Goal: Information Seeking & Learning: Stay updated

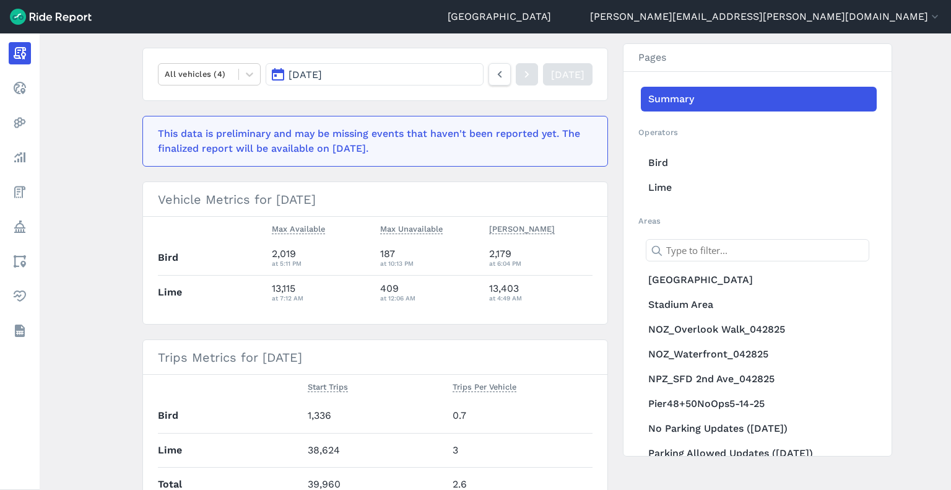
scroll to position [124, 0]
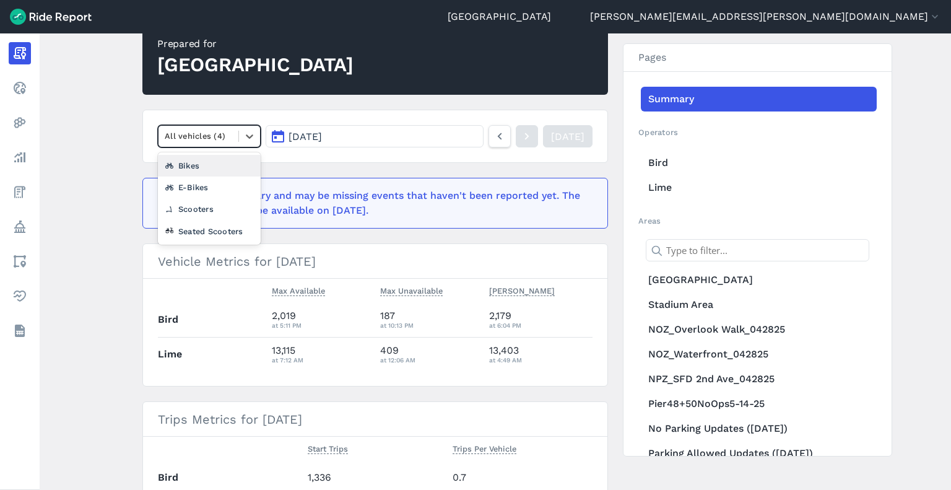
click at [196, 136] on div at bounding box center [198, 136] width 67 height 14
click at [183, 210] on div "Scooters" at bounding box center [209, 209] width 103 height 22
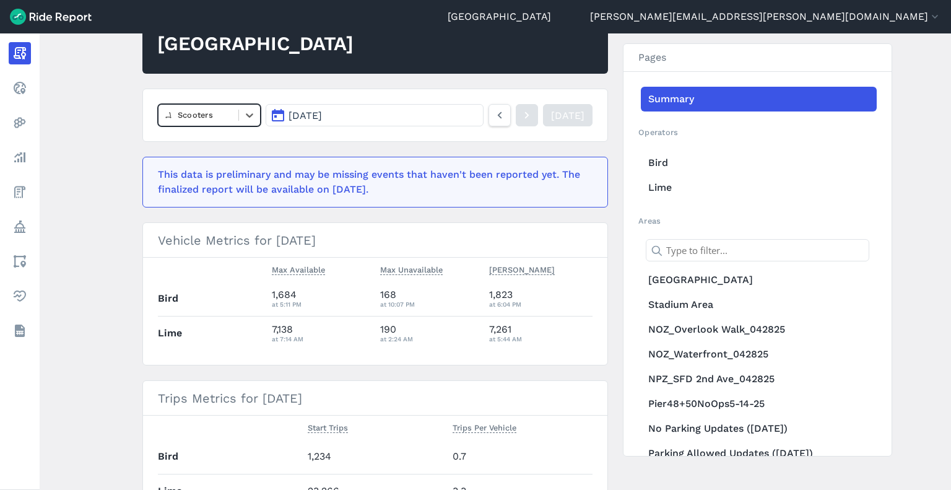
scroll to position [124, 0]
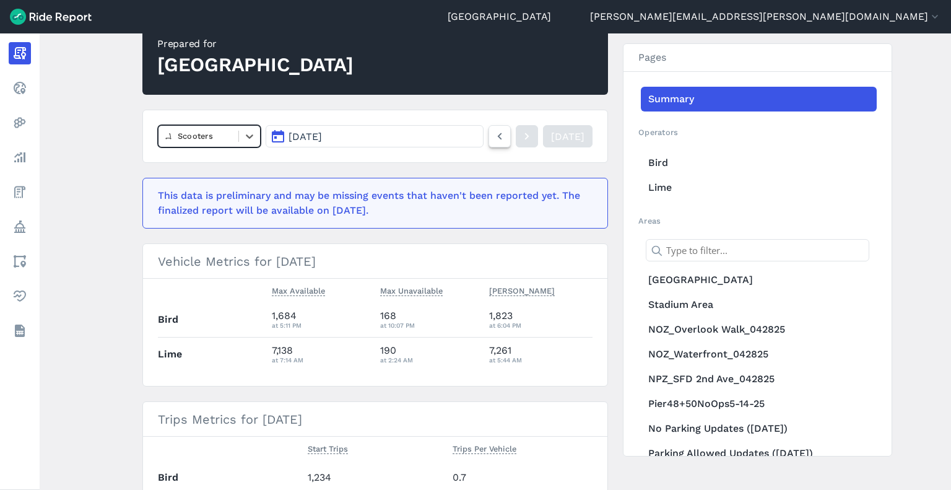
click at [493, 140] on icon at bounding box center [500, 136] width 14 height 15
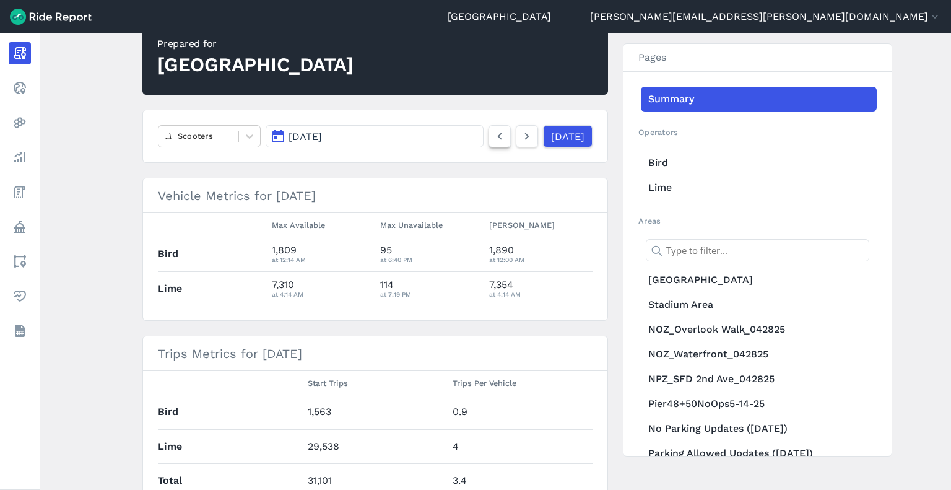
click at [493, 140] on icon at bounding box center [500, 136] width 14 height 15
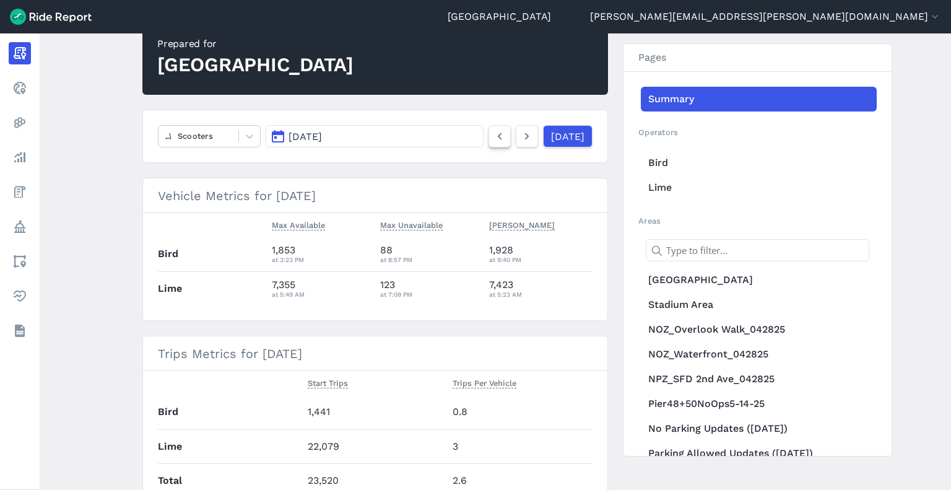
click at [493, 140] on icon at bounding box center [500, 136] width 14 height 15
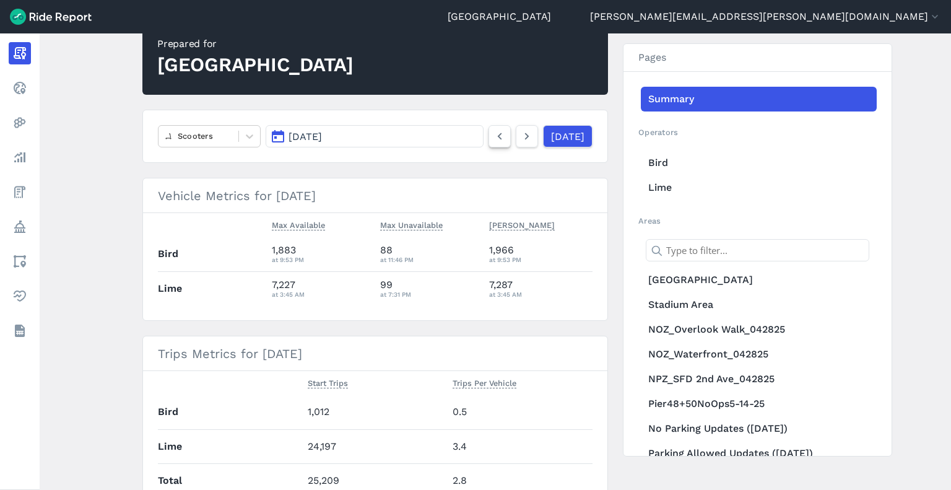
click at [493, 140] on icon at bounding box center [500, 136] width 14 height 15
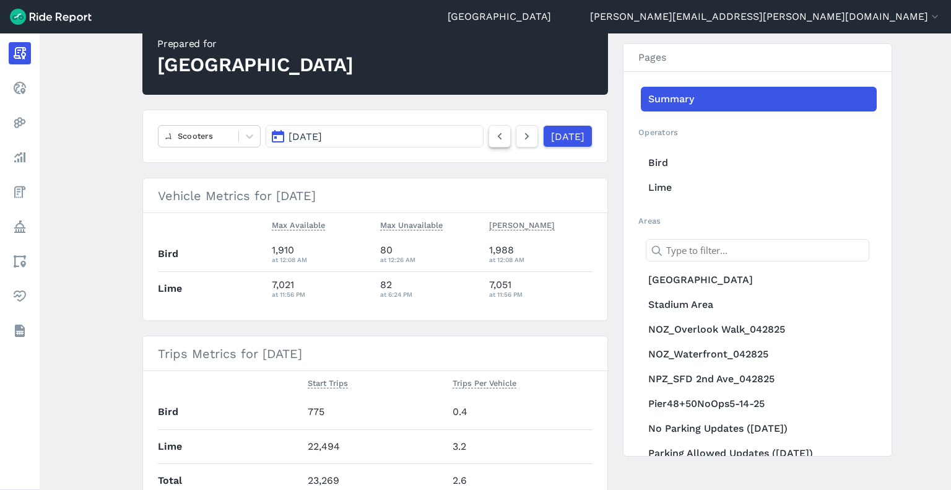
click at [493, 140] on icon at bounding box center [500, 136] width 14 height 15
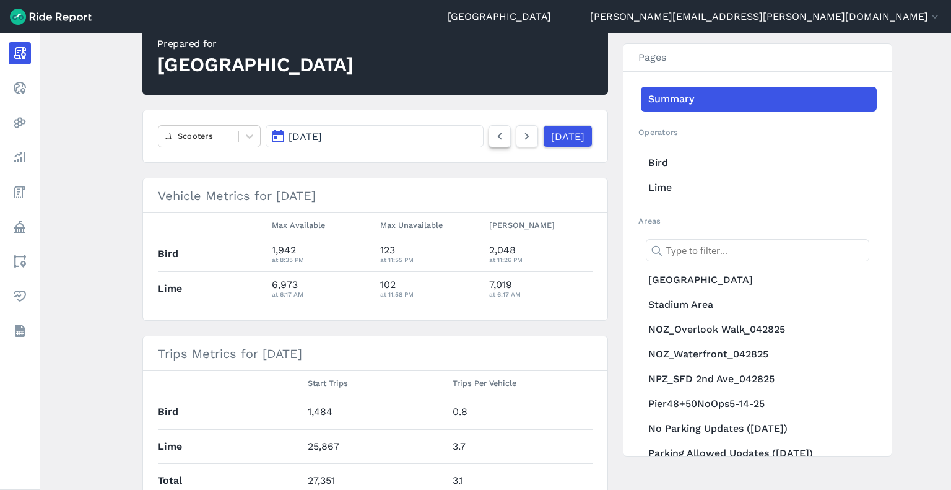
click at [493, 140] on icon at bounding box center [500, 136] width 14 height 15
click at [220, 139] on div at bounding box center [198, 136] width 67 height 14
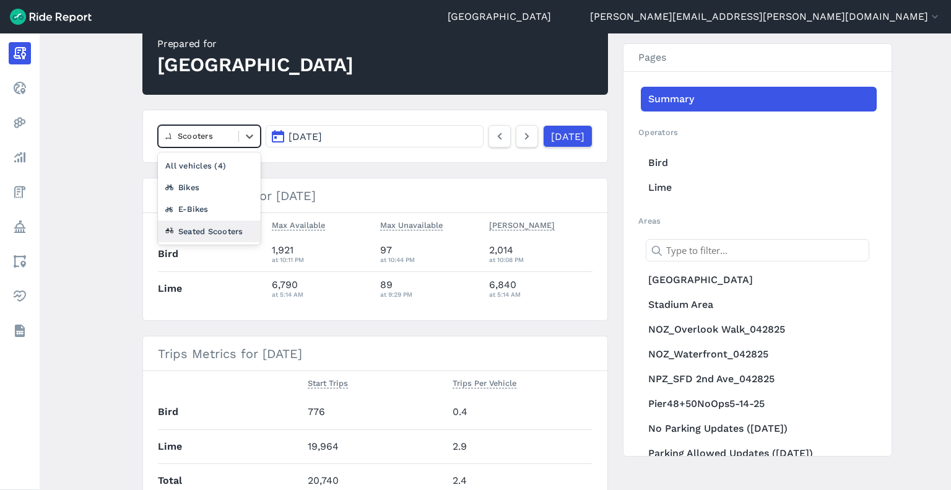
click at [191, 230] on div "Seated Scooters" at bounding box center [209, 231] width 103 height 22
click at [200, 132] on div at bounding box center [198, 136] width 67 height 14
click at [196, 205] on div "E-Bikes" at bounding box center [209, 209] width 103 height 22
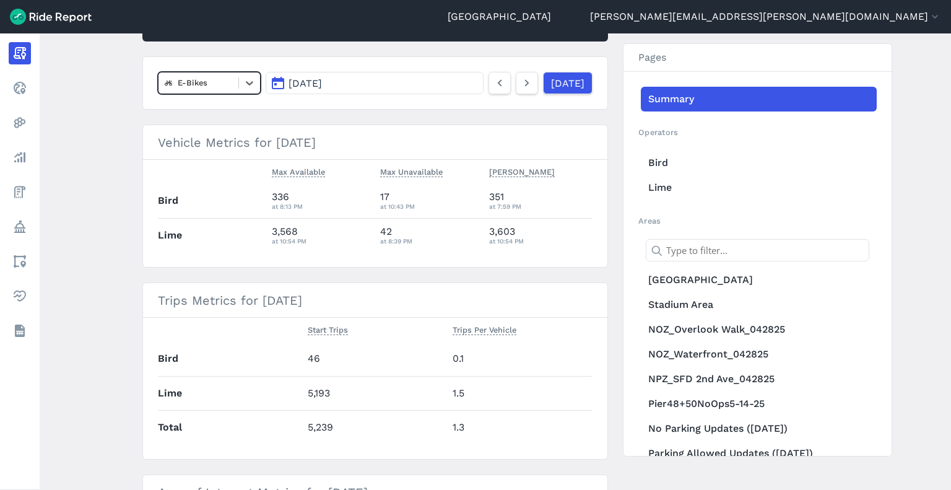
scroll to position [124, 0]
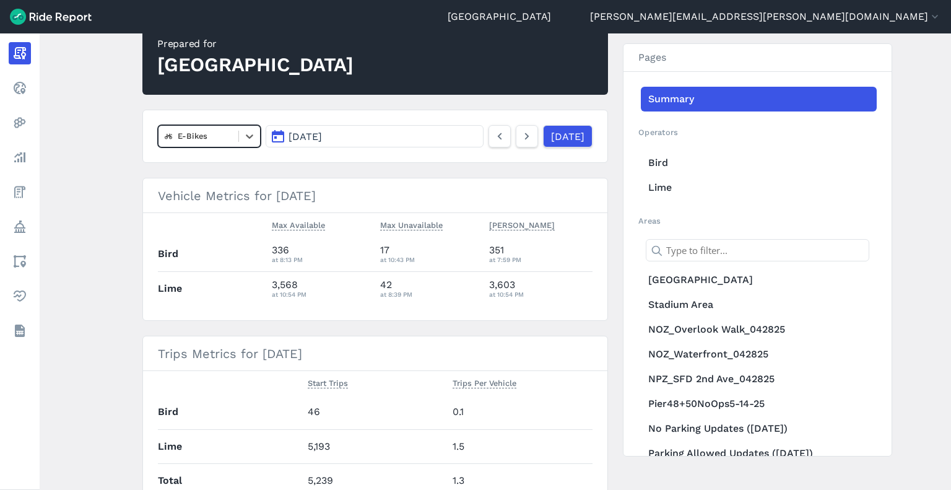
click at [208, 141] on div at bounding box center [198, 136] width 67 height 14
click at [209, 138] on div at bounding box center [198, 136] width 67 height 14
click at [198, 209] on div "Scooters" at bounding box center [209, 209] width 103 height 22
click at [520, 140] on icon at bounding box center [527, 136] width 14 height 15
click at [520, 139] on icon at bounding box center [527, 136] width 14 height 15
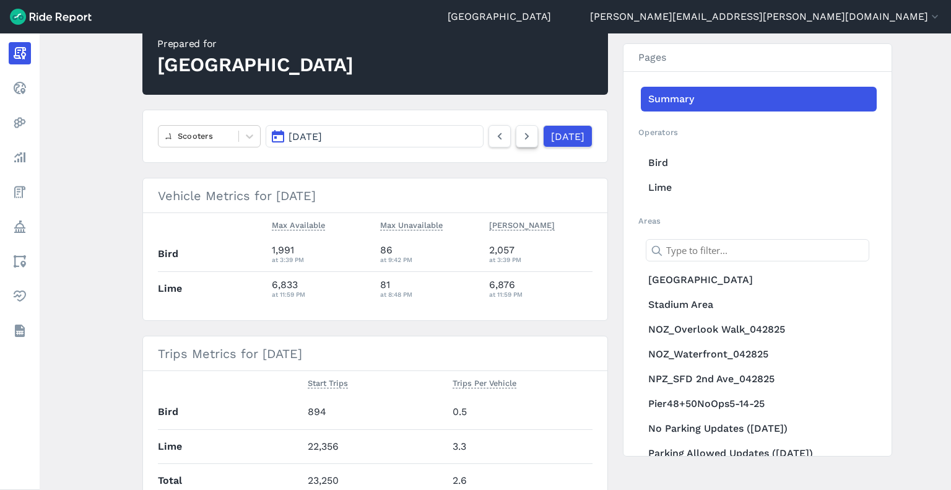
click at [520, 139] on icon at bounding box center [527, 136] width 14 height 15
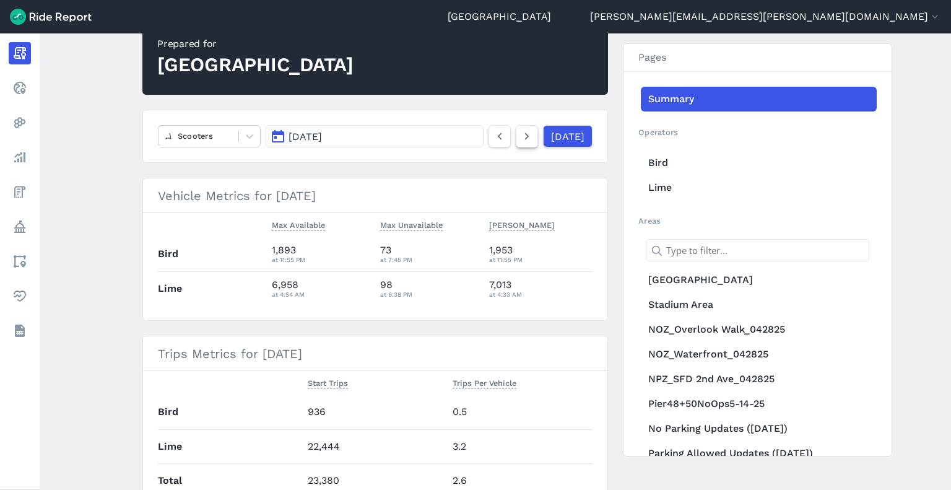
click at [520, 139] on icon at bounding box center [527, 136] width 14 height 15
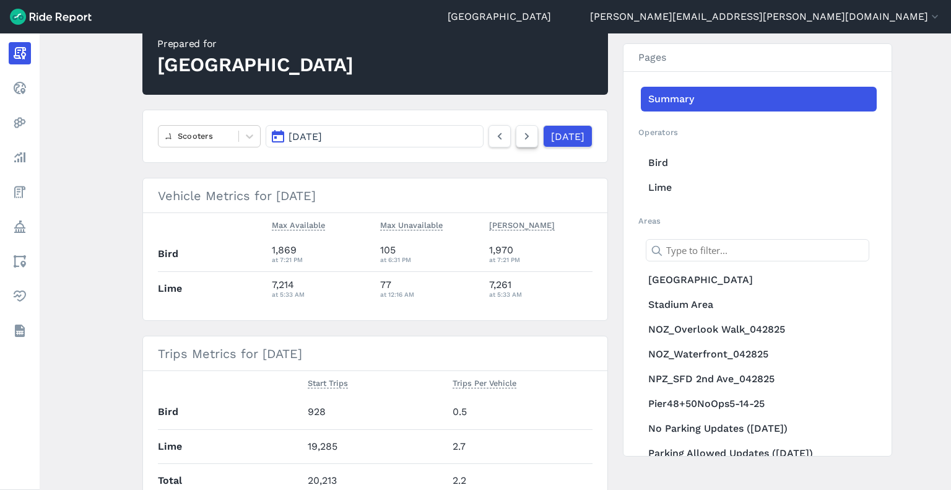
click at [520, 139] on icon at bounding box center [527, 136] width 14 height 15
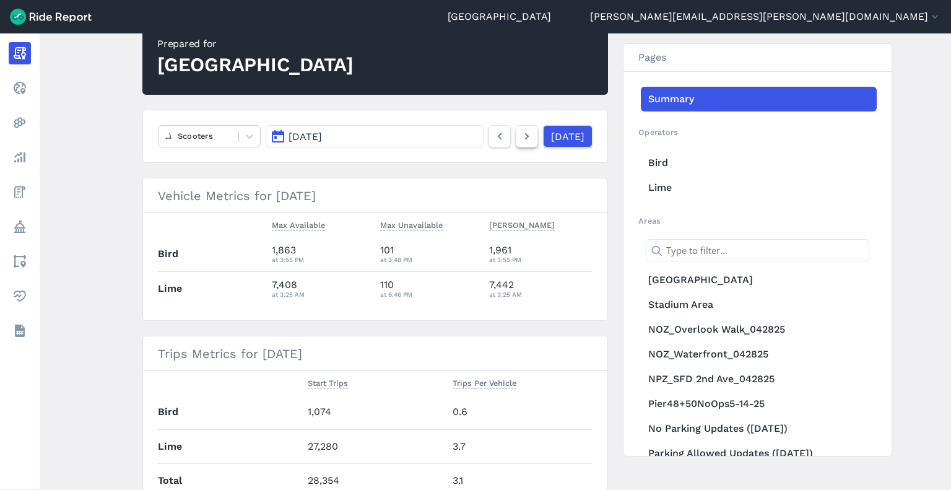
click at [520, 139] on icon at bounding box center [527, 136] width 14 height 15
click at [520, 141] on icon at bounding box center [527, 136] width 14 height 15
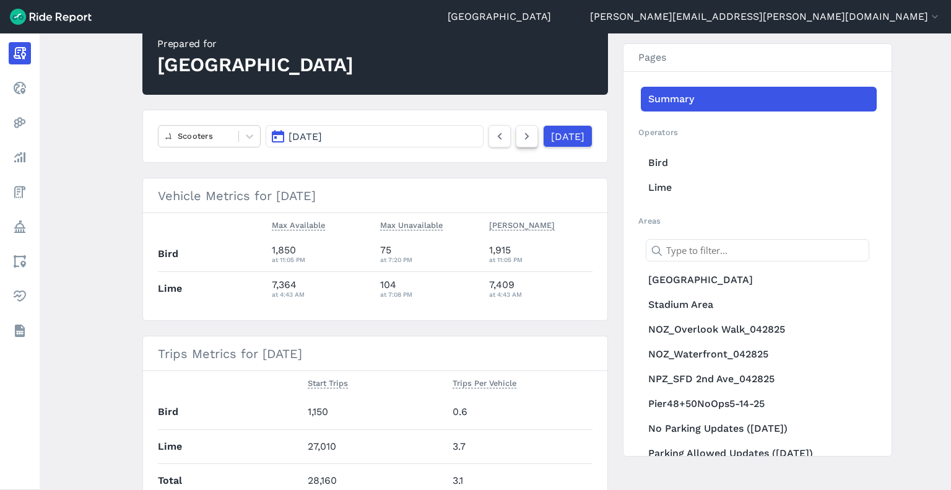
click at [520, 141] on icon at bounding box center [527, 136] width 14 height 15
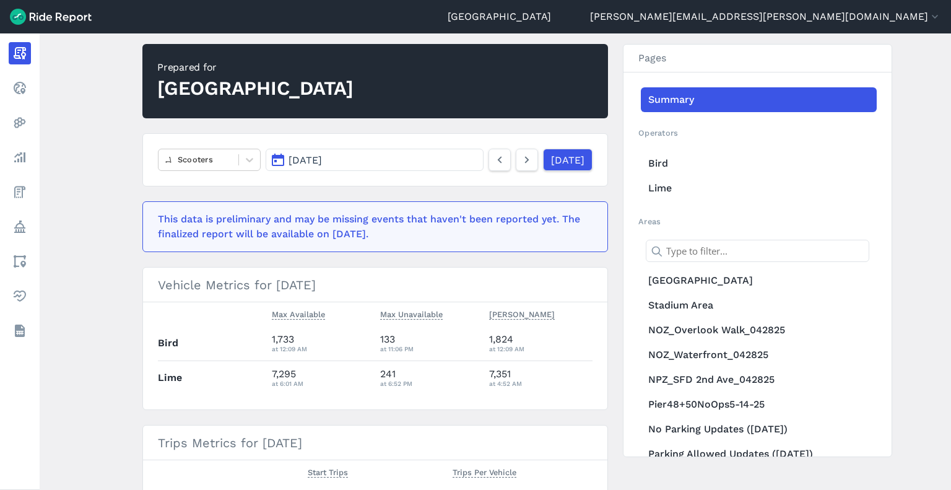
scroll to position [62, 0]
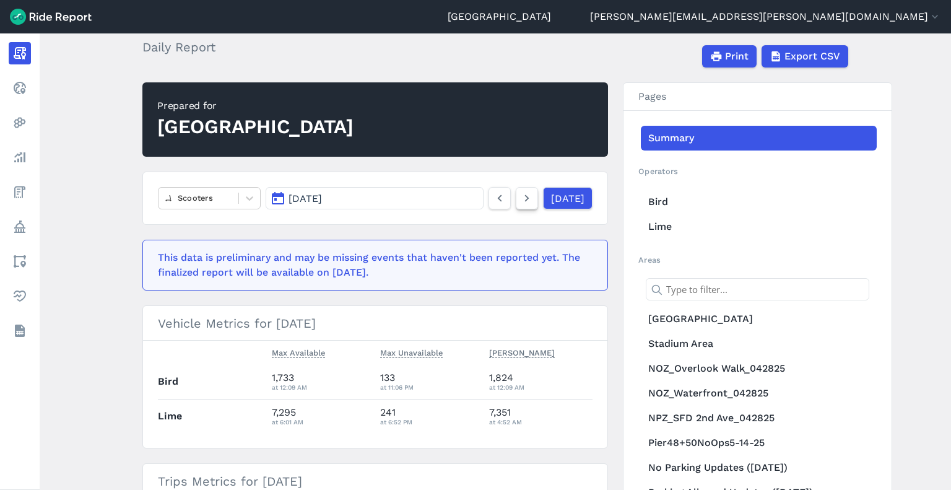
click at [520, 199] on icon at bounding box center [527, 198] width 14 height 15
click at [488, 207] on link at bounding box center [499, 198] width 22 height 22
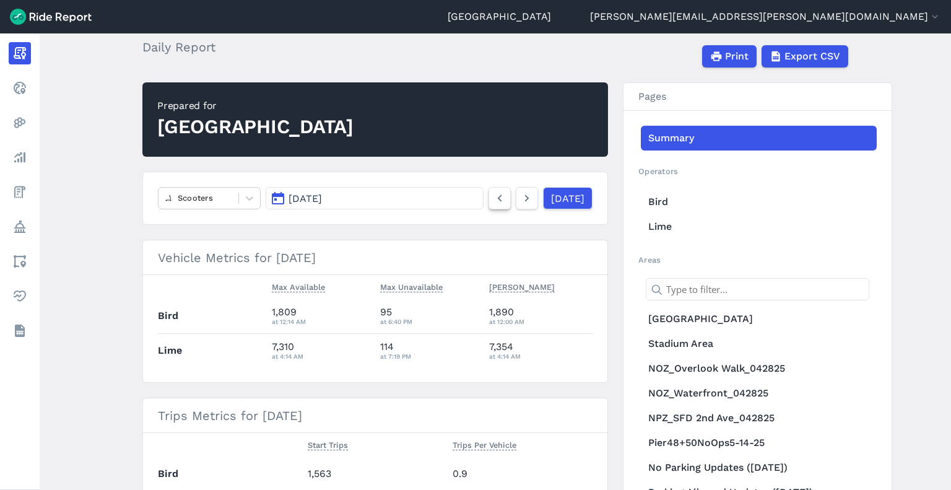
click at [493, 200] on icon at bounding box center [500, 198] width 14 height 15
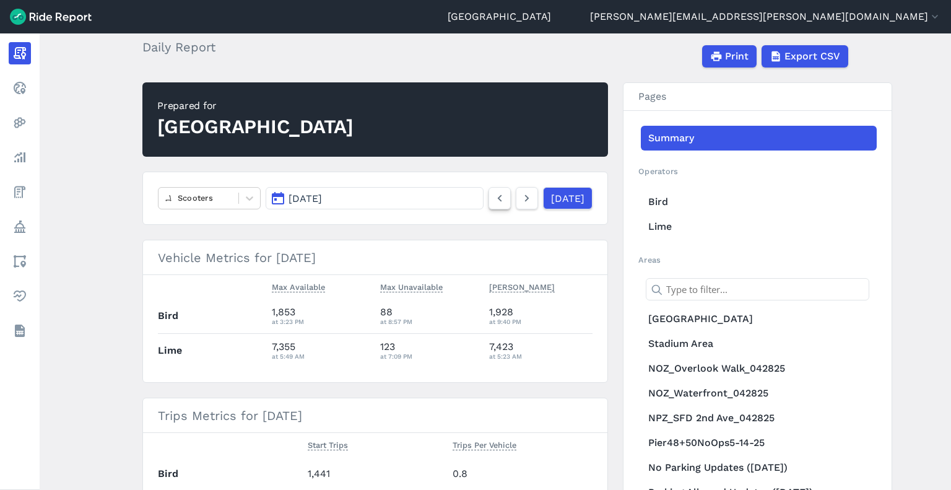
click at [493, 200] on icon at bounding box center [500, 198] width 14 height 15
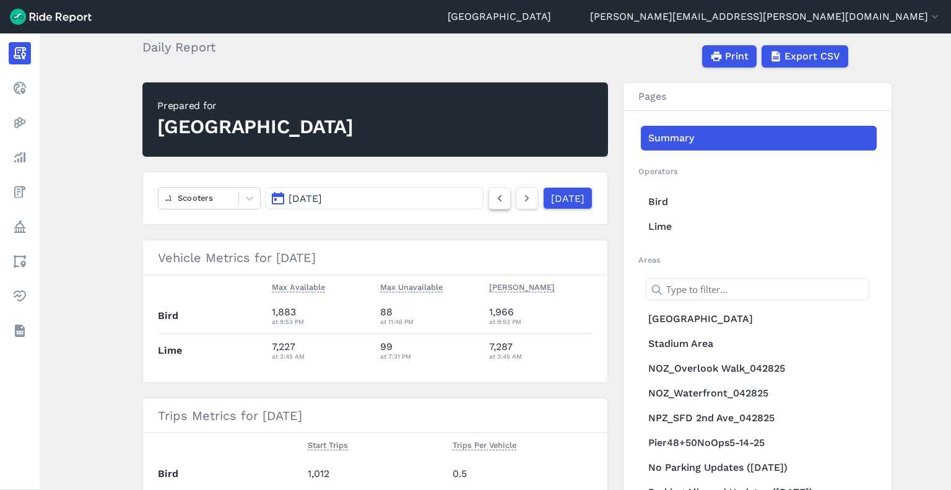
click at [493, 200] on icon at bounding box center [500, 198] width 14 height 15
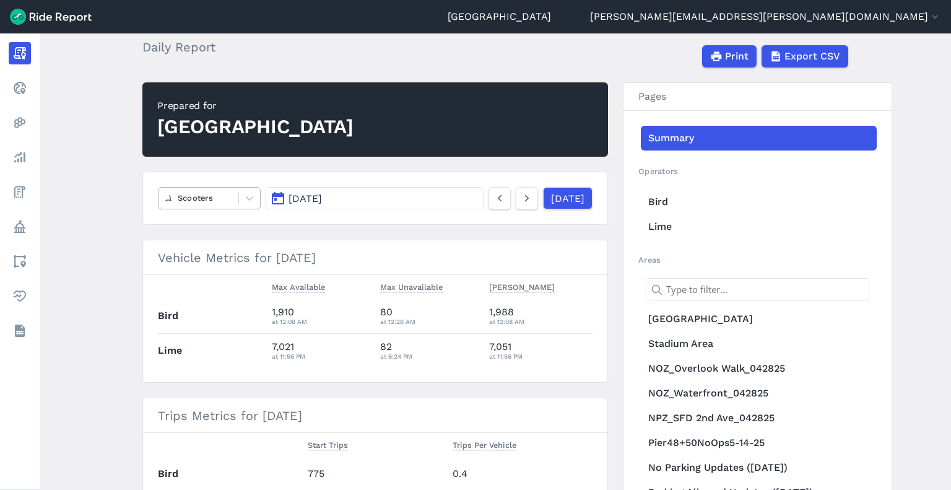
click at [210, 194] on div at bounding box center [198, 198] width 67 height 14
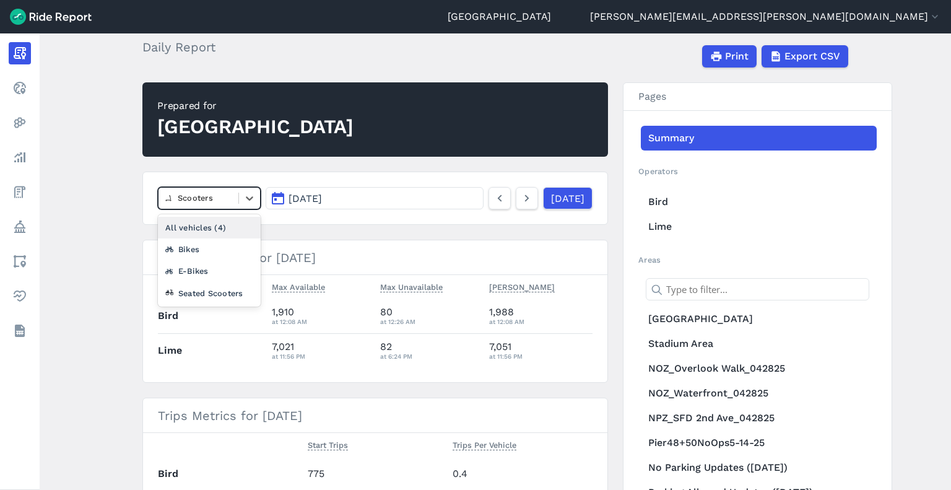
drag, startPoint x: 78, startPoint y: 163, endPoint x: 111, endPoint y: 160, distance: 32.9
click at [79, 163] on main "September 11, 2025 Daily Report Print Export CSV Prepared for Seattle option Al…" at bounding box center [495, 261] width 911 height 456
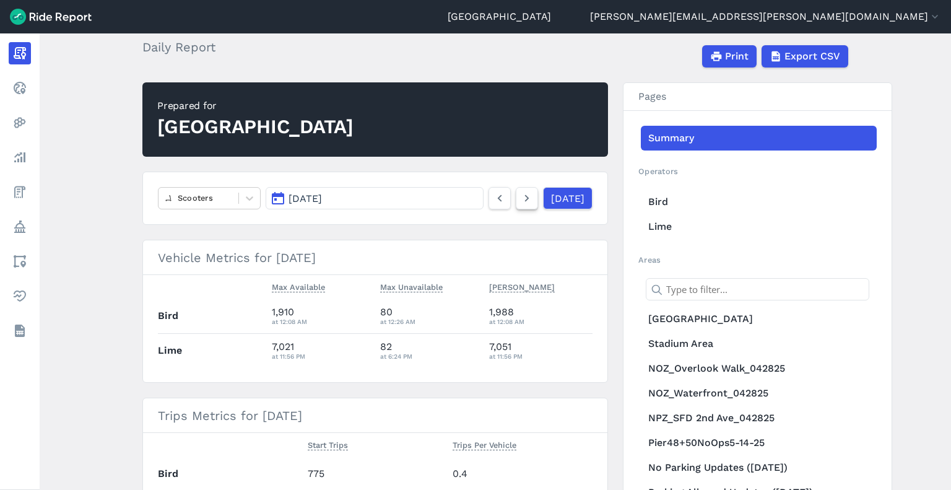
click at [516, 205] on link at bounding box center [527, 198] width 22 height 22
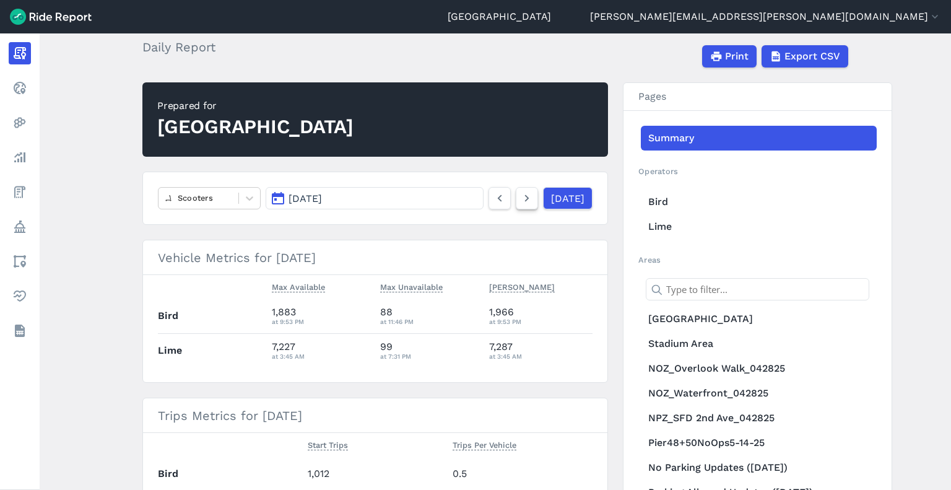
click at [516, 205] on link at bounding box center [527, 198] width 22 height 22
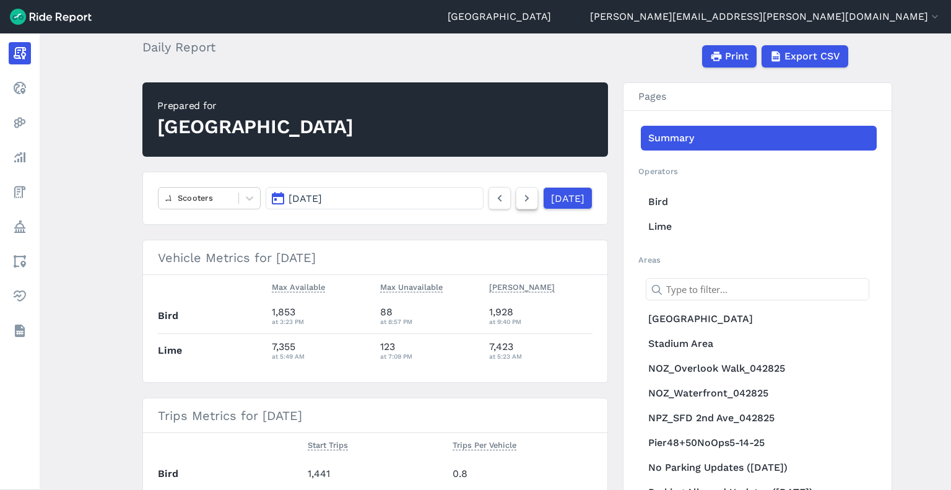
click at [516, 205] on link at bounding box center [527, 198] width 22 height 22
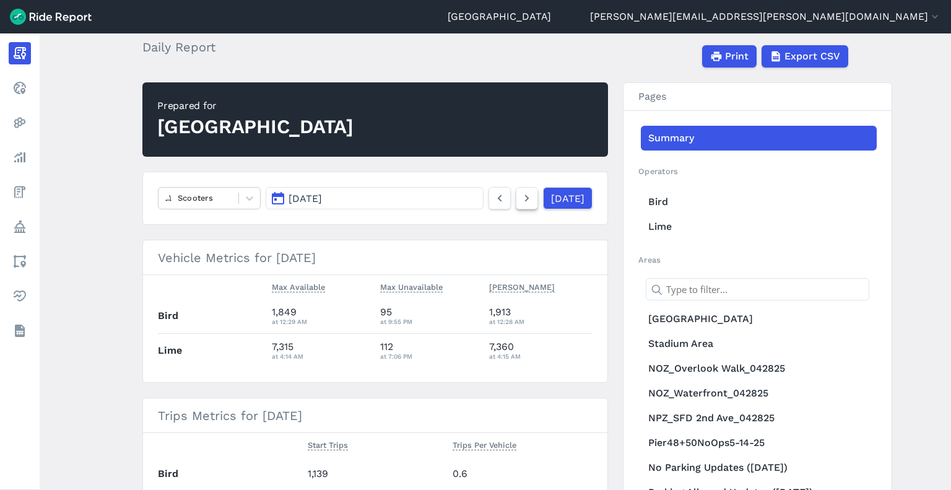
click at [516, 205] on link at bounding box center [527, 198] width 22 height 22
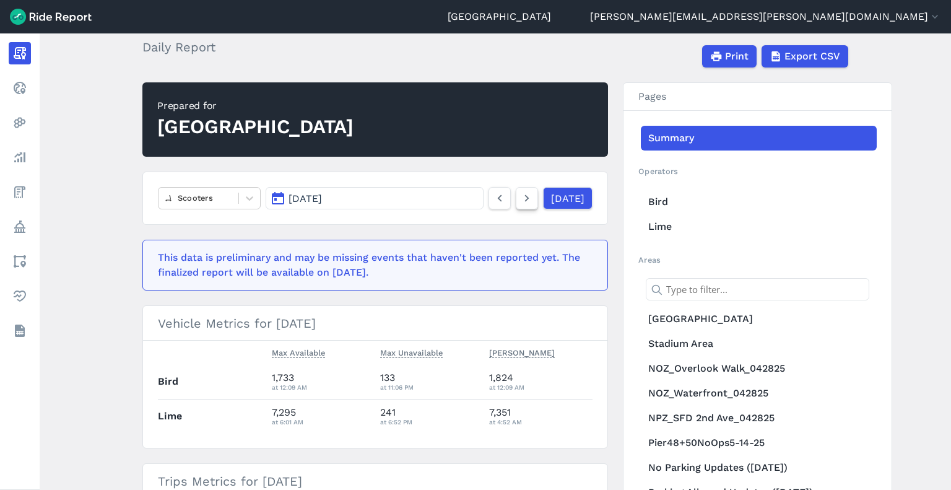
click at [520, 201] on icon at bounding box center [527, 198] width 14 height 15
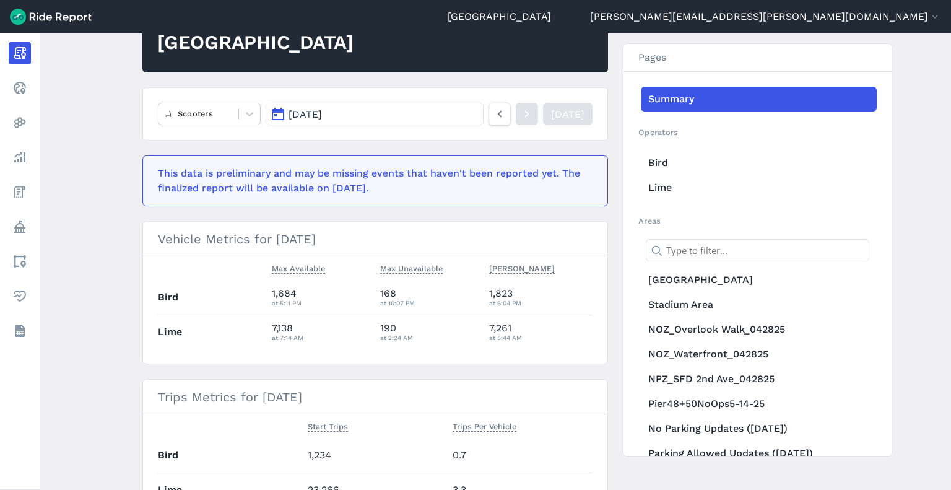
scroll to position [124, 0]
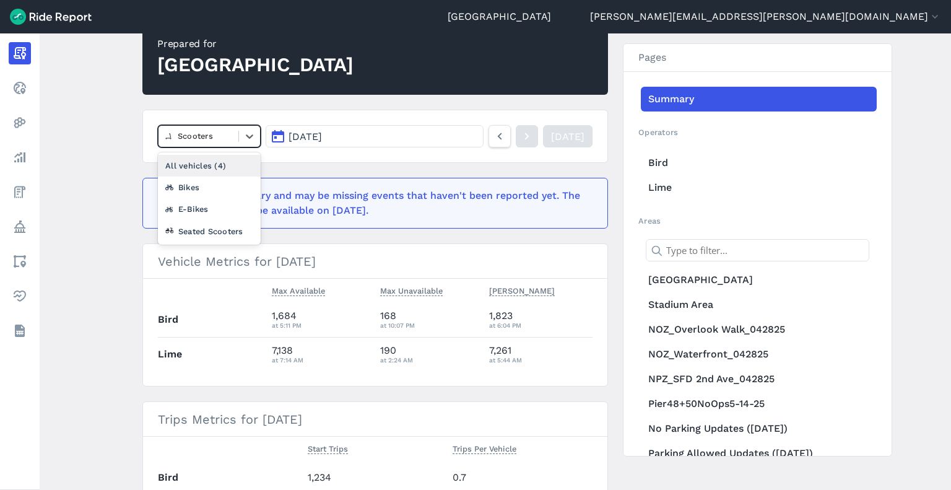
click at [218, 136] on div at bounding box center [198, 136] width 67 height 14
click at [185, 232] on div "Seated Scooters" at bounding box center [209, 231] width 103 height 22
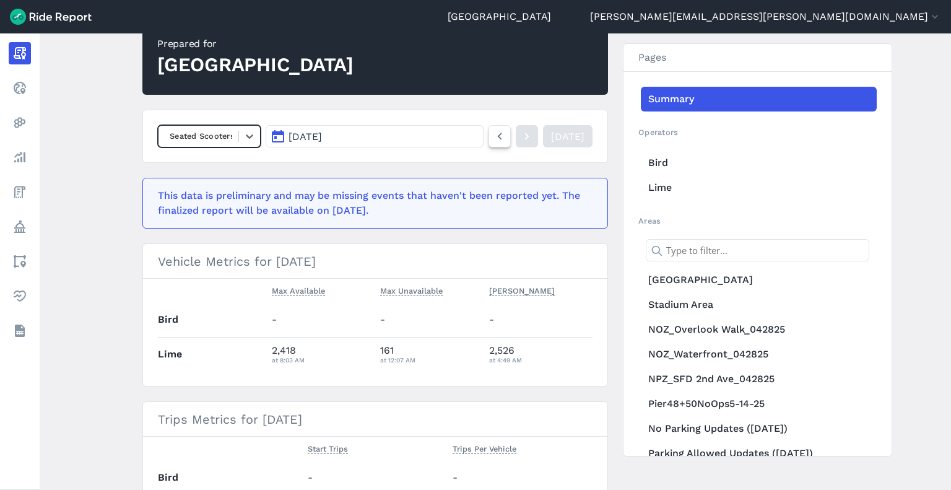
click at [493, 141] on icon at bounding box center [500, 136] width 14 height 15
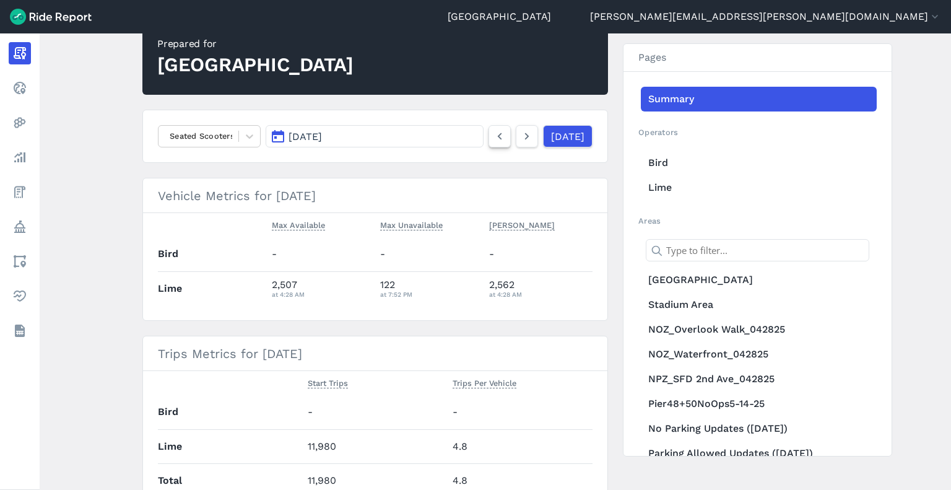
click at [493, 141] on icon at bounding box center [500, 136] width 14 height 15
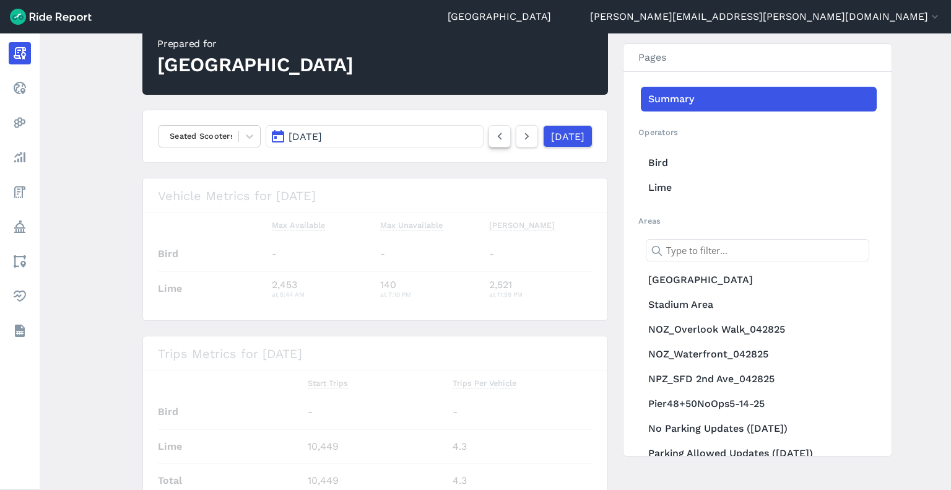
click at [493, 141] on icon at bounding box center [500, 136] width 14 height 15
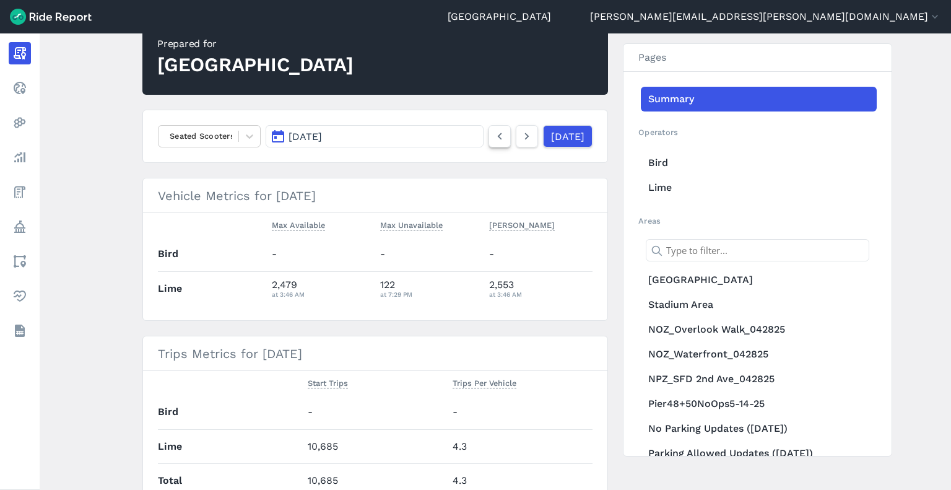
click at [493, 141] on icon at bounding box center [500, 136] width 14 height 15
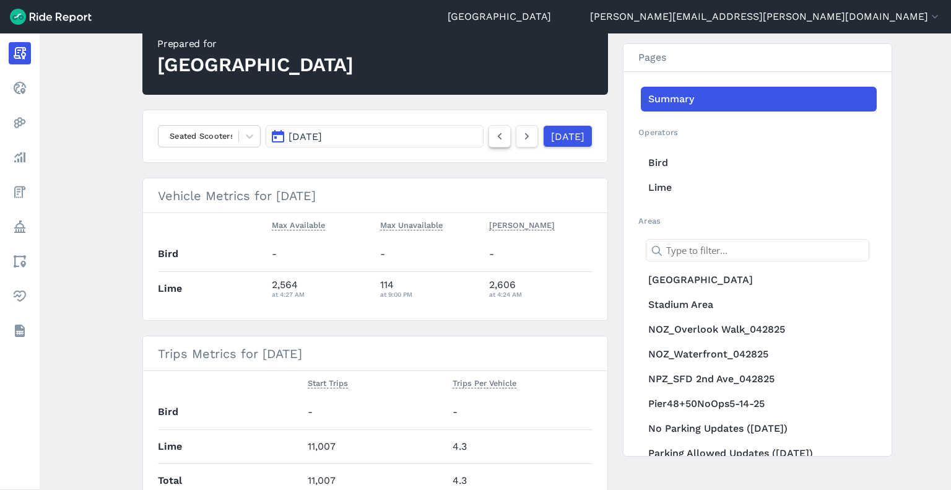
click at [493, 141] on icon at bounding box center [500, 136] width 14 height 15
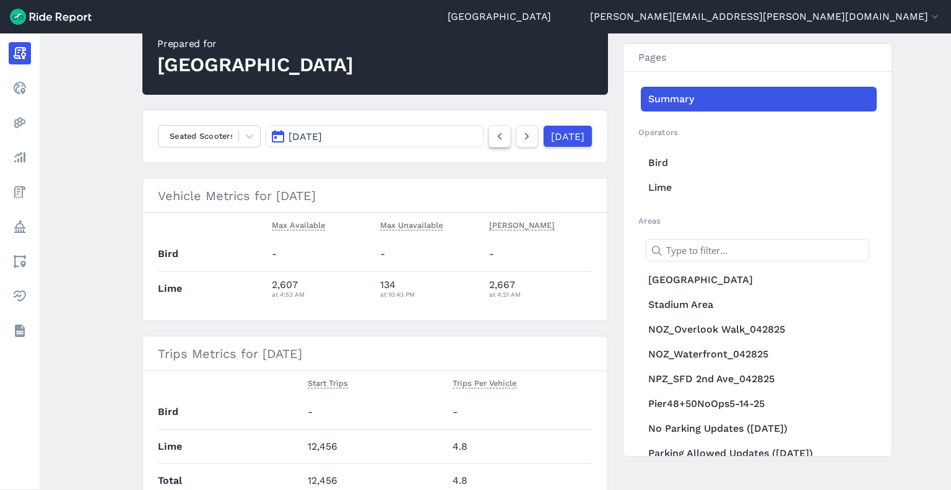
click at [493, 141] on icon at bounding box center [500, 136] width 14 height 15
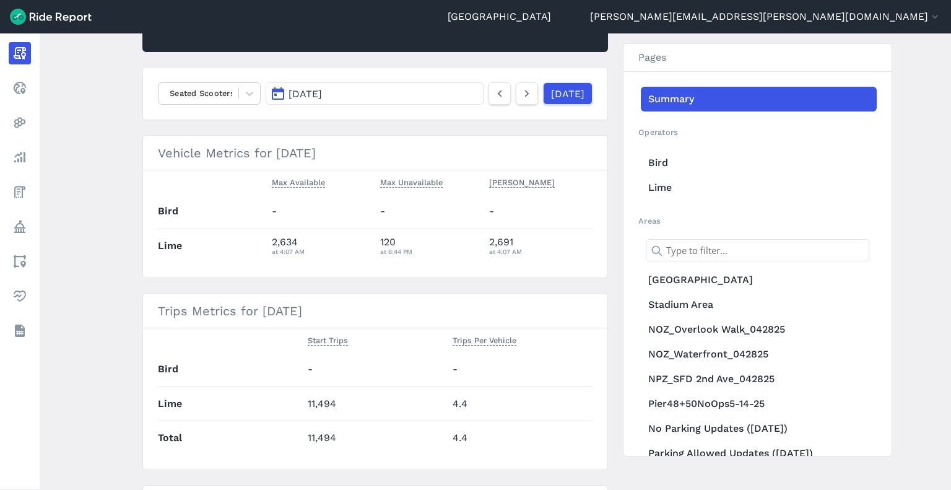
scroll to position [186, 0]
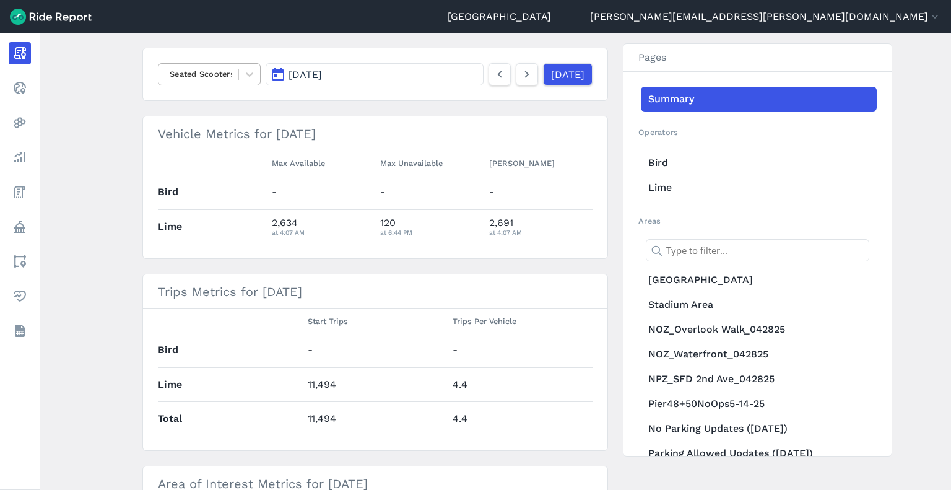
click at [185, 74] on div at bounding box center [198, 74] width 67 height 14
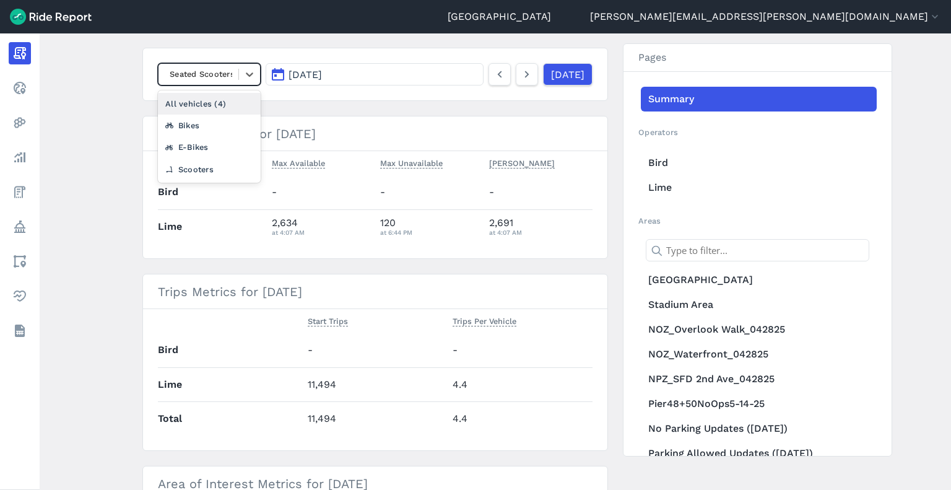
click at [185, 76] on div at bounding box center [198, 74] width 67 height 14
click at [493, 77] on icon at bounding box center [500, 74] width 14 height 15
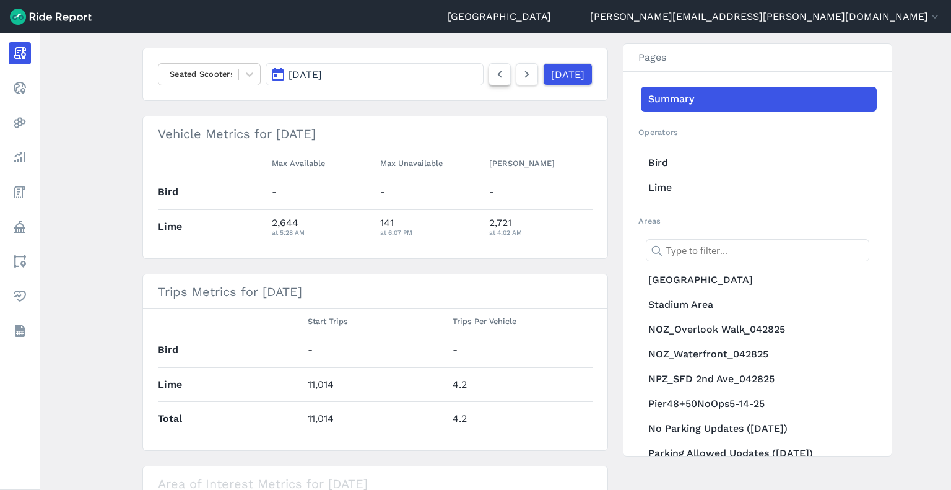
click at [493, 77] on icon at bounding box center [500, 74] width 14 height 15
click at [250, 72] on icon at bounding box center [249, 74] width 7 height 4
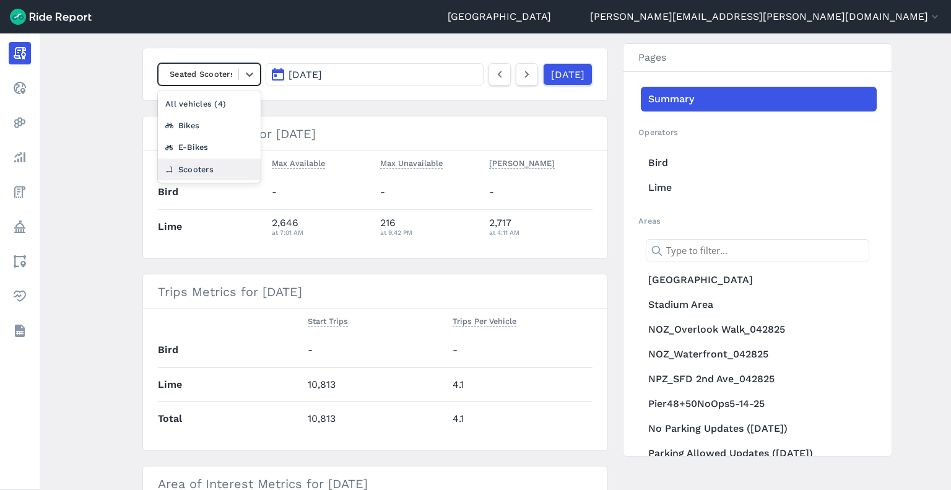
click at [196, 170] on div "Scooters" at bounding box center [209, 169] width 103 height 22
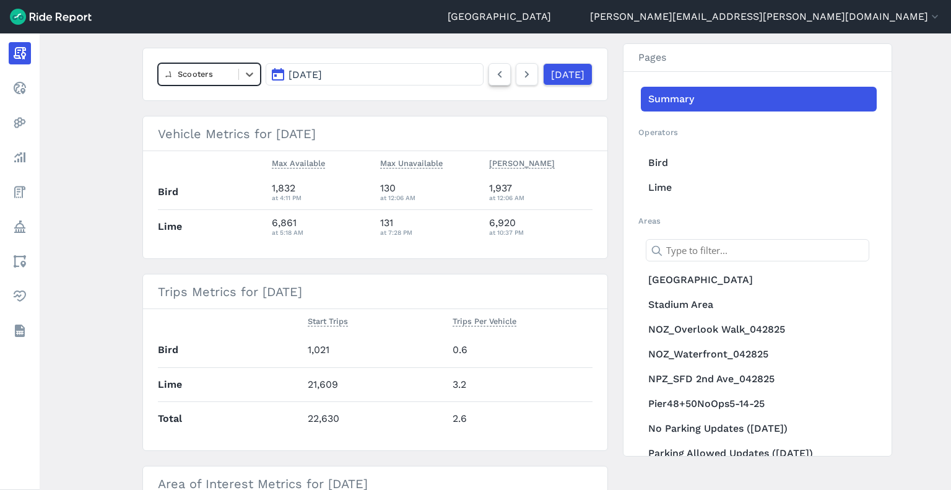
click at [493, 76] on icon at bounding box center [500, 74] width 14 height 15
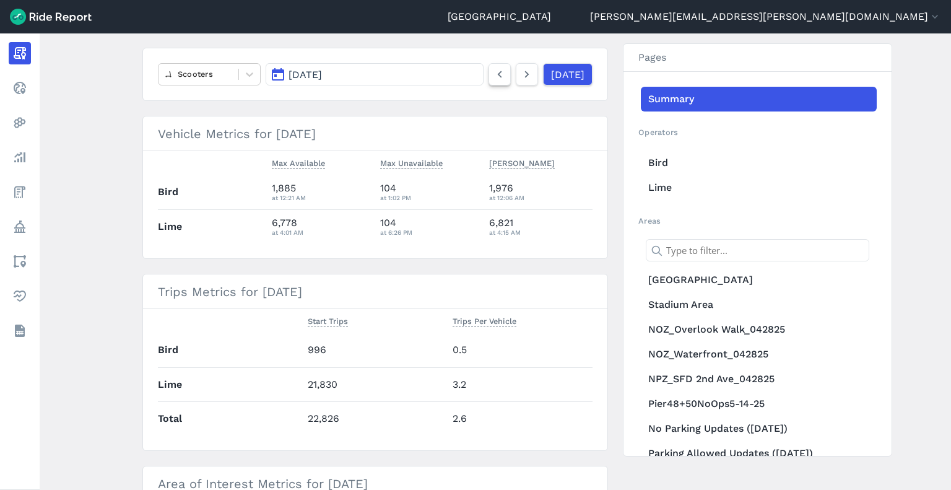
click at [493, 76] on icon at bounding box center [500, 74] width 14 height 15
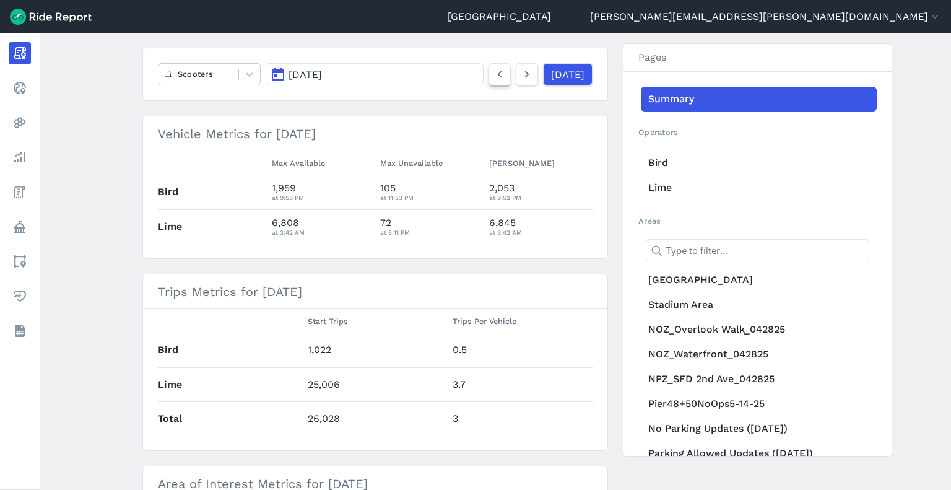
click at [493, 76] on icon at bounding box center [500, 74] width 14 height 15
click at [493, 79] on icon at bounding box center [500, 74] width 14 height 15
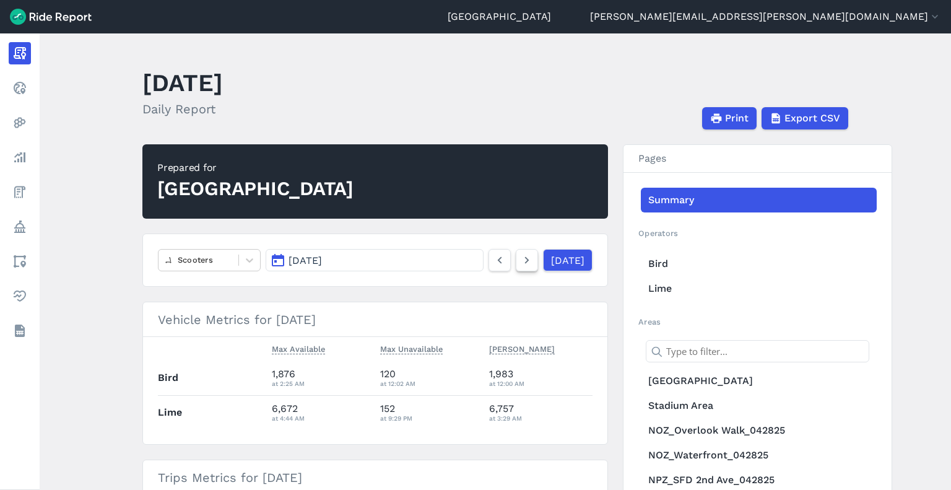
click at [516, 259] on link at bounding box center [527, 260] width 22 height 22
click at [516, 260] on link at bounding box center [527, 260] width 22 height 22
click at [520, 260] on icon at bounding box center [527, 260] width 14 height 15
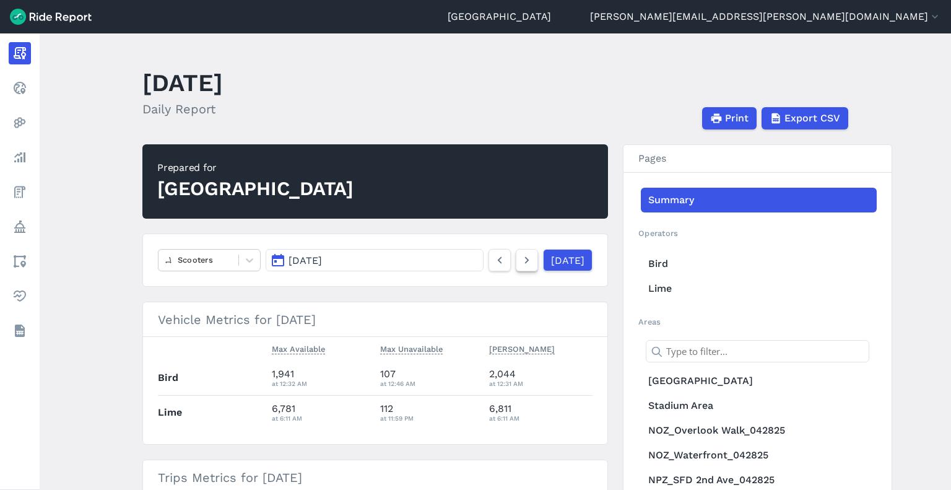
click at [520, 260] on icon at bounding box center [527, 260] width 14 height 15
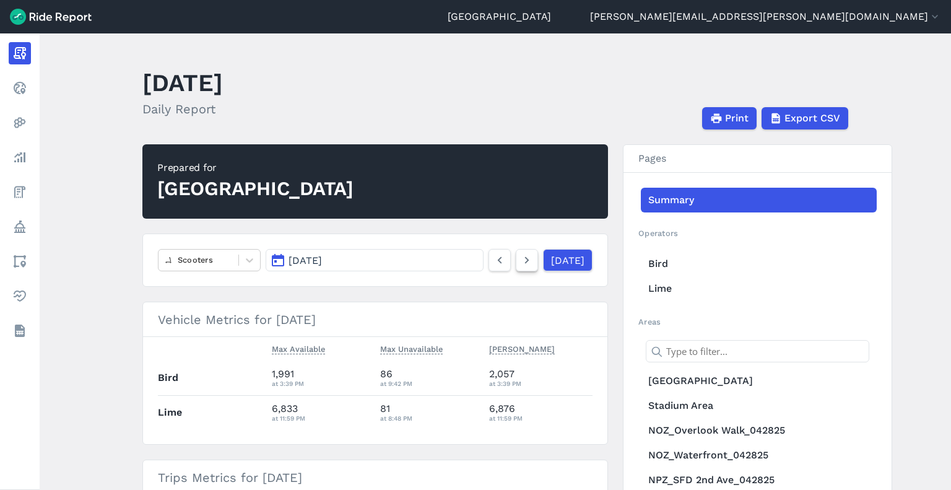
click at [520, 260] on icon at bounding box center [527, 260] width 14 height 15
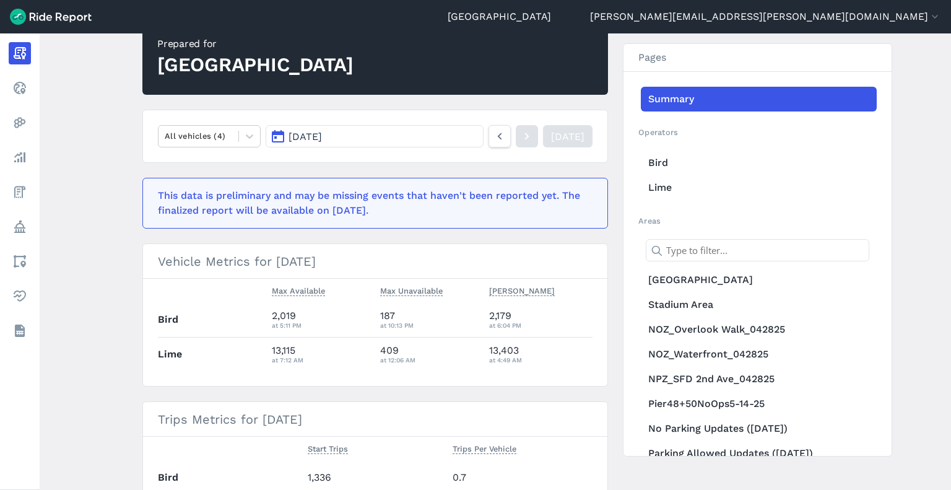
scroll to position [62, 0]
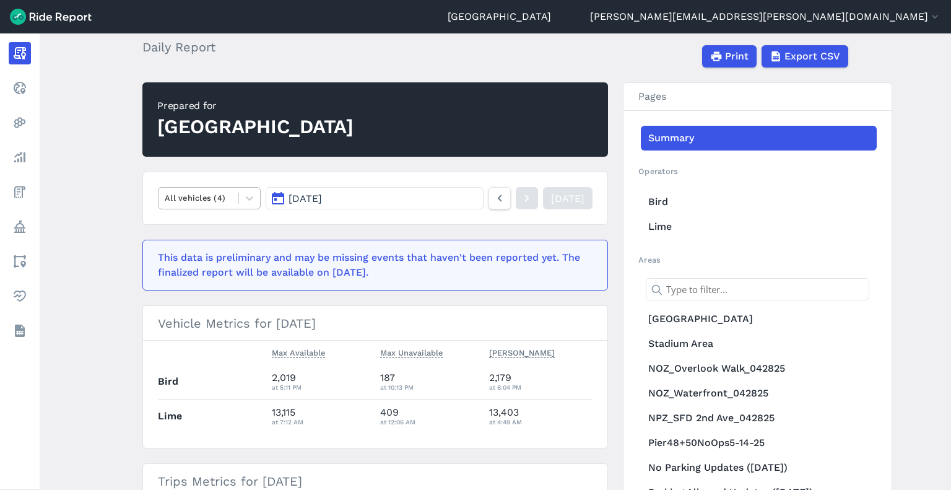
click at [197, 204] on div at bounding box center [198, 198] width 67 height 14
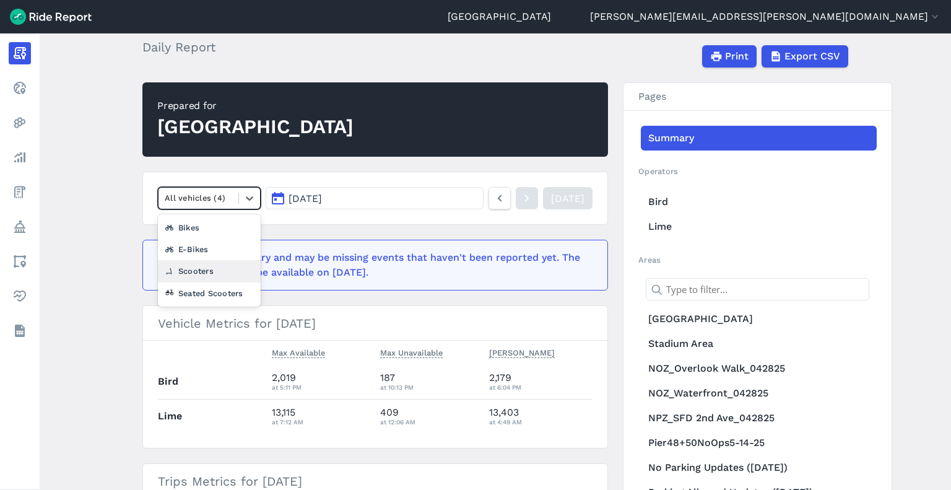
click at [192, 274] on div "Scooters" at bounding box center [209, 271] width 103 height 22
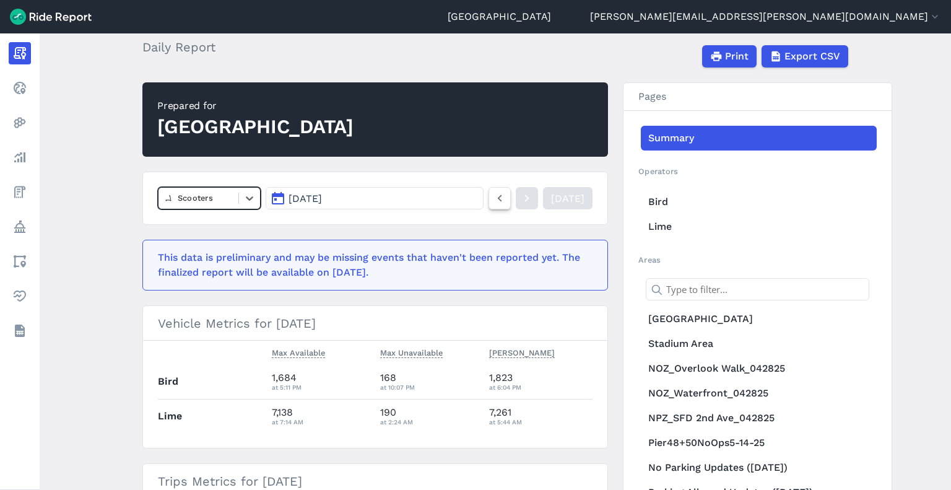
click at [493, 200] on icon at bounding box center [500, 198] width 14 height 15
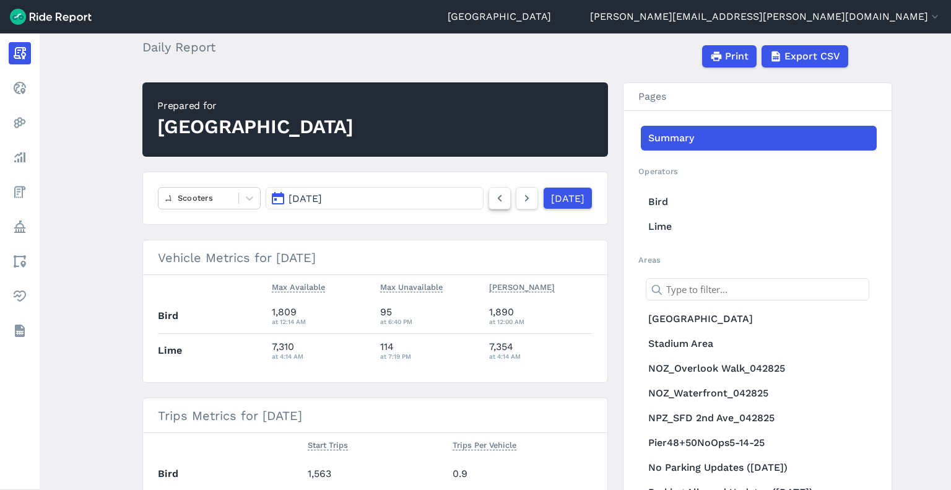
click at [498, 200] on use at bounding box center [500, 198] width 4 height 7
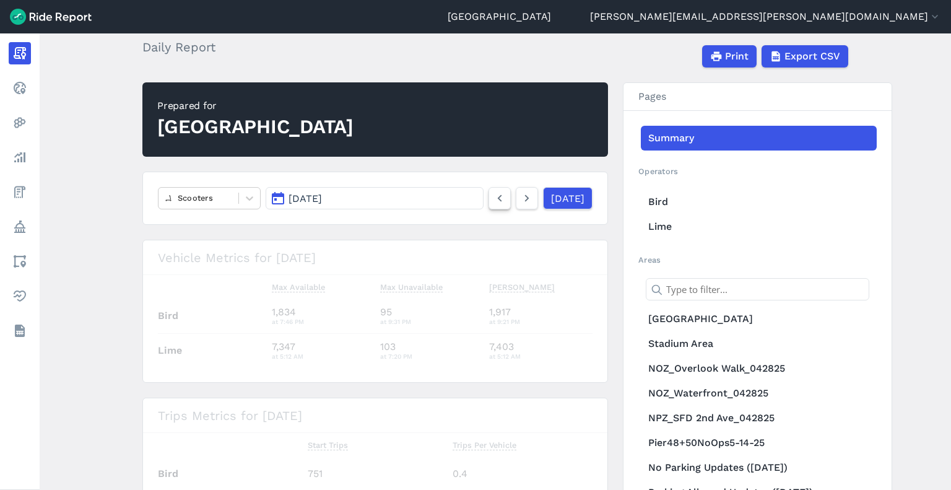
click at [498, 200] on use at bounding box center [500, 198] width 4 height 7
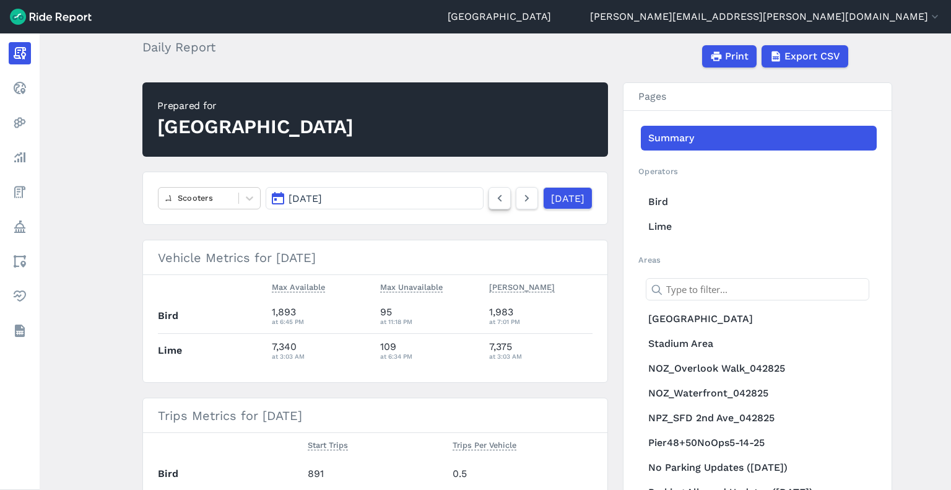
click at [498, 200] on use at bounding box center [500, 198] width 4 height 7
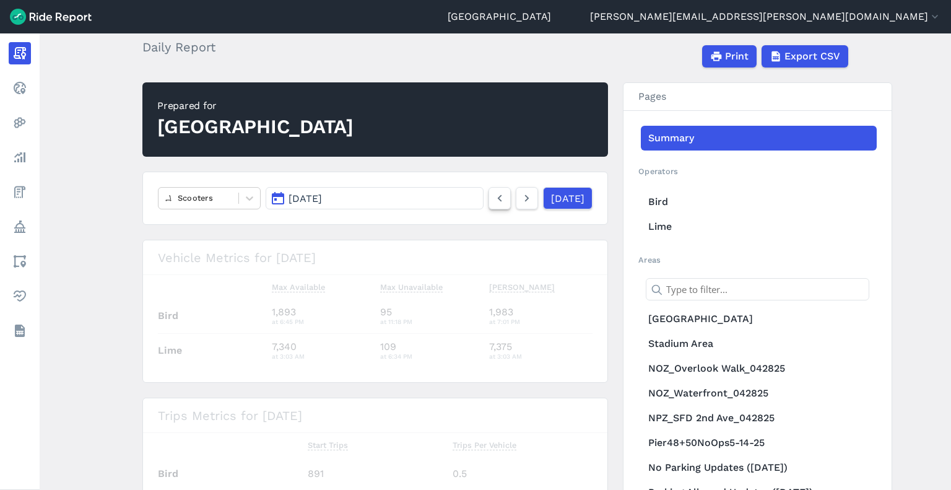
click at [498, 200] on use at bounding box center [500, 198] width 4 height 7
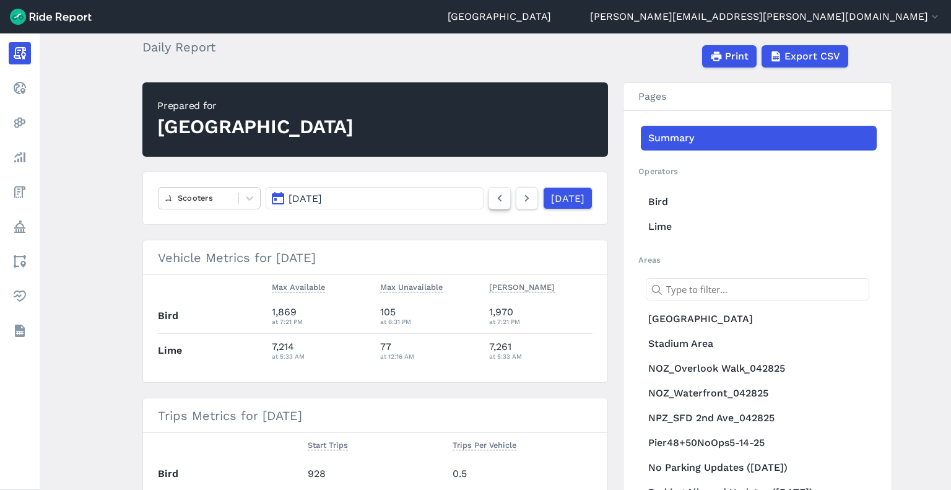
click at [498, 200] on use at bounding box center [500, 198] width 4 height 7
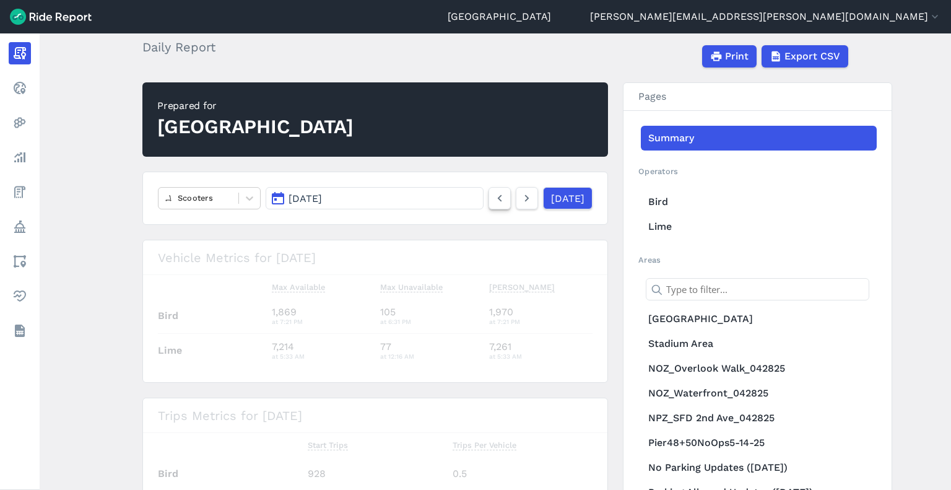
click at [498, 200] on use at bounding box center [500, 198] width 4 height 7
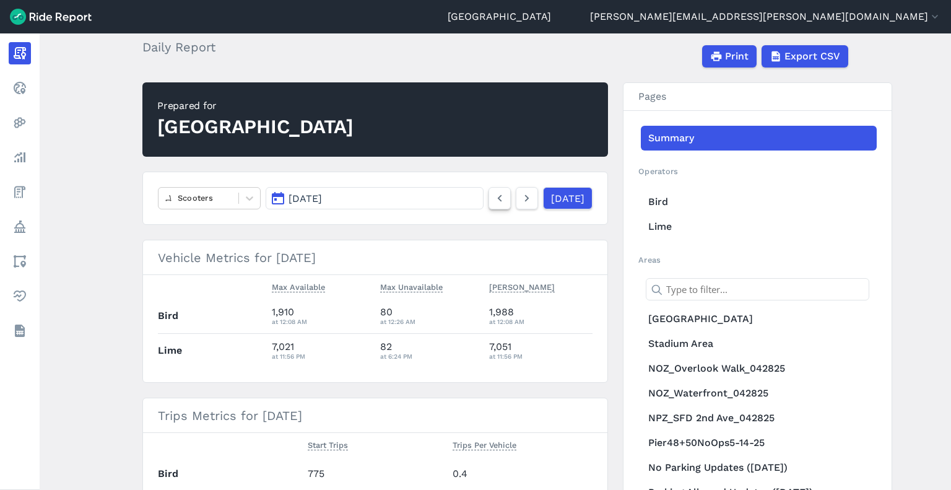
click at [498, 200] on use at bounding box center [500, 198] width 4 height 7
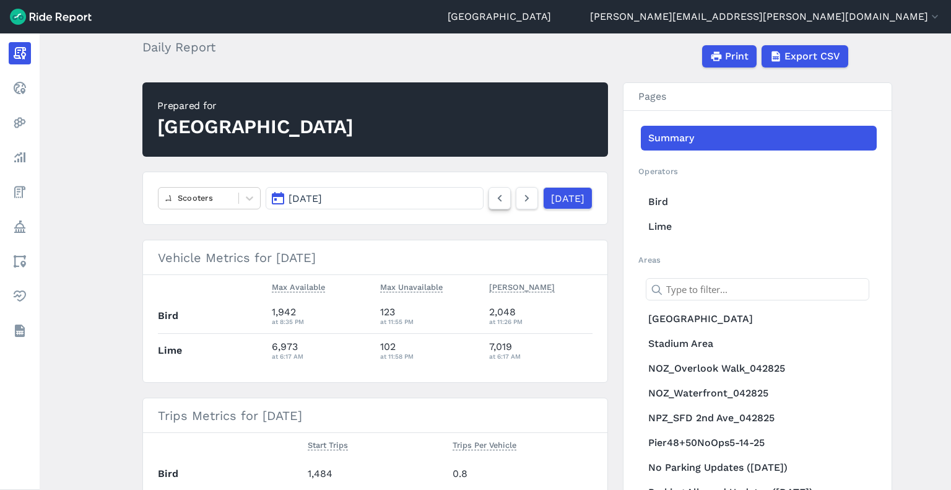
click at [498, 200] on use at bounding box center [500, 198] width 4 height 7
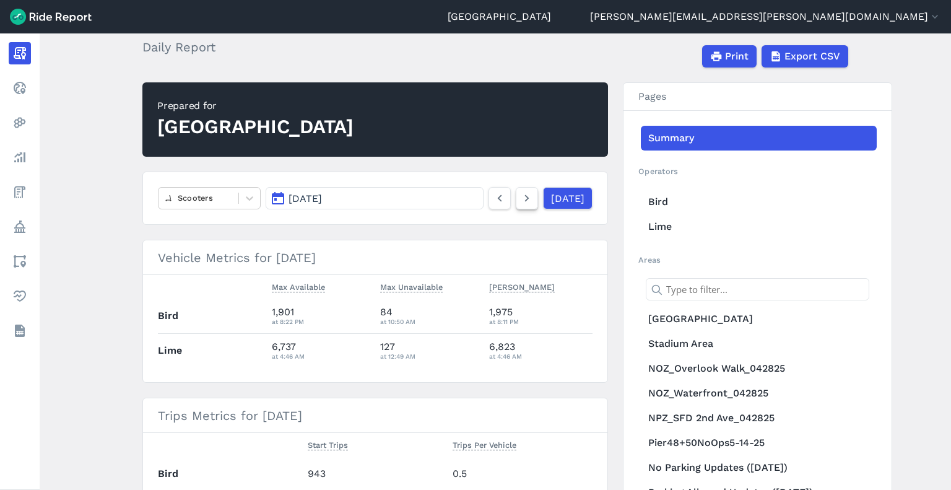
click at [520, 200] on icon at bounding box center [527, 198] width 14 height 15
click at [525, 199] on use at bounding box center [527, 198] width 4 height 7
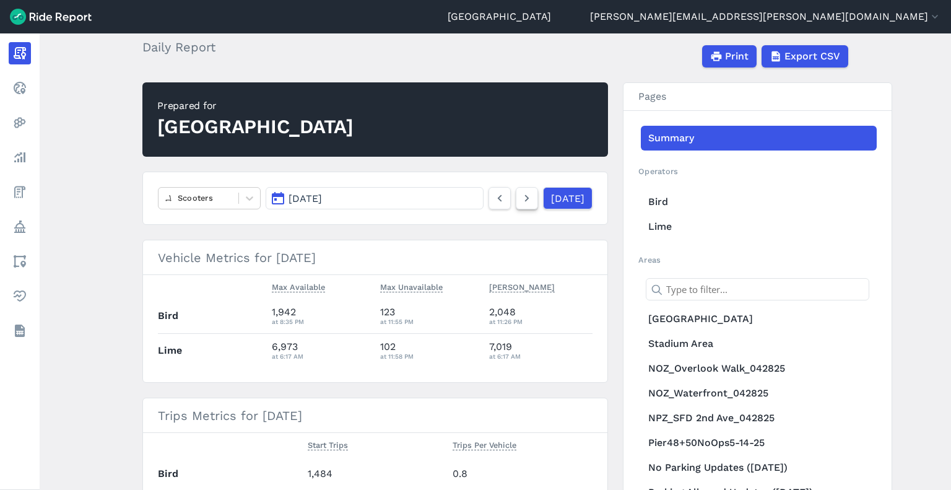
click at [525, 199] on use at bounding box center [527, 198] width 4 height 7
click at [493, 202] on icon at bounding box center [500, 198] width 14 height 15
click at [481, 209] on nav "Scooters [DATE] [DATE]" at bounding box center [374, 197] width 465 height 53
click at [493, 198] on icon at bounding box center [500, 198] width 14 height 15
click at [520, 201] on icon at bounding box center [527, 198] width 14 height 15
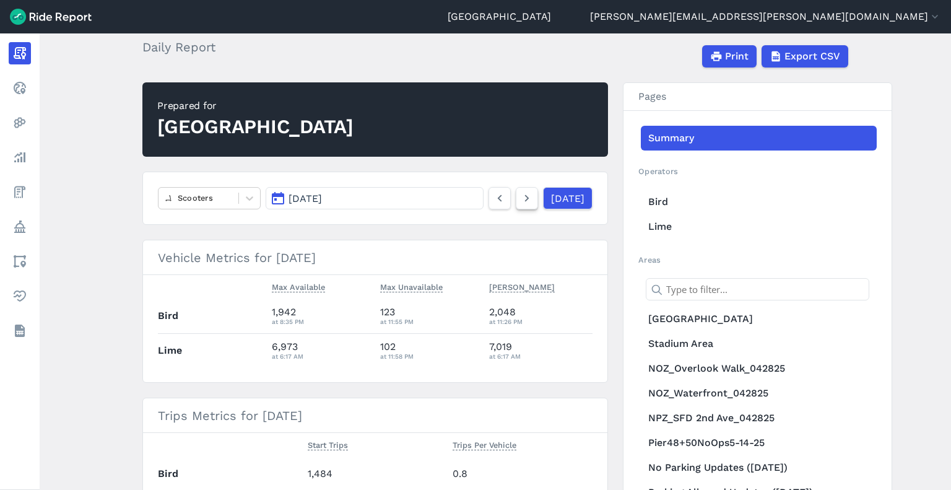
click at [520, 201] on icon at bounding box center [527, 198] width 14 height 15
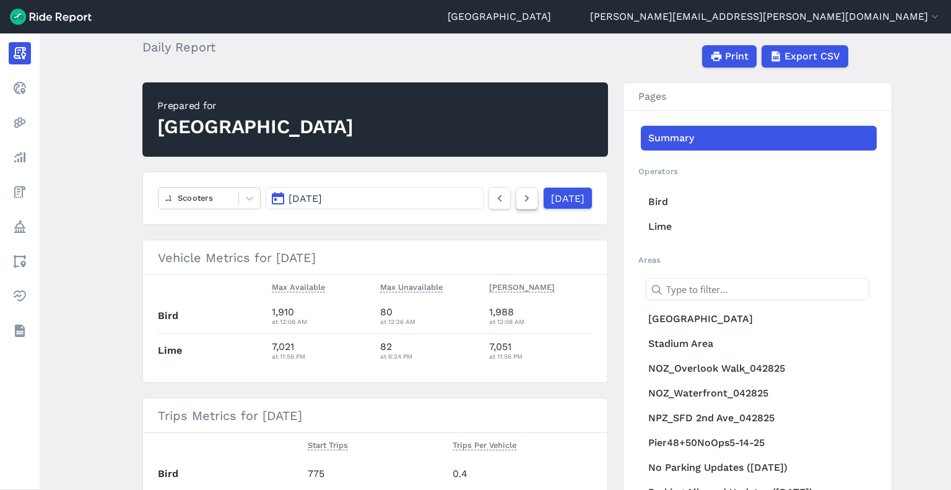
click at [520, 201] on icon at bounding box center [527, 198] width 14 height 15
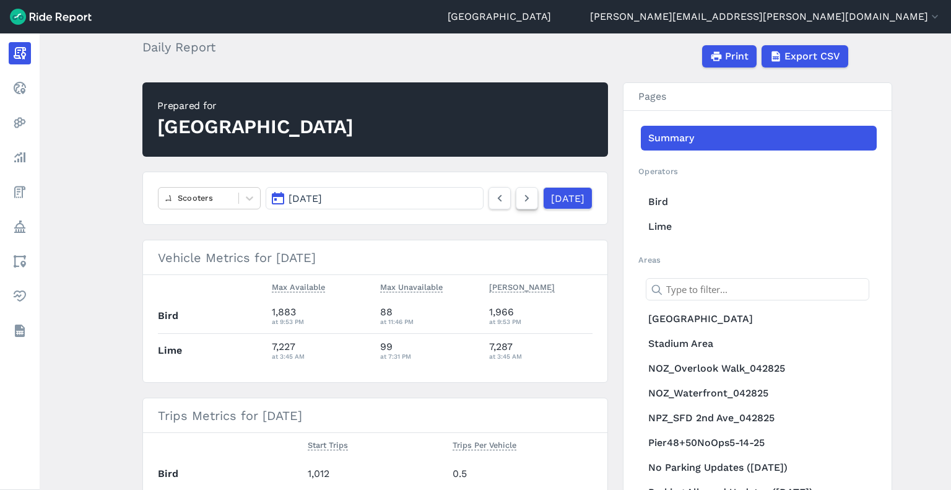
click at [520, 201] on icon at bounding box center [527, 198] width 14 height 15
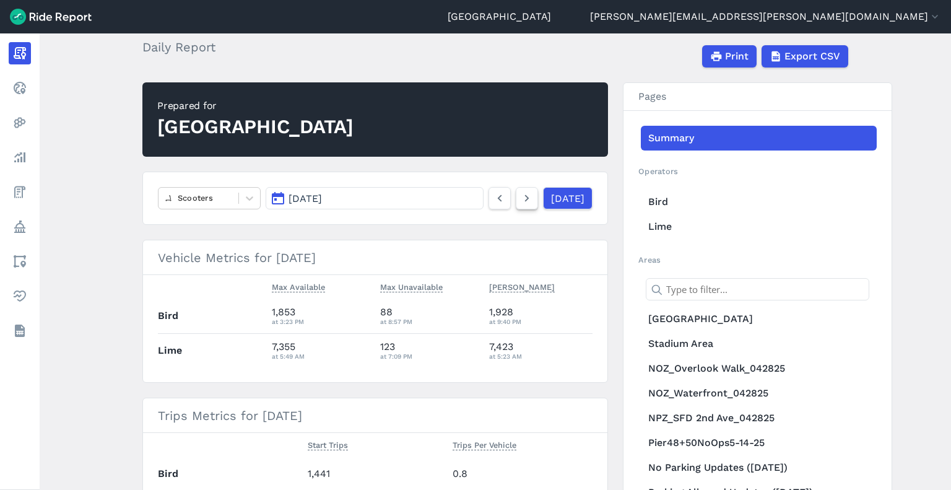
click at [520, 201] on icon at bounding box center [527, 198] width 14 height 15
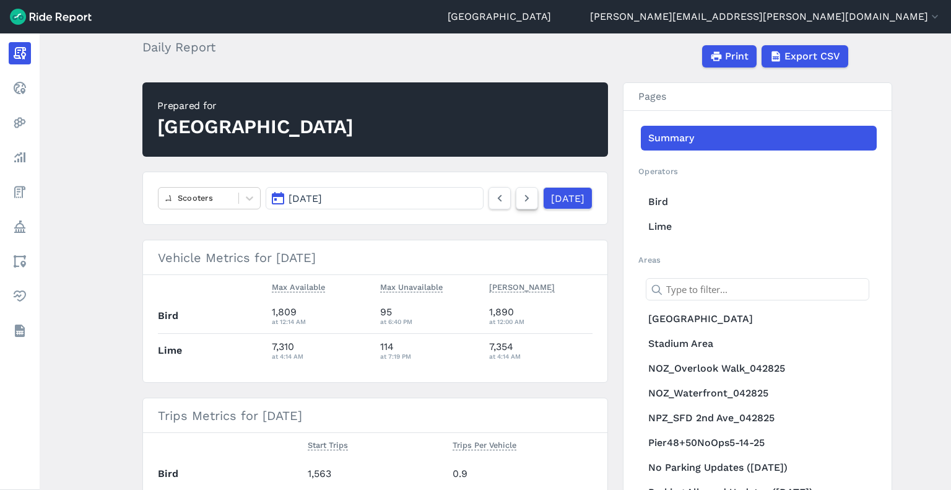
click at [520, 201] on icon at bounding box center [527, 198] width 14 height 15
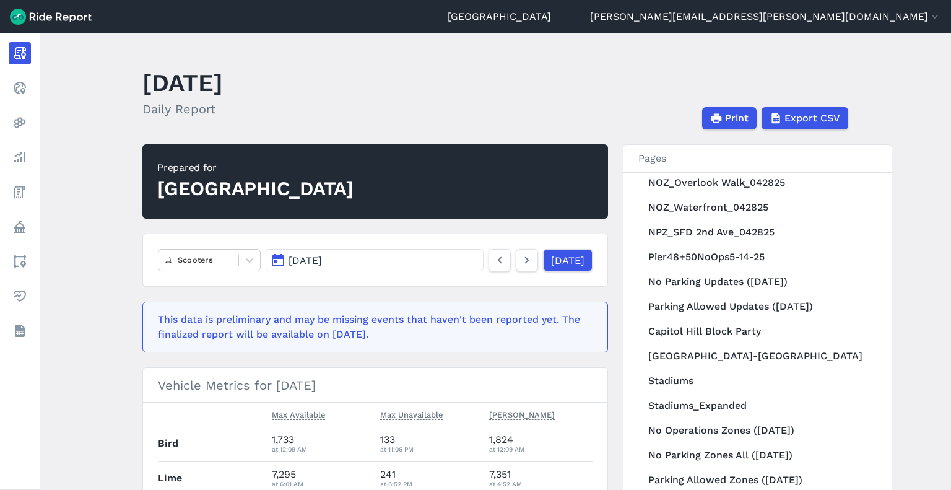
click at [418, 256] on button "[DATE]" at bounding box center [375, 260] width 218 height 22
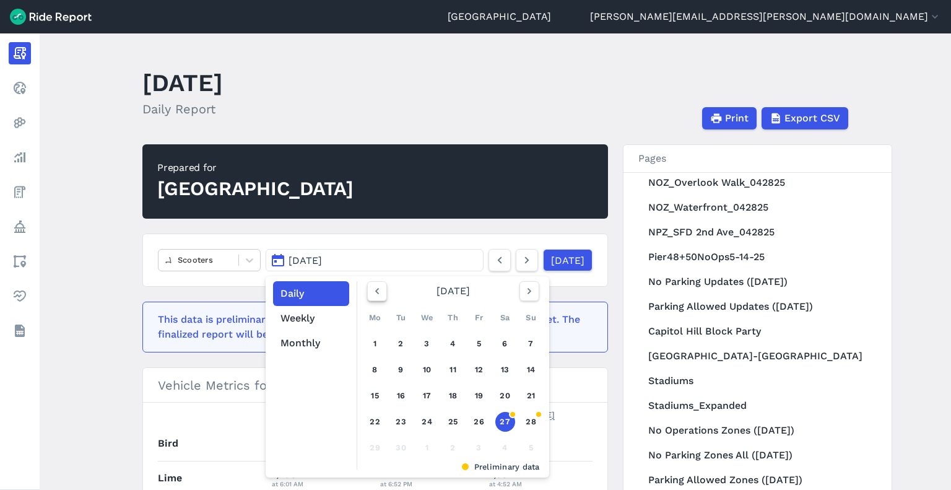
click at [371, 290] on icon "button" at bounding box center [377, 291] width 12 height 12
click at [475, 347] on link "1" at bounding box center [479, 344] width 20 height 20
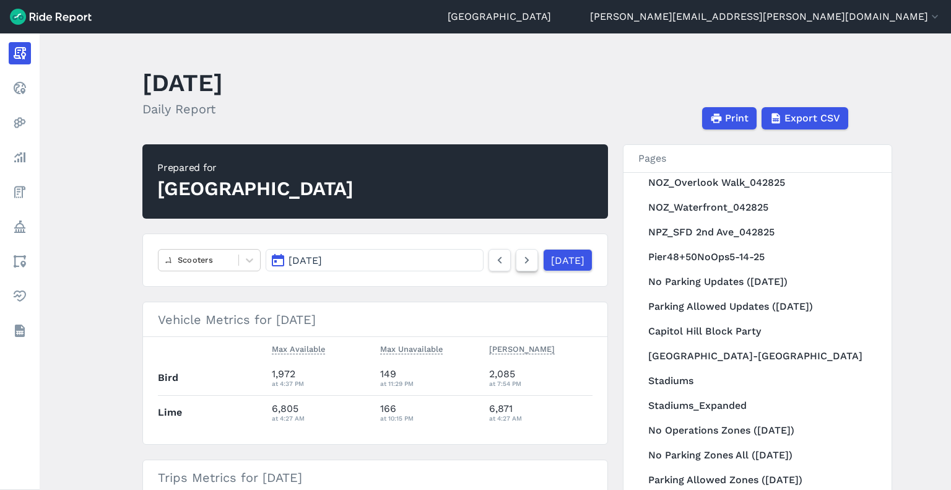
click at [520, 266] on icon at bounding box center [527, 260] width 14 height 15
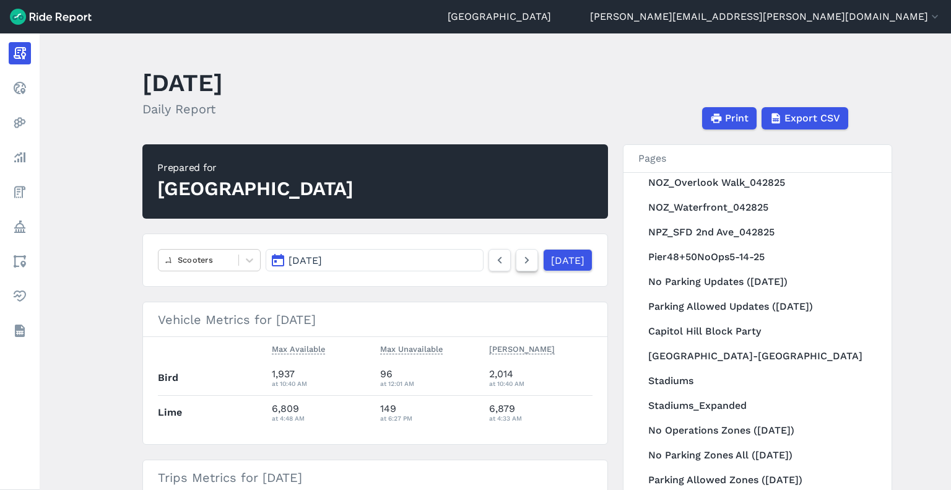
click at [520, 266] on icon at bounding box center [527, 260] width 14 height 15
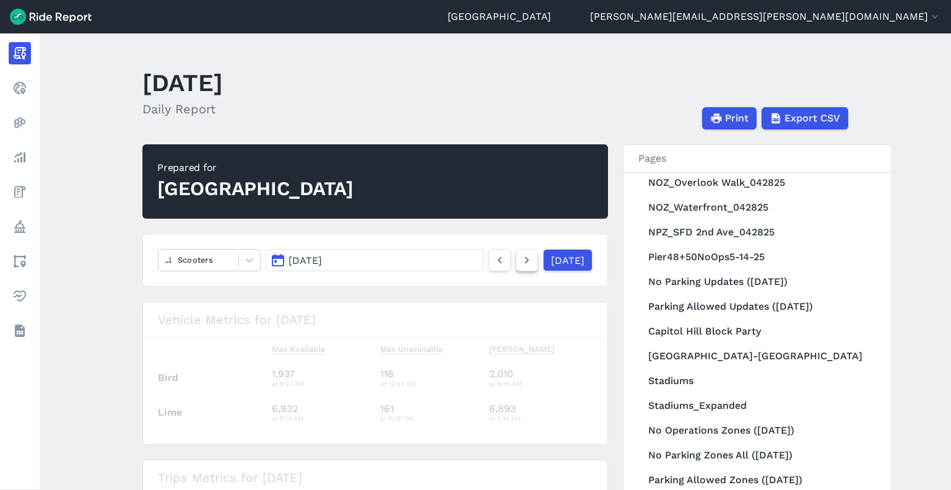
click at [520, 266] on icon at bounding box center [527, 260] width 14 height 15
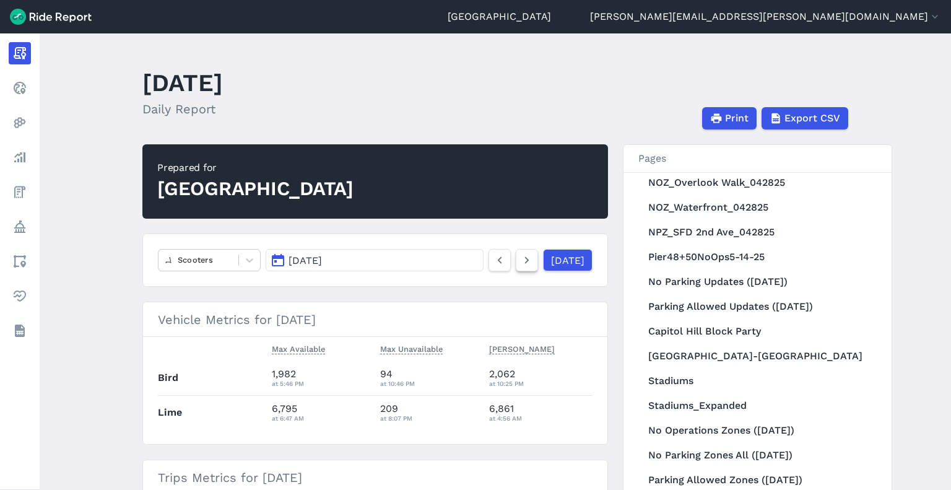
click at [520, 266] on icon at bounding box center [527, 260] width 14 height 15
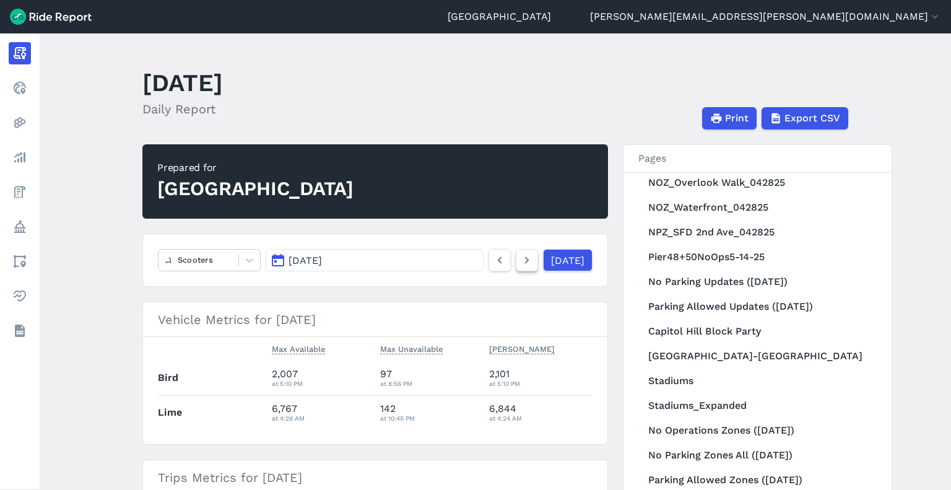
click at [520, 266] on icon at bounding box center [527, 260] width 14 height 15
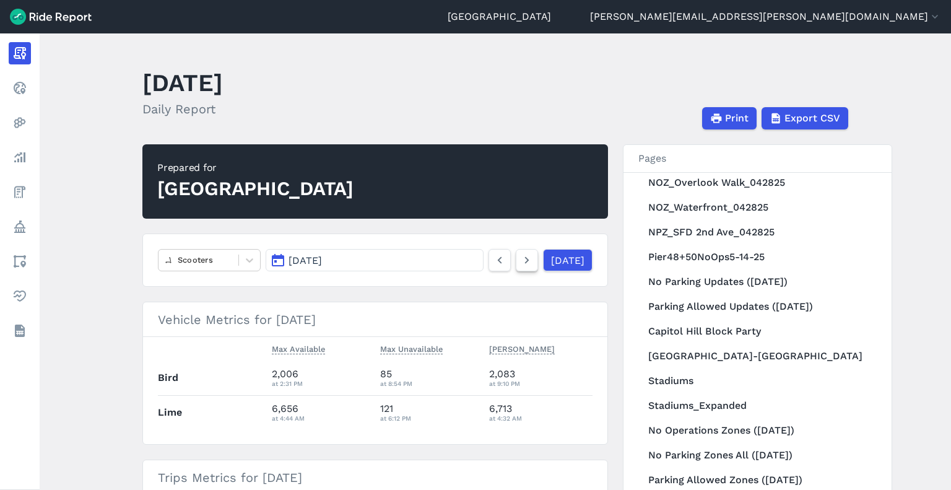
click at [520, 266] on icon at bounding box center [527, 260] width 14 height 15
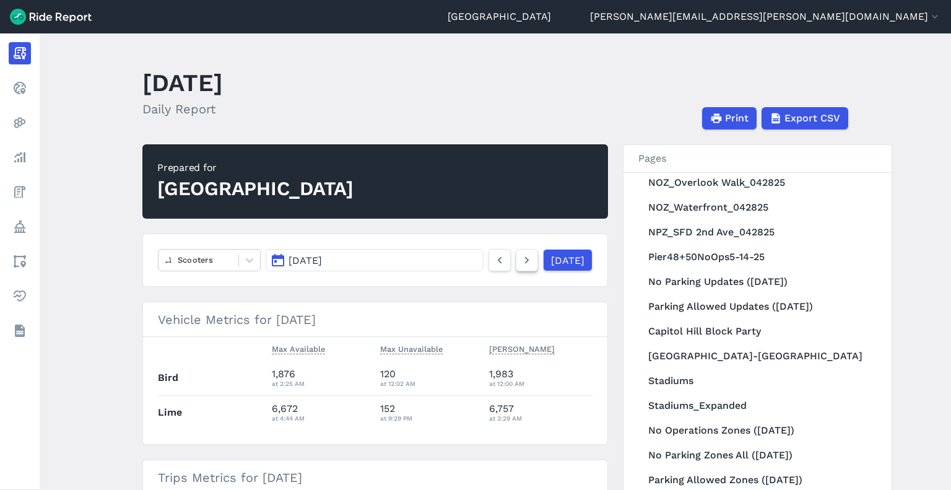
click at [520, 266] on icon at bounding box center [527, 260] width 14 height 15
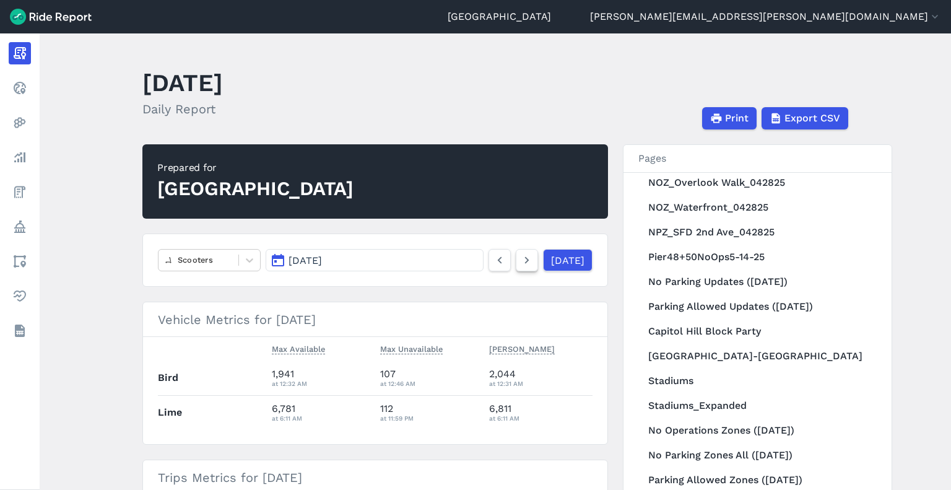
click at [520, 266] on icon at bounding box center [527, 260] width 14 height 15
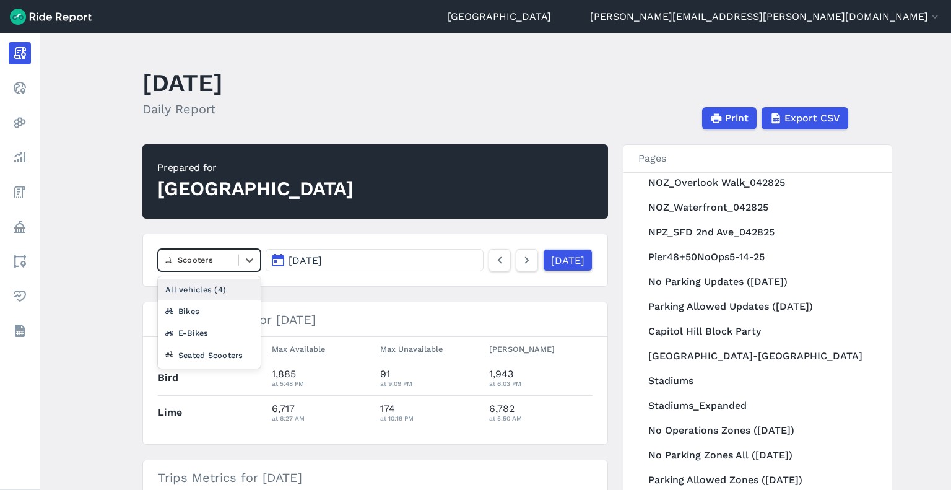
click at [191, 262] on div at bounding box center [198, 260] width 67 height 14
click at [192, 262] on div at bounding box center [198, 260] width 67 height 14
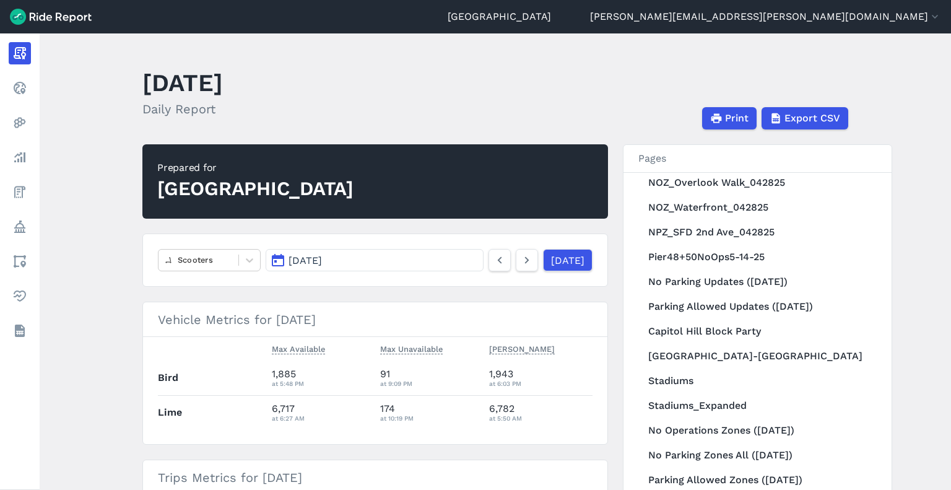
click at [357, 256] on button "[DATE]" at bounding box center [375, 260] width 218 height 22
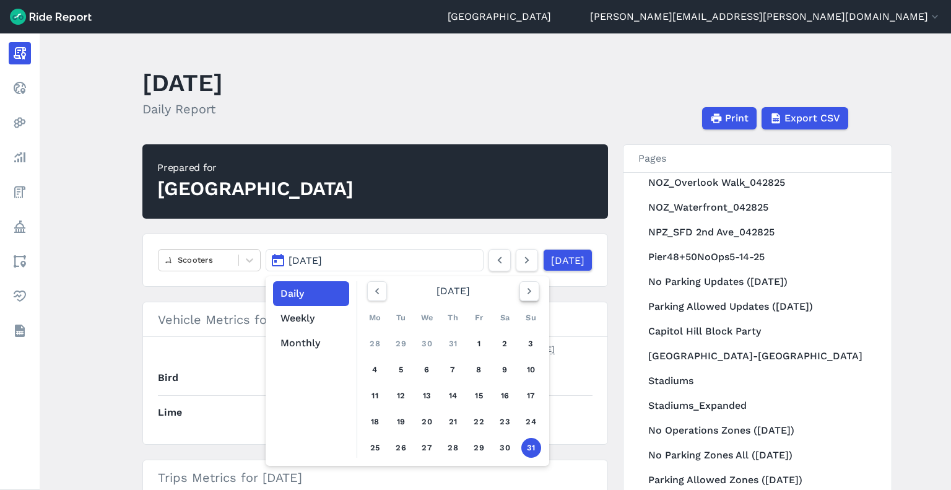
click at [527, 295] on icon "button" at bounding box center [529, 291] width 12 height 12
click at [527, 423] on link "28" at bounding box center [531, 422] width 20 height 20
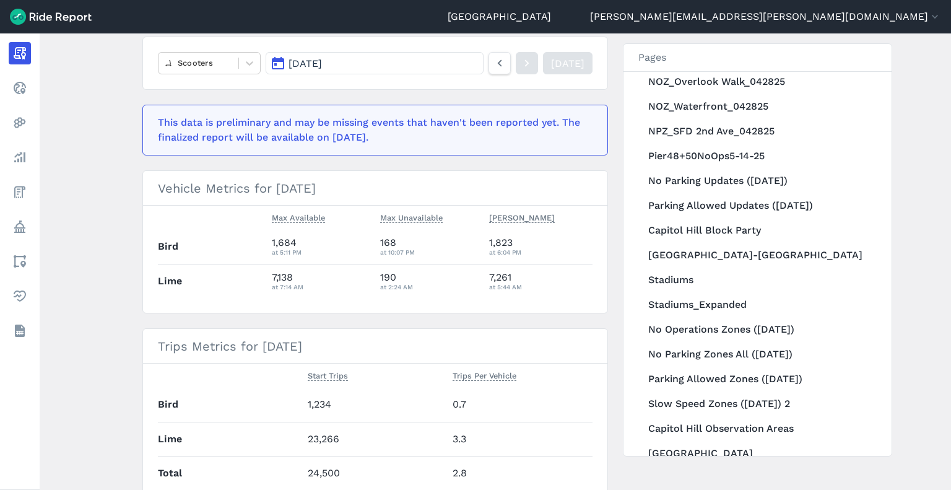
scroll to position [124, 0]
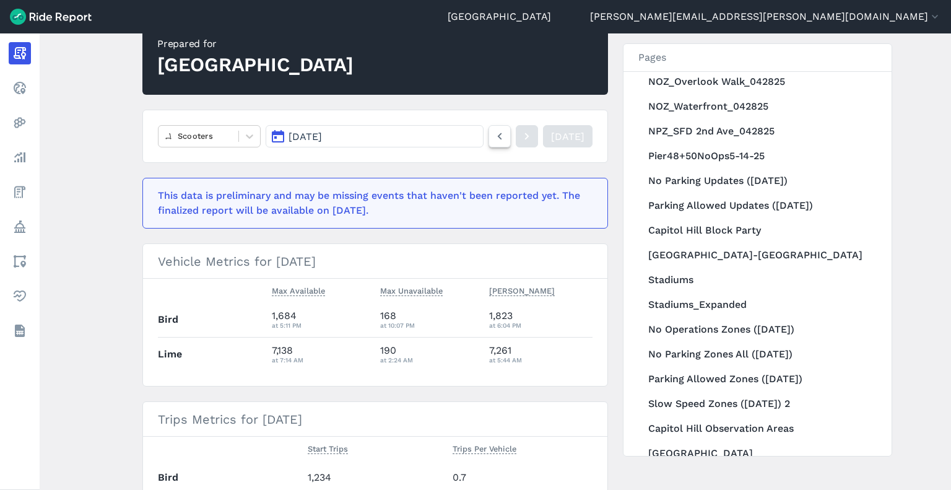
click at [493, 138] on icon at bounding box center [500, 136] width 14 height 15
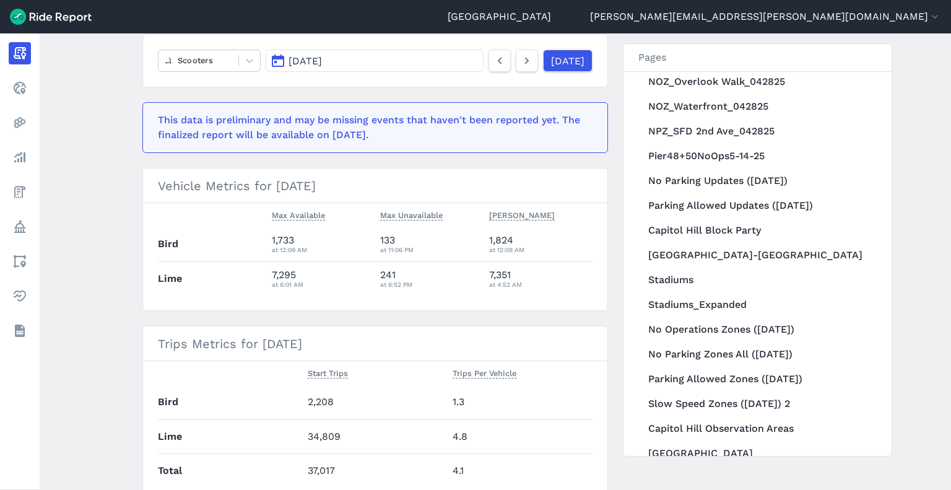
scroll to position [186, 0]
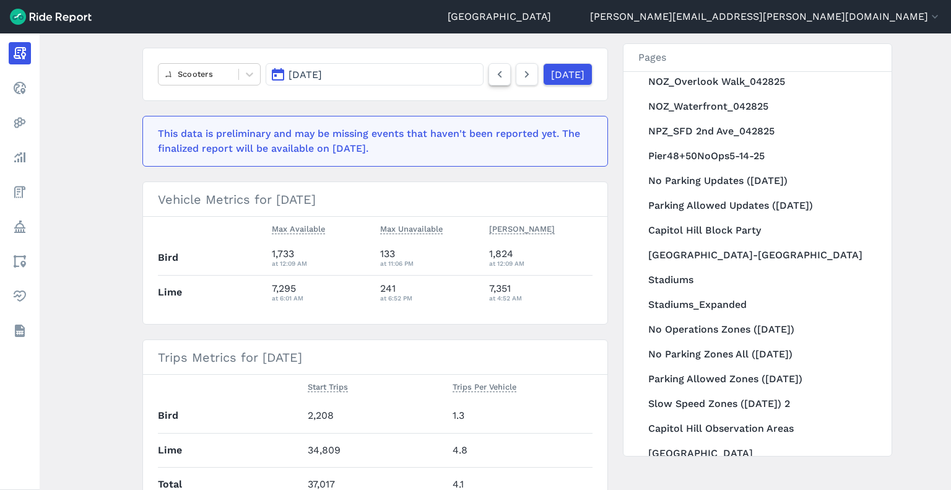
click at [493, 79] on icon at bounding box center [500, 74] width 14 height 15
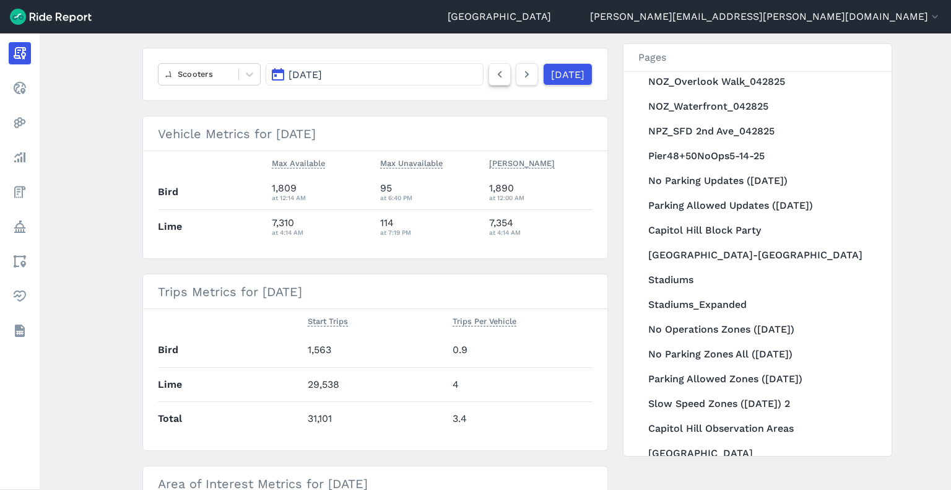
click at [493, 79] on icon at bounding box center [500, 74] width 14 height 15
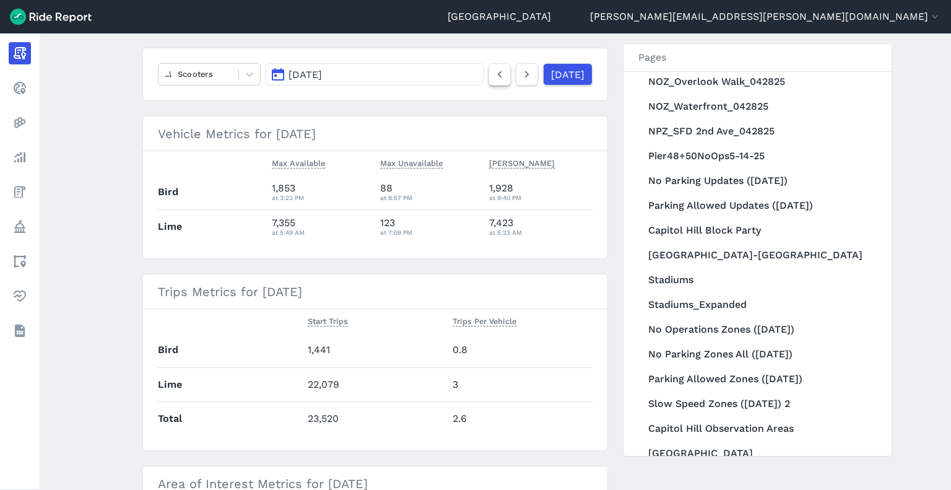
click at [493, 79] on icon at bounding box center [500, 74] width 14 height 15
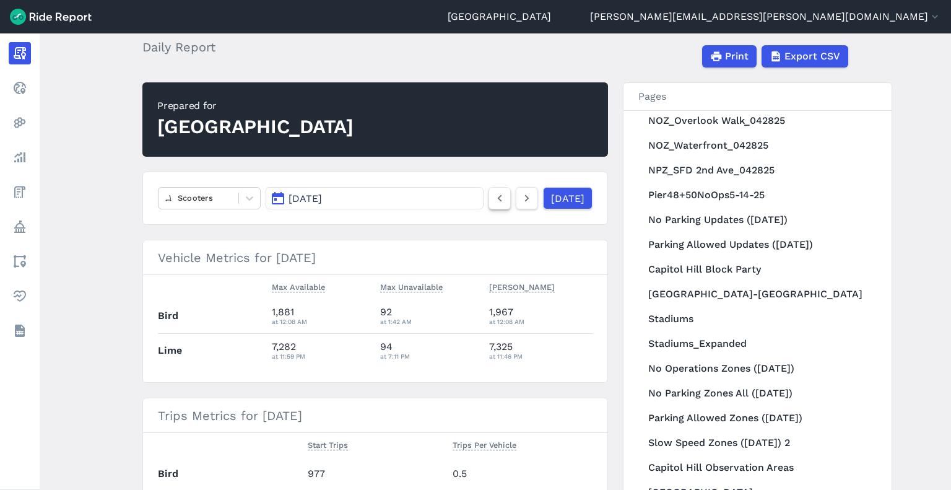
click at [498, 198] on use at bounding box center [500, 198] width 4 height 7
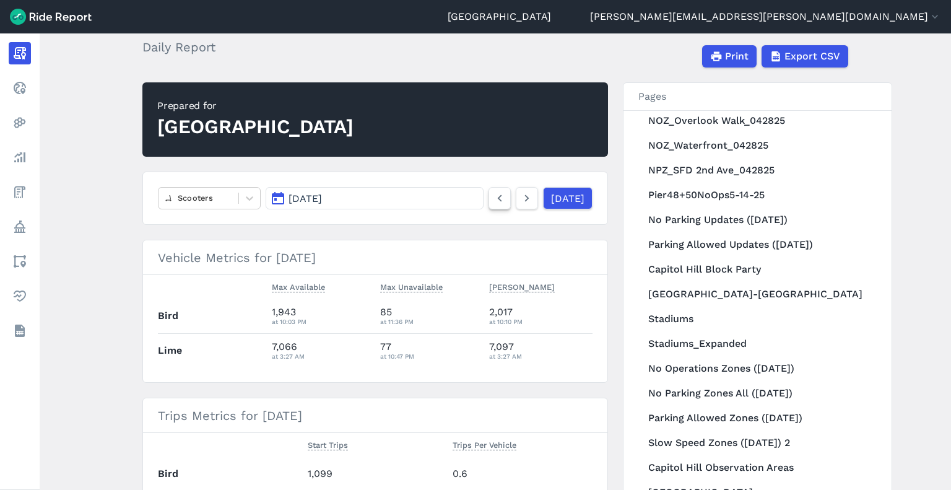
click at [493, 198] on icon at bounding box center [500, 198] width 14 height 15
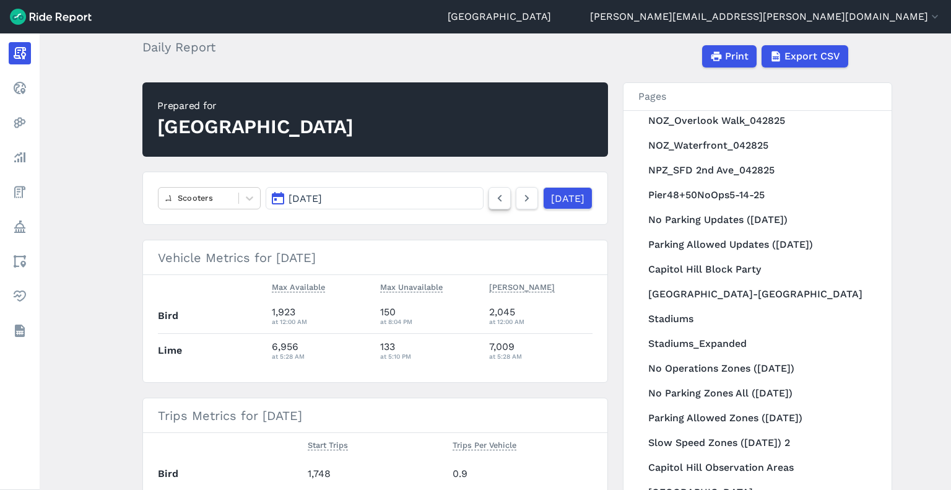
click at [493, 198] on icon at bounding box center [500, 198] width 14 height 15
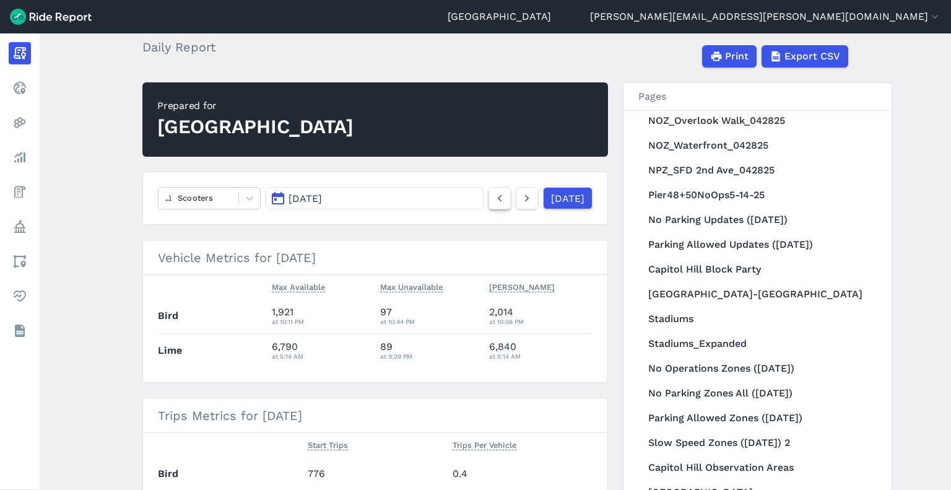
click at [493, 198] on icon at bounding box center [500, 198] width 14 height 15
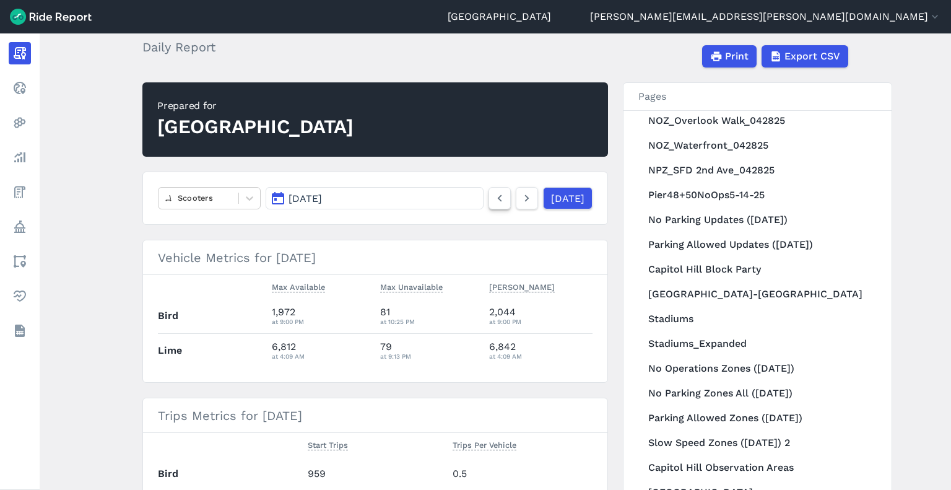
click at [493, 198] on icon at bounding box center [500, 198] width 14 height 15
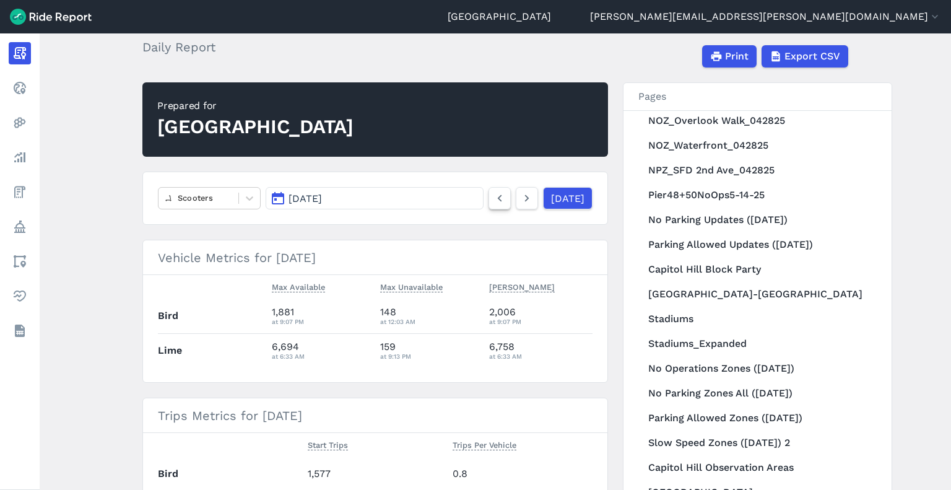
click at [493, 198] on icon at bounding box center [500, 198] width 14 height 15
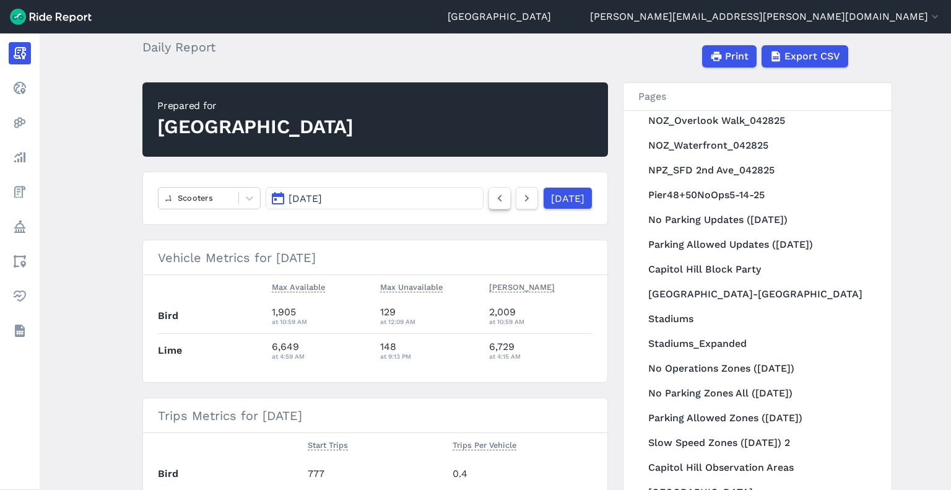
click at [493, 198] on icon at bounding box center [500, 198] width 14 height 15
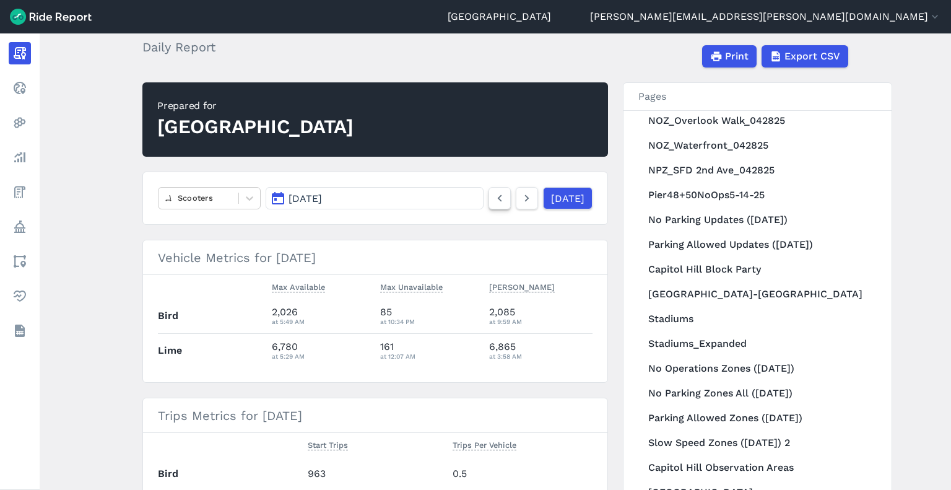
click at [493, 198] on icon at bounding box center [500, 198] width 14 height 15
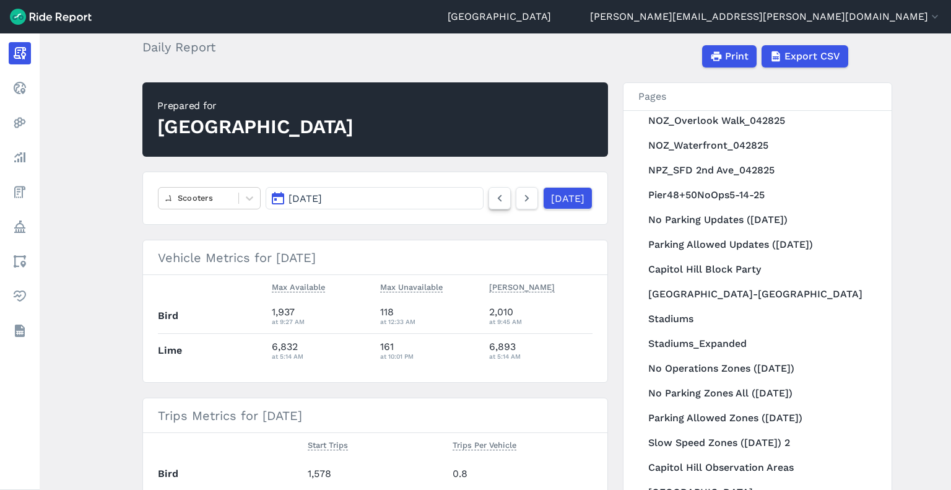
click at [493, 198] on icon at bounding box center [500, 198] width 14 height 15
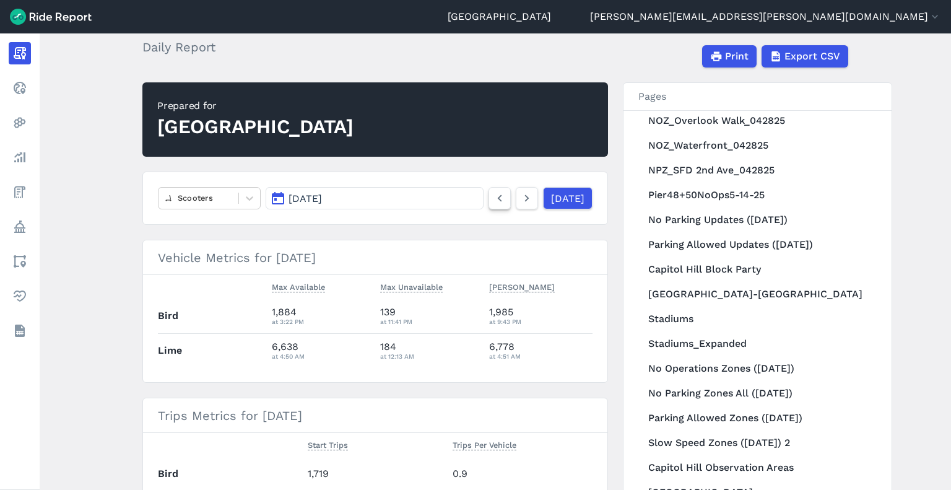
click at [493, 198] on icon at bounding box center [500, 198] width 14 height 15
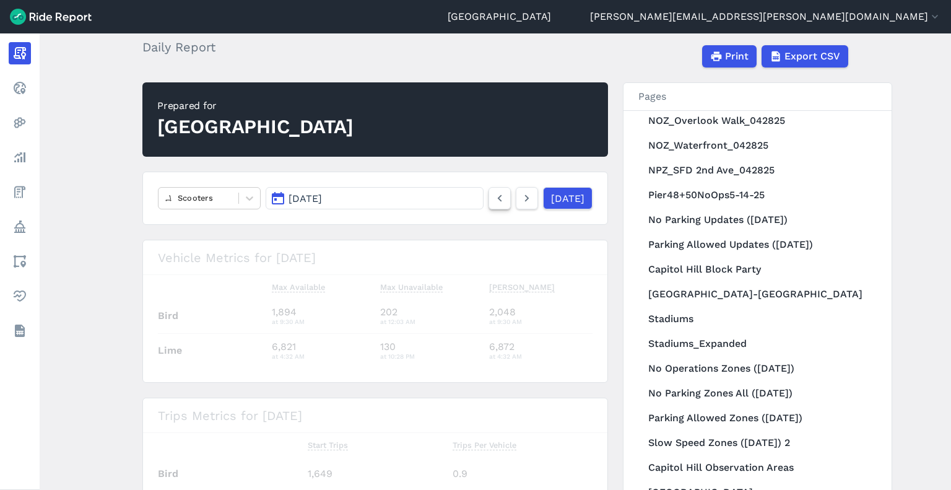
click at [493, 198] on icon at bounding box center [500, 198] width 14 height 15
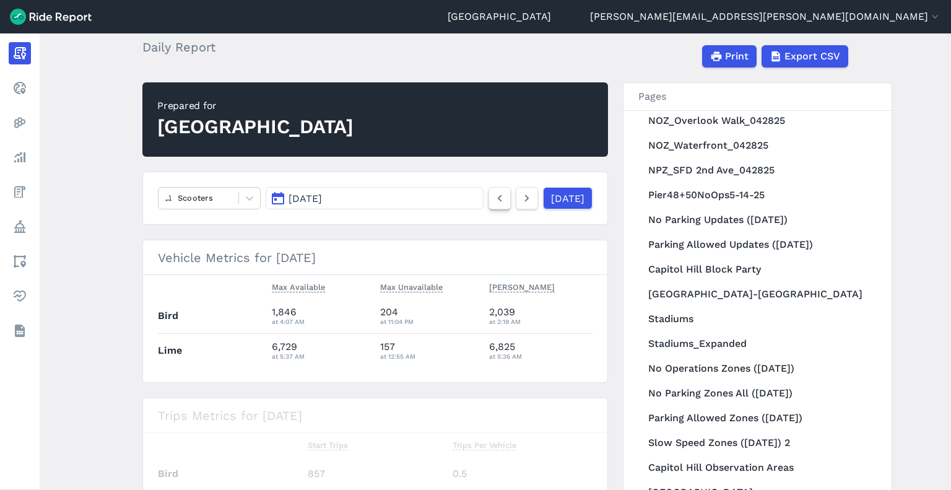
click at [493, 198] on icon at bounding box center [500, 198] width 14 height 15
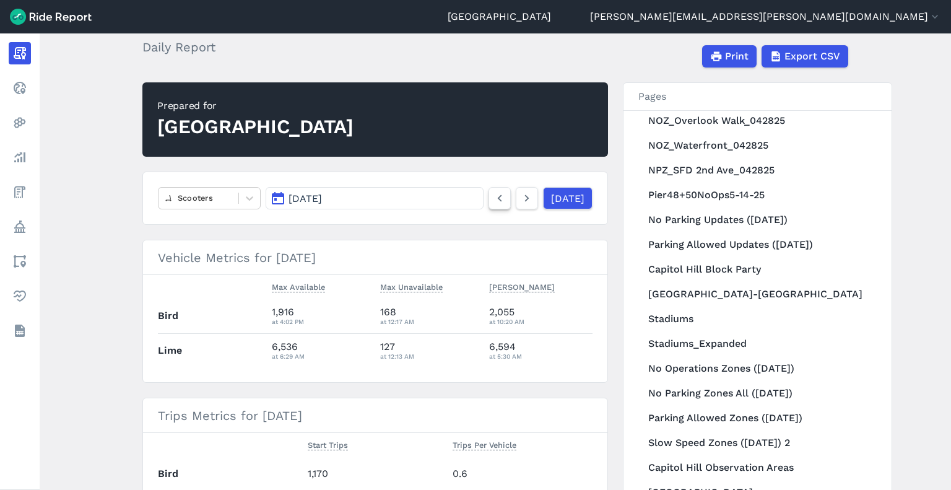
click at [493, 198] on icon at bounding box center [500, 198] width 14 height 15
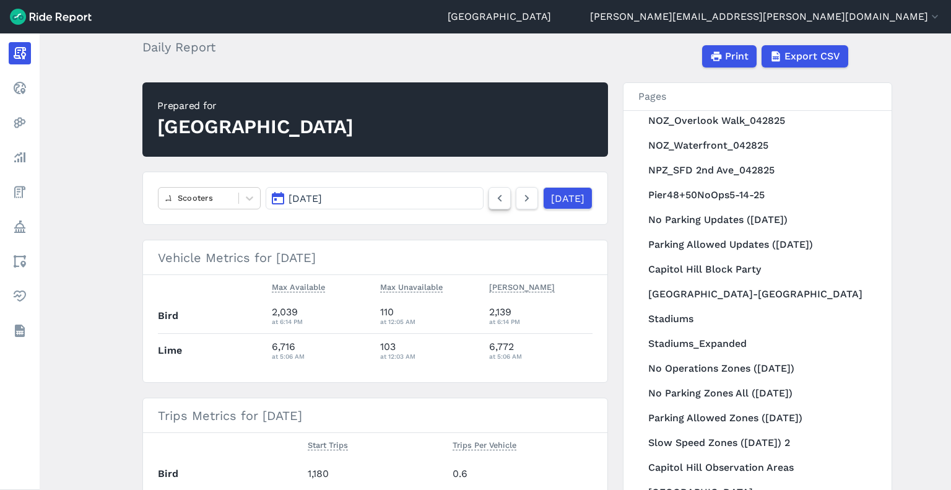
click at [493, 198] on icon at bounding box center [500, 198] width 14 height 15
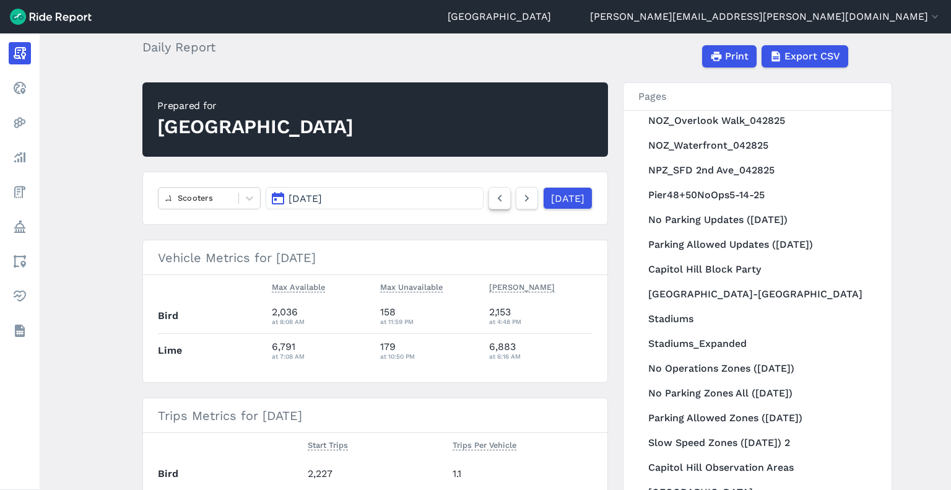
click at [493, 198] on icon at bounding box center [500, 198] width 14 height 15
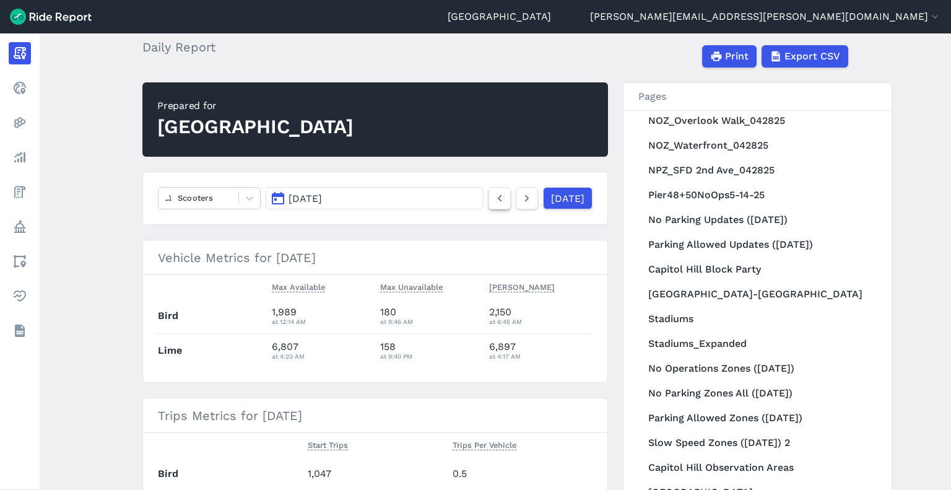
click at [493, 198] on icon at bounding box center [500, 198] width 14 height 15
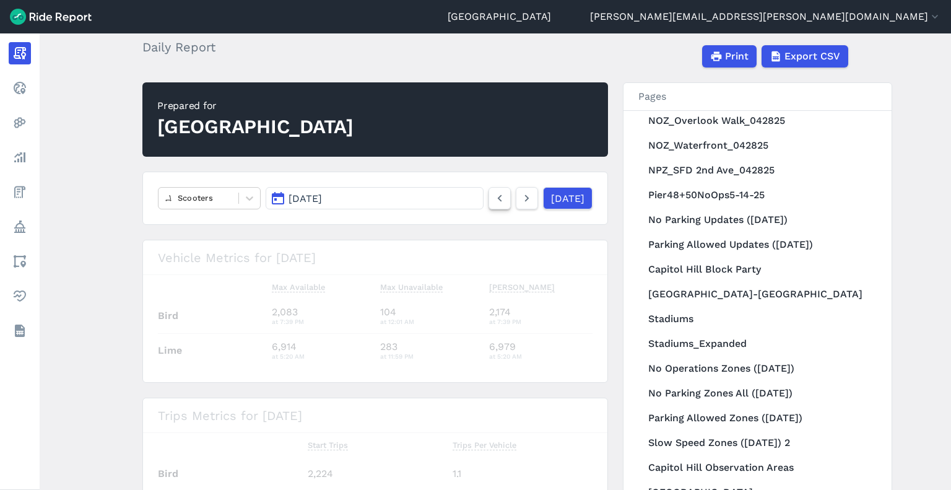
click at [493, 198] on icon at bounding box center [500, 198] width 14 height 15
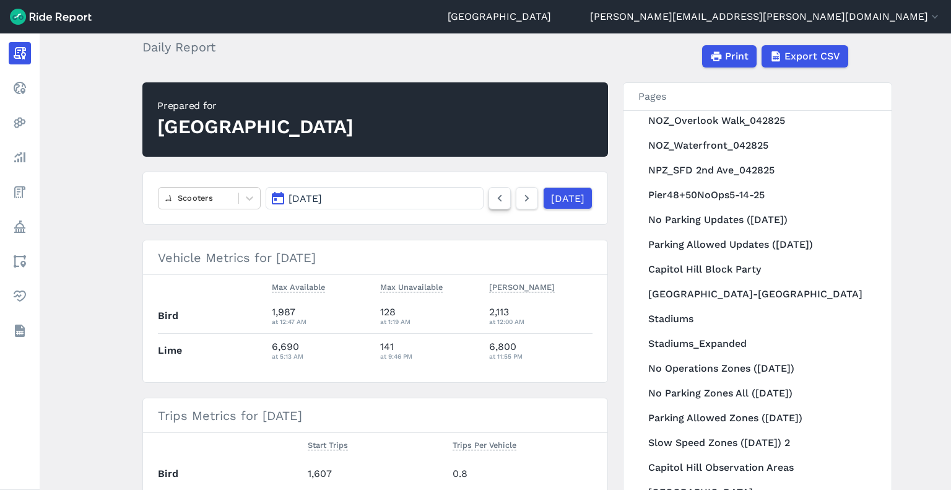
click at [493, 198] on icon at bounding box center [500, 198] width 14 height 15
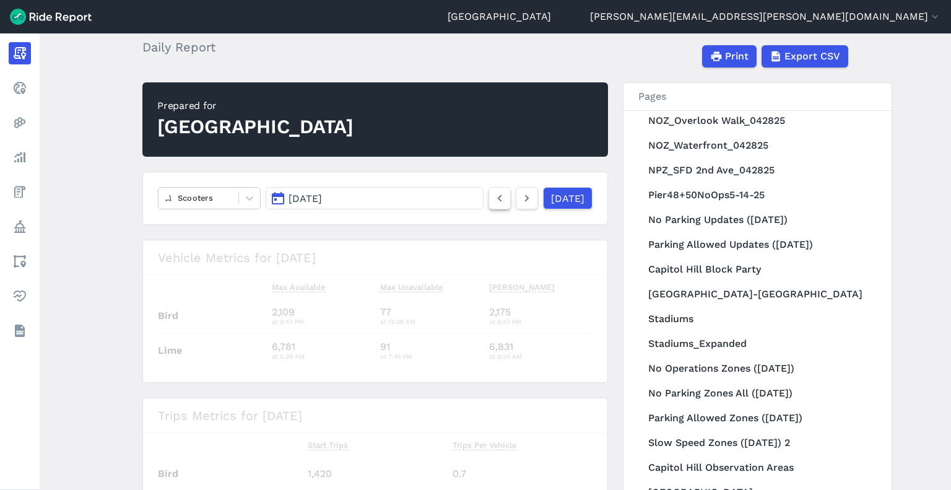
click at [493, 198] on icon at bounding box center [500, 198] width 14 height 15
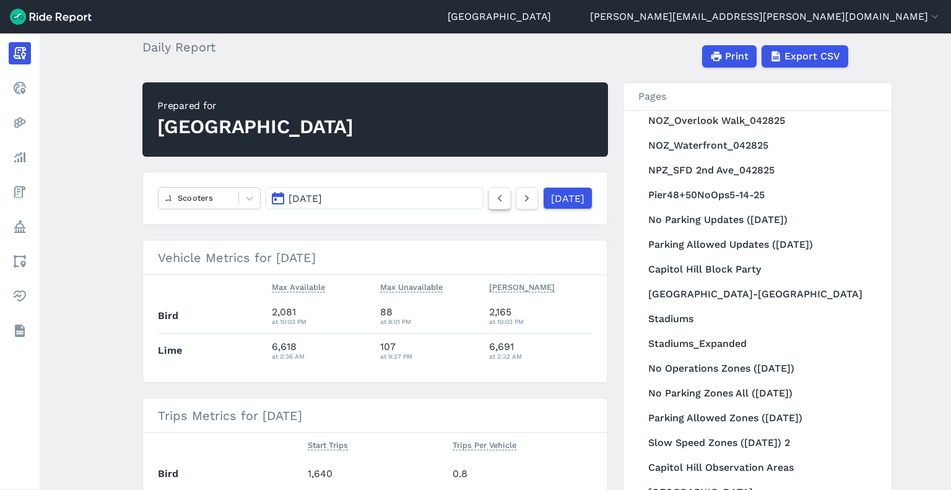
click at [493, 198] on icon at bounding box center [500, 198] width 14 height 15
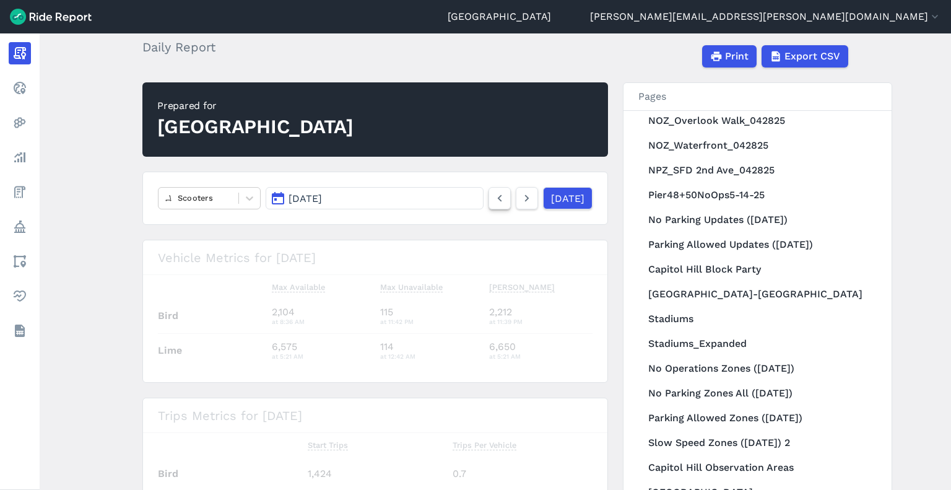
click at [493, 198] on icon at bounding box center [500, 198] width 14 height 15
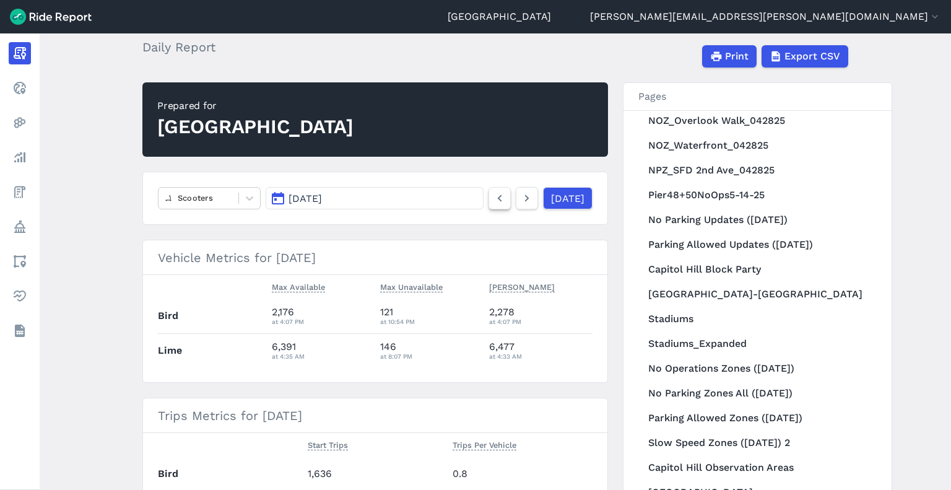
click at [493, 198] on icon at bounding box center [500, 198] width 14 height 15
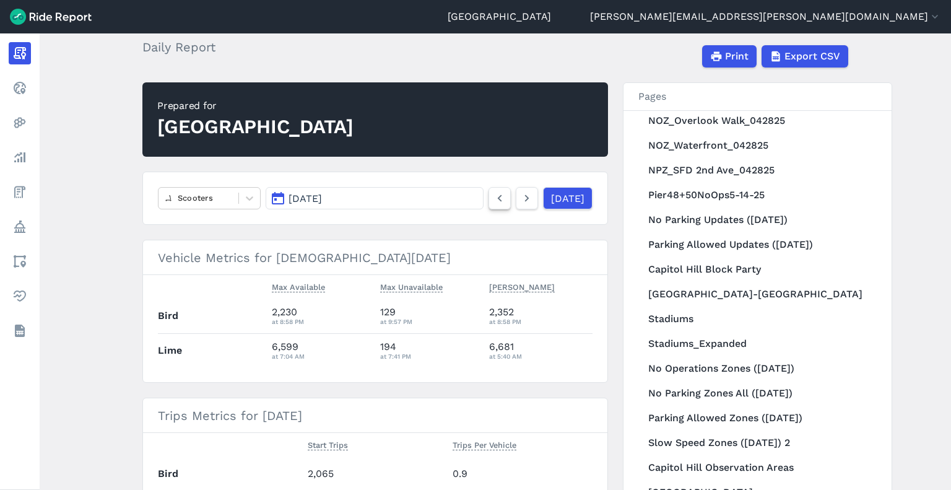
click at [493, 198] on icon at bounding box center [500, 198] width 14 height 15
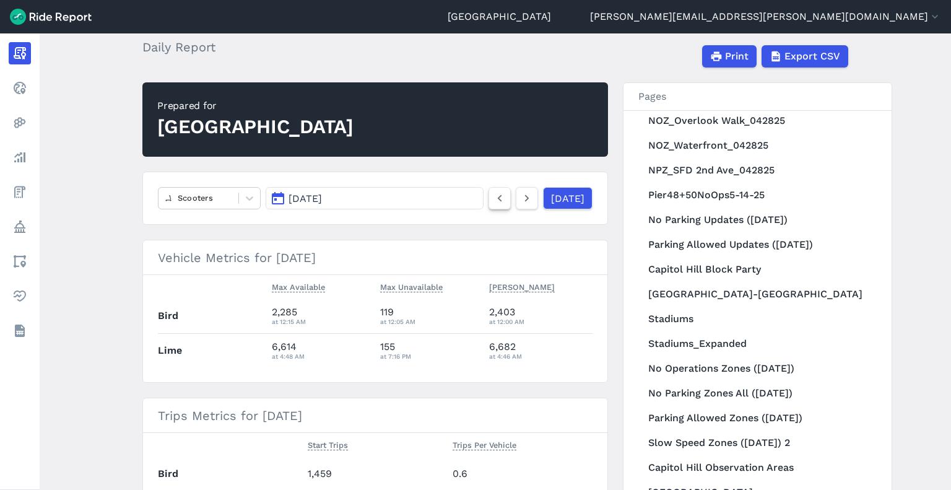
click at [493, 198] on icon at bounding box center [500, 198] width 14 height 15
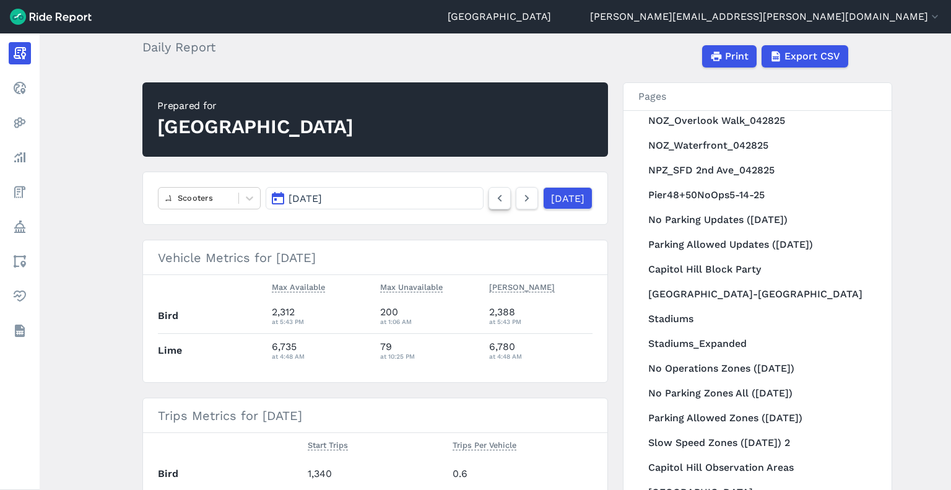
click at [493, 198] on icon at bounding box center [500, 198] width 14 height 15
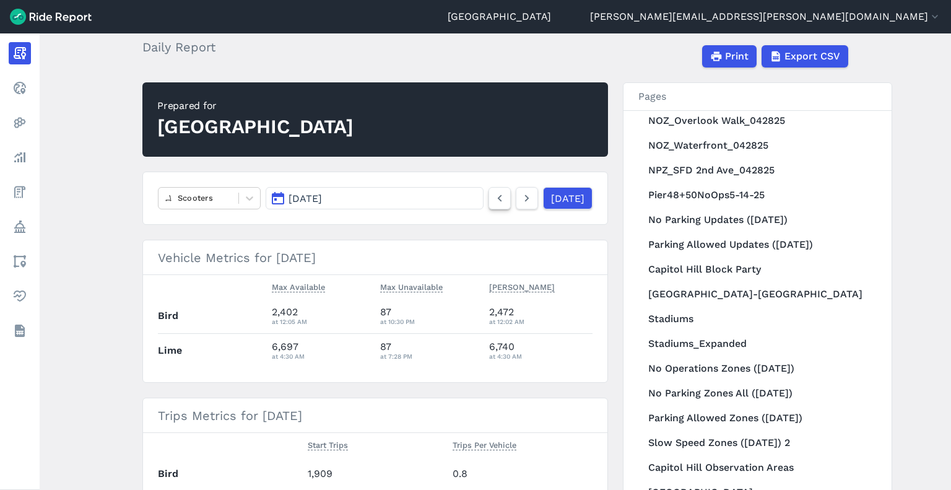
click at [493, 198] on icon at bounding box center [500, 198] width 14 height 15
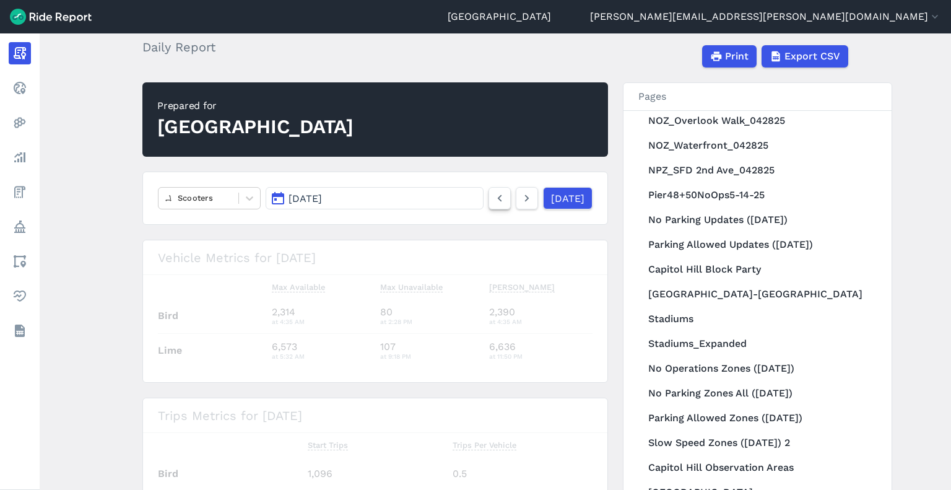
click at [493, 198] on icon at bounding box center [500, 198] width 14 height 15
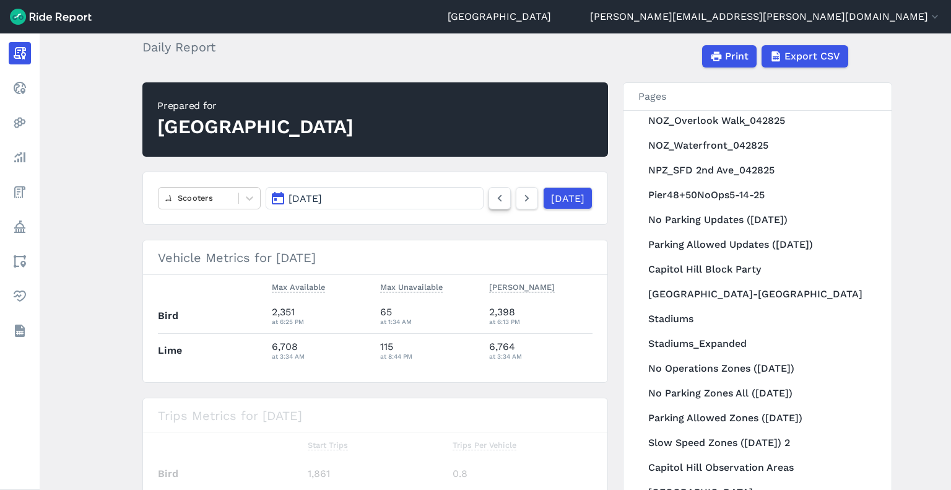
click at [493, 198] on icon at bounding box center [500, 198] width 14 height 15
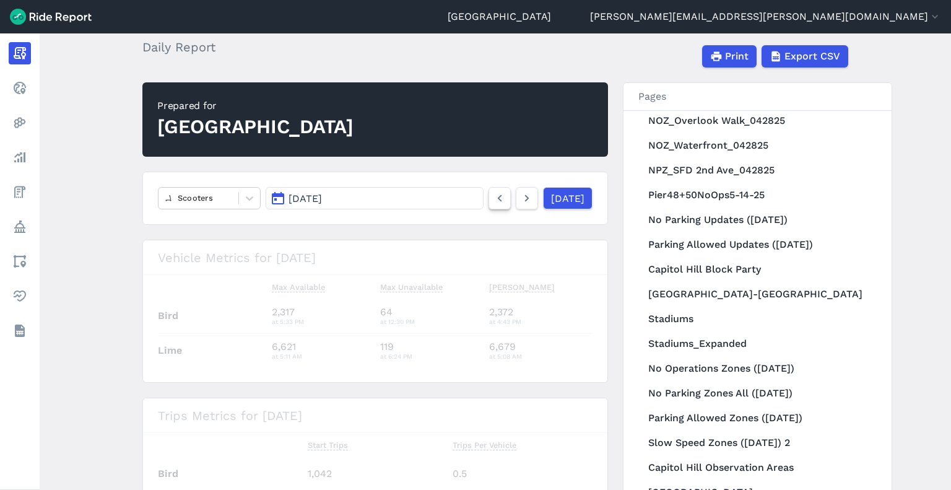
click at [493, 198] on icon at bounding box center [500, 198] width 14 height 15
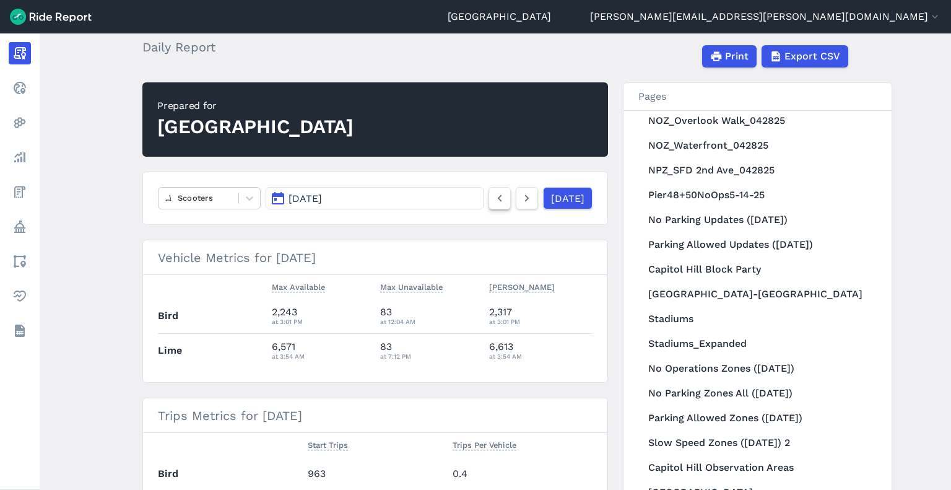
click at [493, 198] on icon at bounding box center [500, 198] width 14 height 15
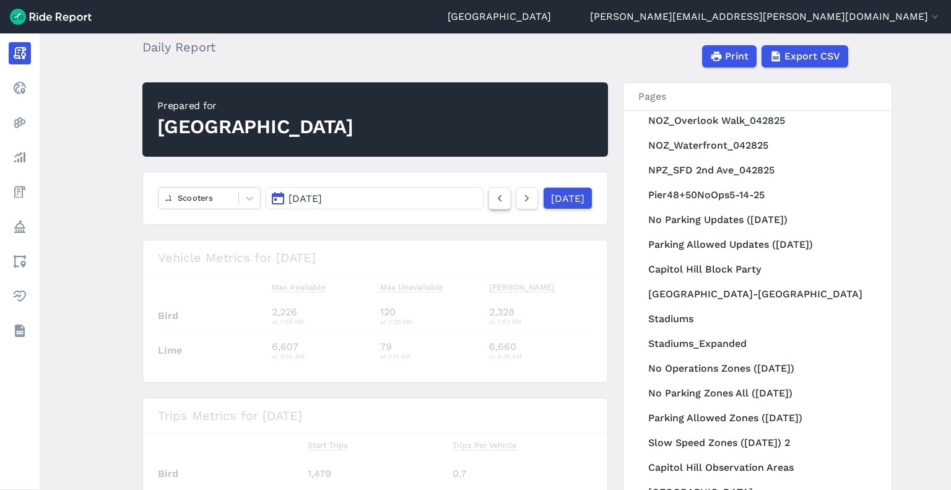
click at [493, 198] on icon at bounding box center [500, 198] width 14 height 15
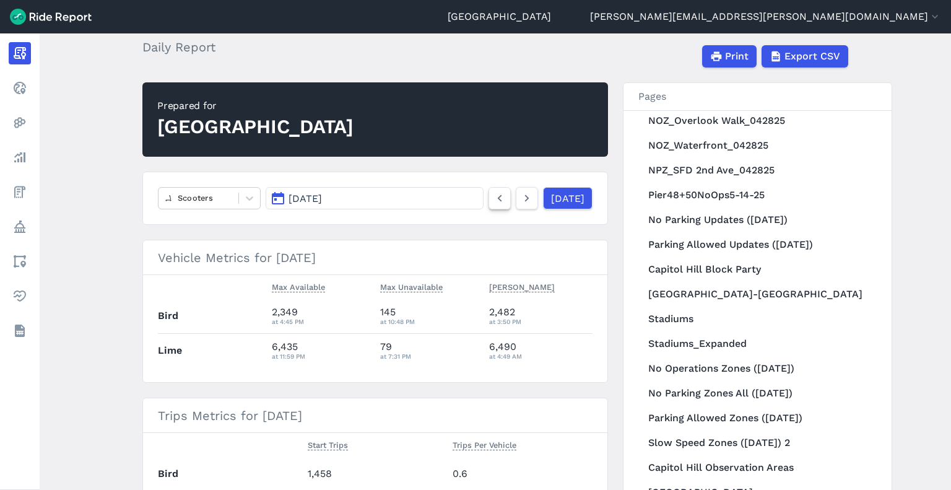
click at [493, 198] on icon at bounding box center [500, 198] width 14 height 15
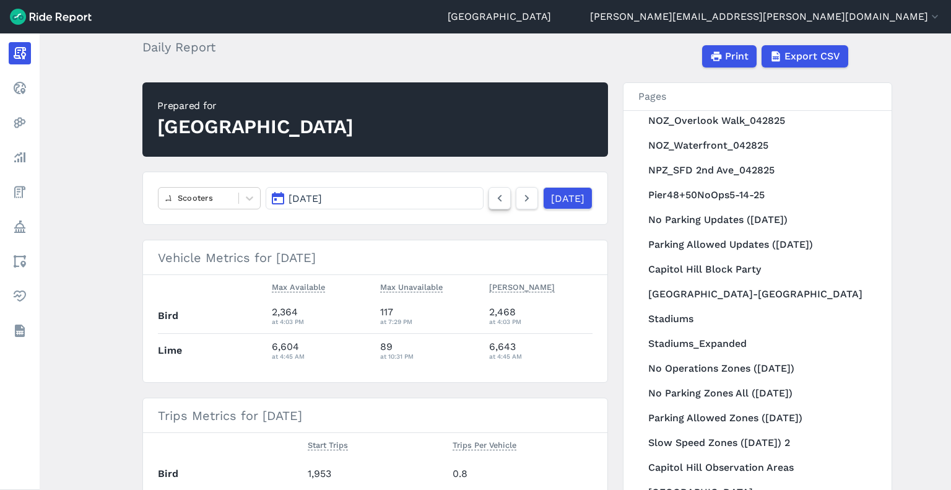
click at [493, 198] on icon at bounding box center [500, 198] width 14 height 15
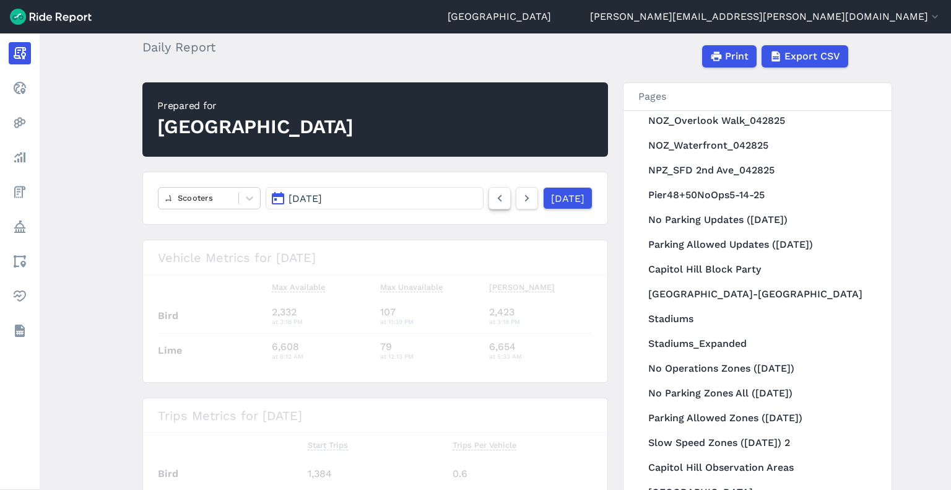
click at [493, 198] on icon at bounding box center [500, 198] width 14 height 15
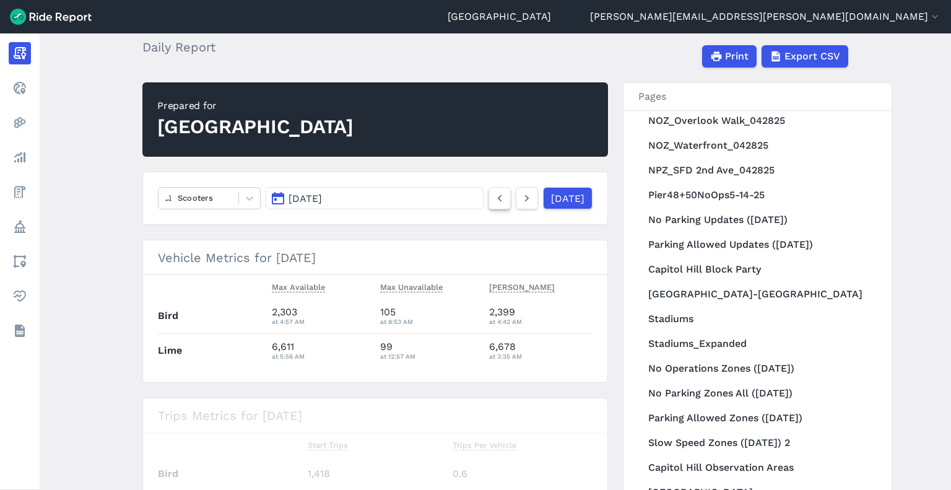
click at [493, 198] on icon at bounding box center [500, 198] width 14 height 15
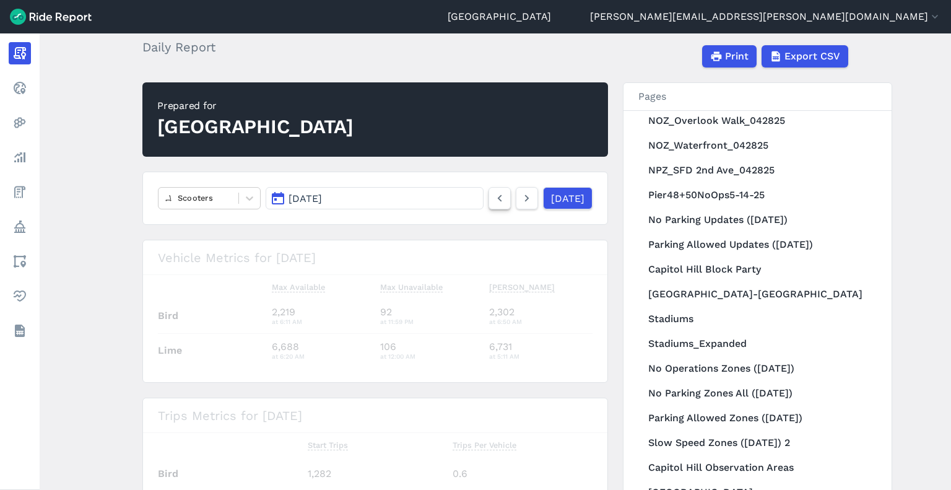
click at [493, 198] on icon at bounding box center [500, 198] width 14 height 15
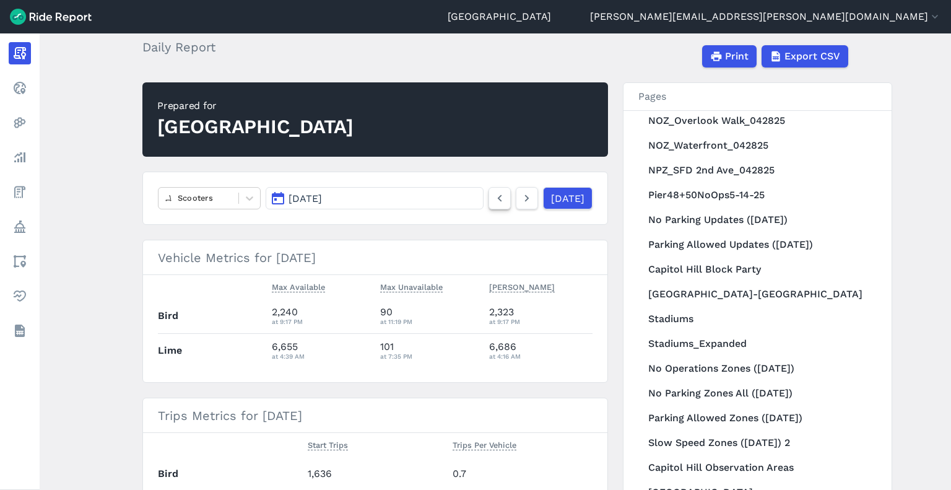
click at [493, 198] on icon at bounding box center [500, 198] width 14 height 15
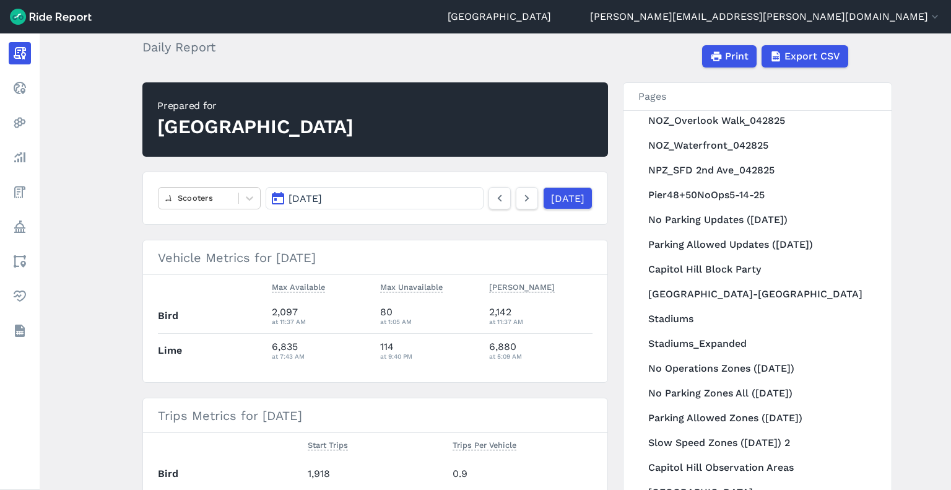
click at [493, 198] on icon at bounding box center [500, 198] width 14 height 15
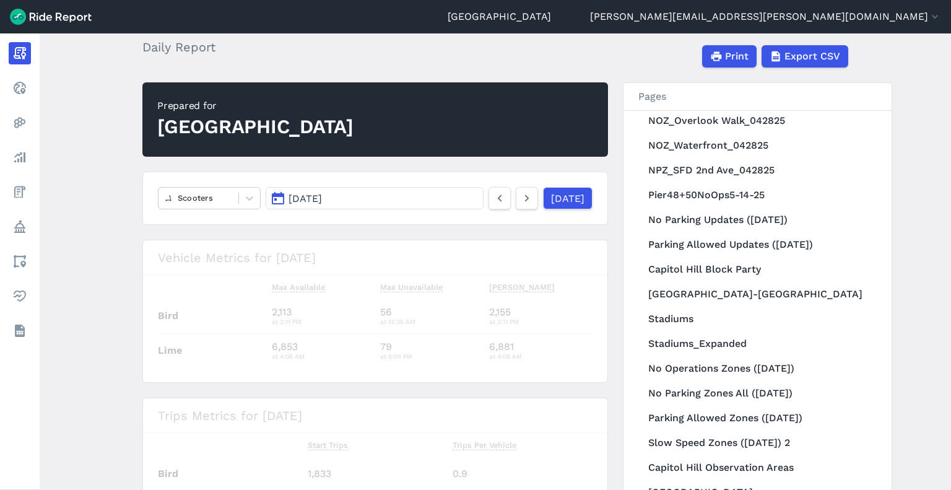
click at [493, 198] on icon at bounding box center [500, 198] width 14 height 15
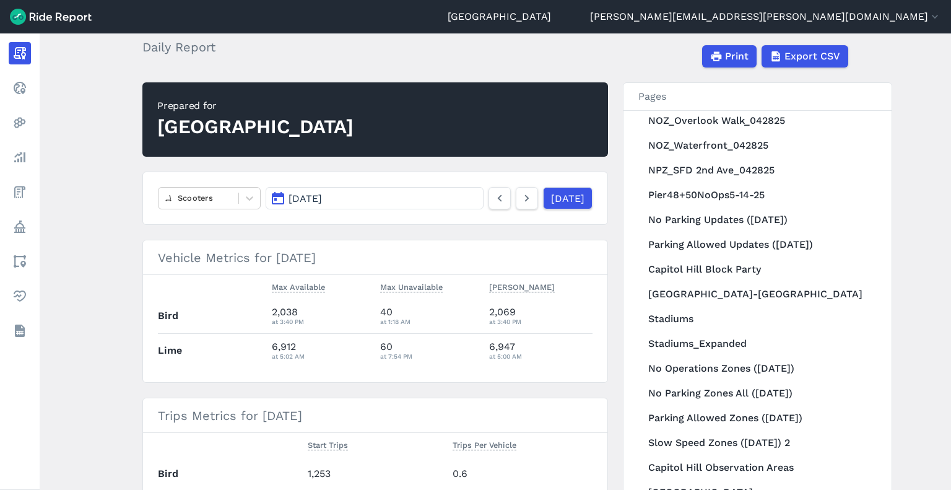
click at [493, 198] on icon at bounding box center [500, 198] width 14 height 15
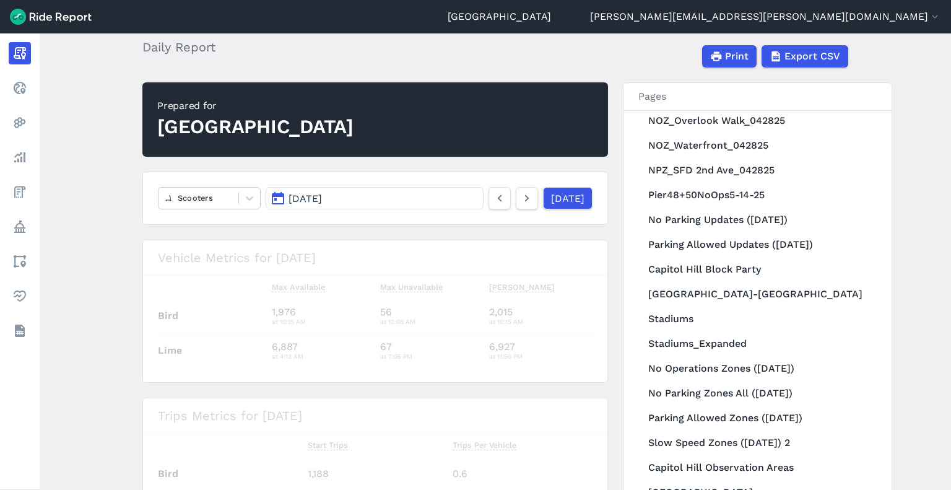
click at [493, 198] on icon at bounding box center [500, 198] width 14 height 15
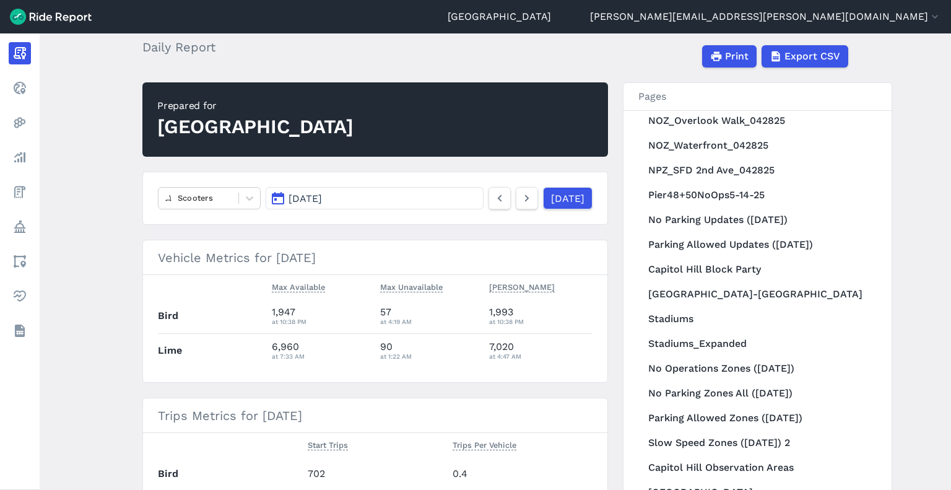
click at [493, 198] on icon at bounding box center [500, 198] width 14 height 15
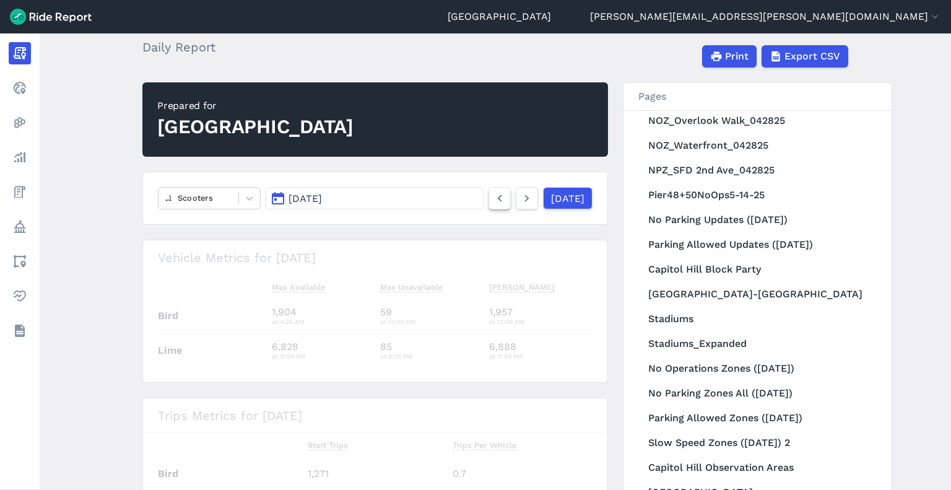
click at [493, 198] on icon at bounding box center [500, 198] width 14 height 15
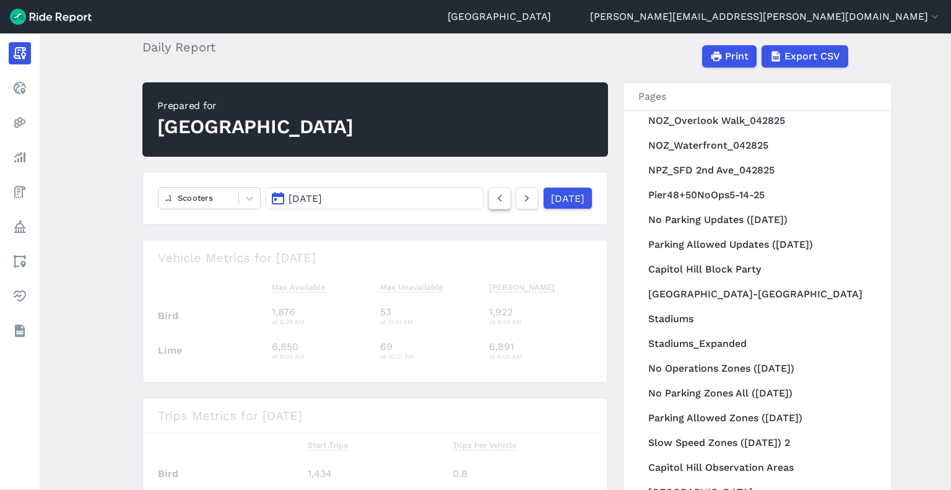
click at [493, 198] on icon at bounding box center [500, 198] width 14 height 15
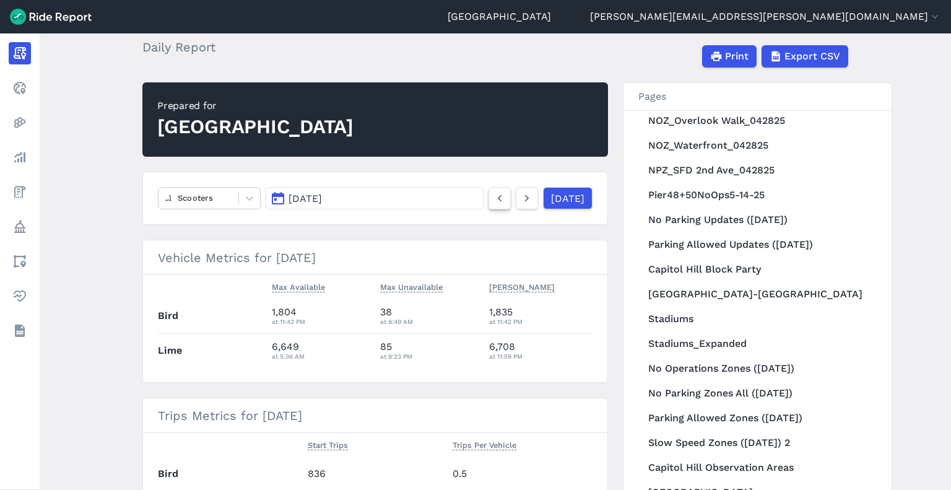
click at [493, 198] on icon at bounding box center [500, 198] width 14 height 15
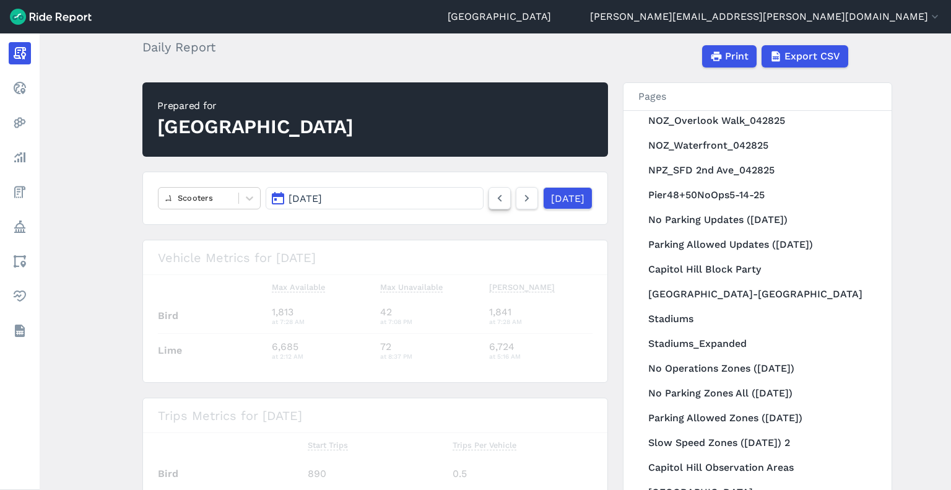
click at [493, 198] on icon at bounding box center [500, 198] width 14 height 15
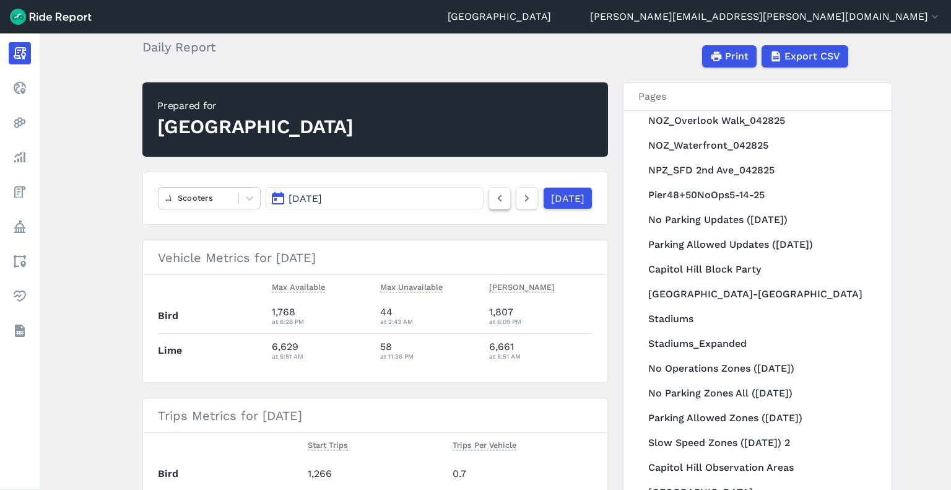
click at [493, 198] on icon at bounding box center [500, 198] width 14 height 15
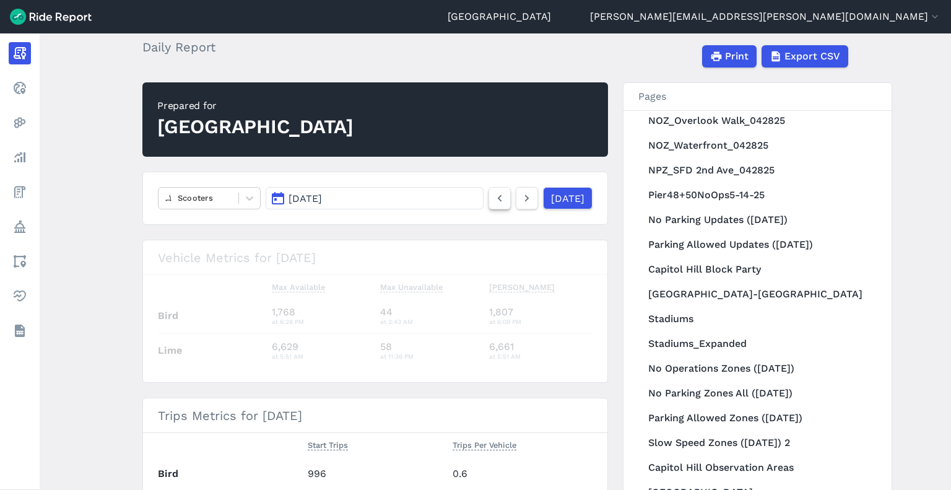
click at [493, 198] on icon at bounding box center [500, 198] width 14 height 15
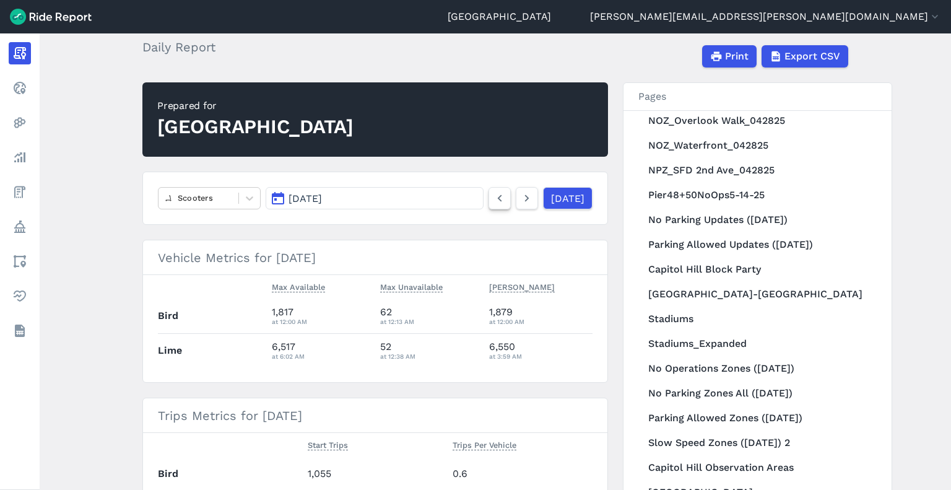
click at [493, 198] on icon at bounding box center [500, 198] width 14 height 15
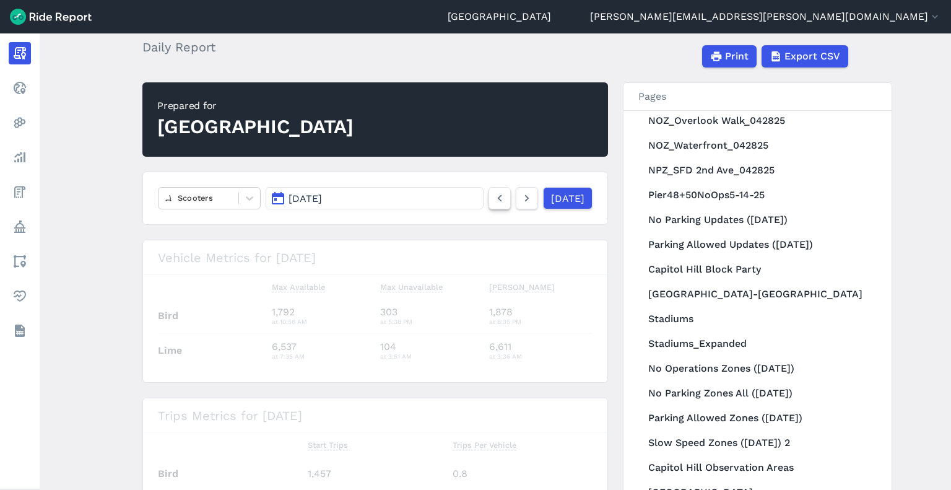
click at [493, 198] on icon at bounding box center [500, 198] width 14 height 15
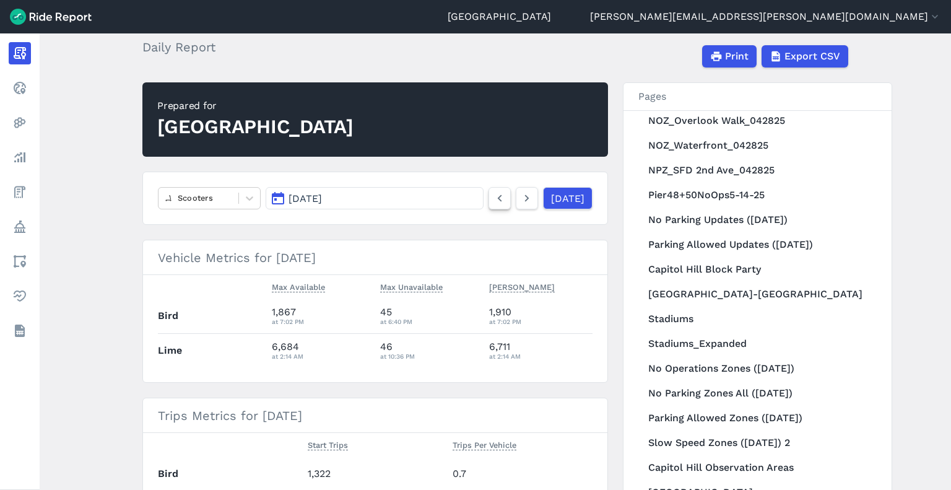
click at [493, 198] on icon at bounding box center [500, 198] width 14 height 15
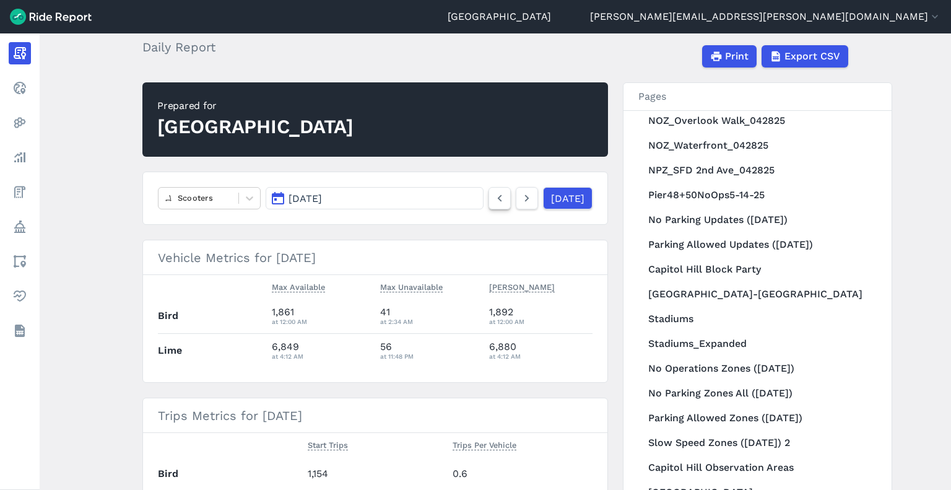
click at [493, 198] on icon at bounding box center [500, 198] width 14 height 15
click at [200, 197] on div at bounding box center [198, 198] width 67 height 14
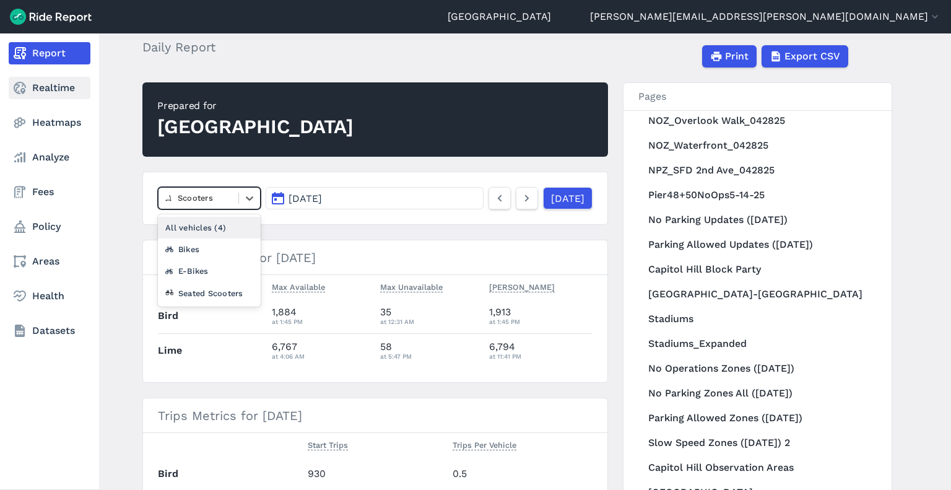
click at [48, 89] on link "Realtime" at bounding box center [50, 88] width 82 height 22
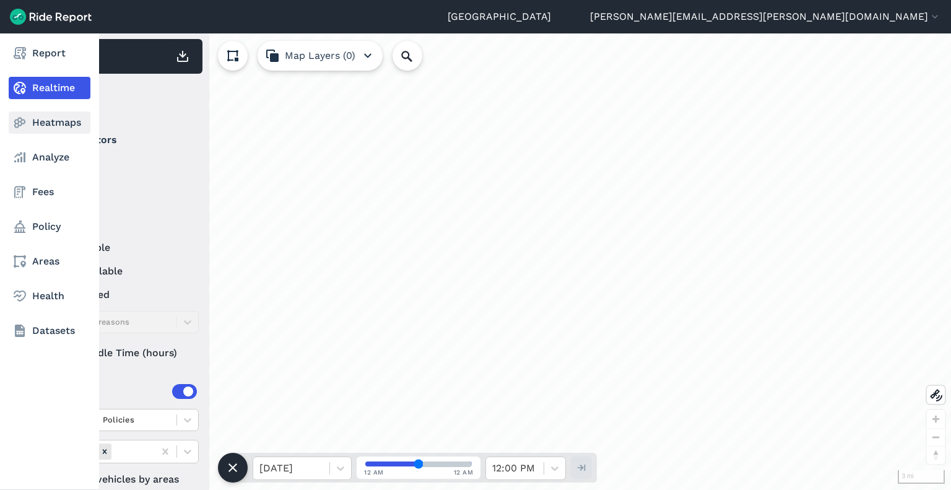
click at [50, 118] on link "Heatmaps" at bounding box center [50, 122] width 82 height 22
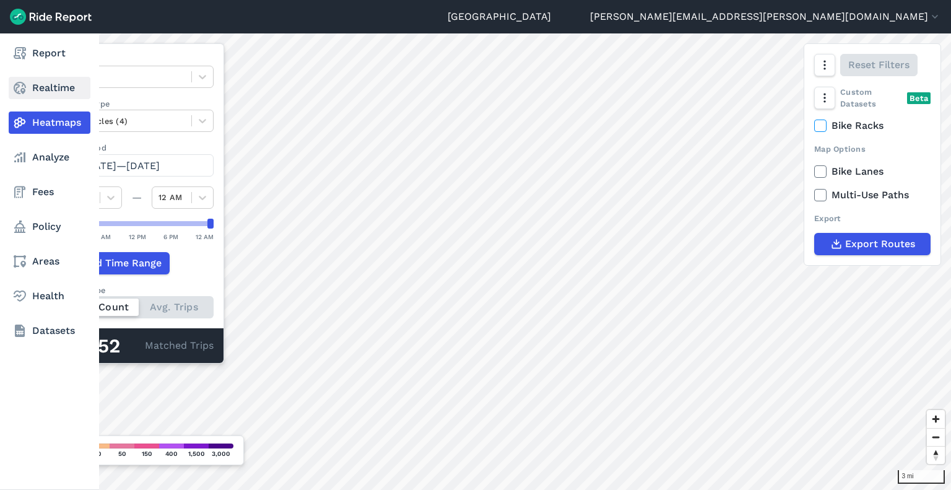
click at [54, 84] on link "Realtime" at bounding box center [50, 88] width 82 height 22
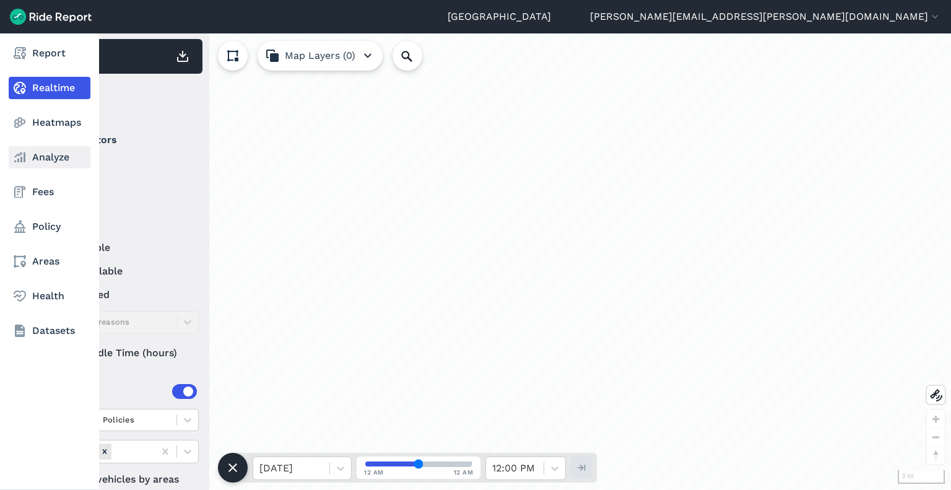
click at [40, 162] on link "Analyze" at bounding box center [50, 157] width 82 height 22
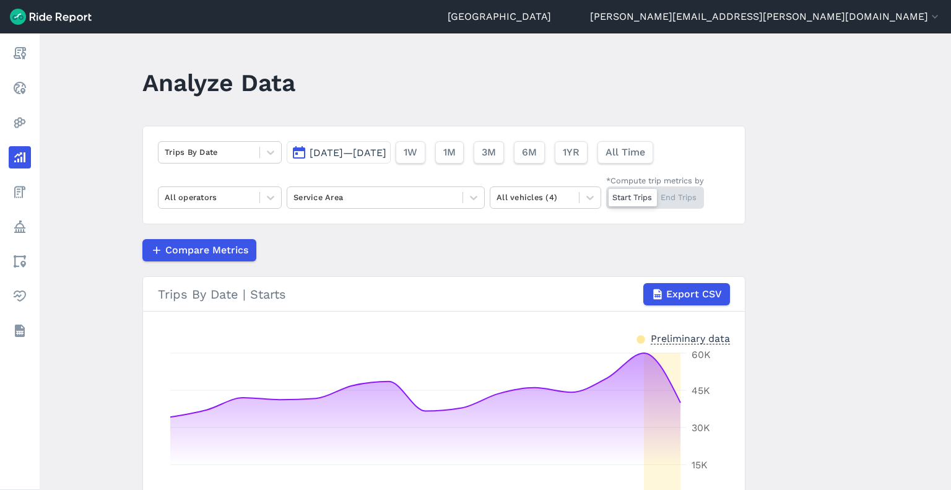
click at [335, 150] on span "[DATE]—[DATE]" at bounding box center [347, 153] width 77 height 12
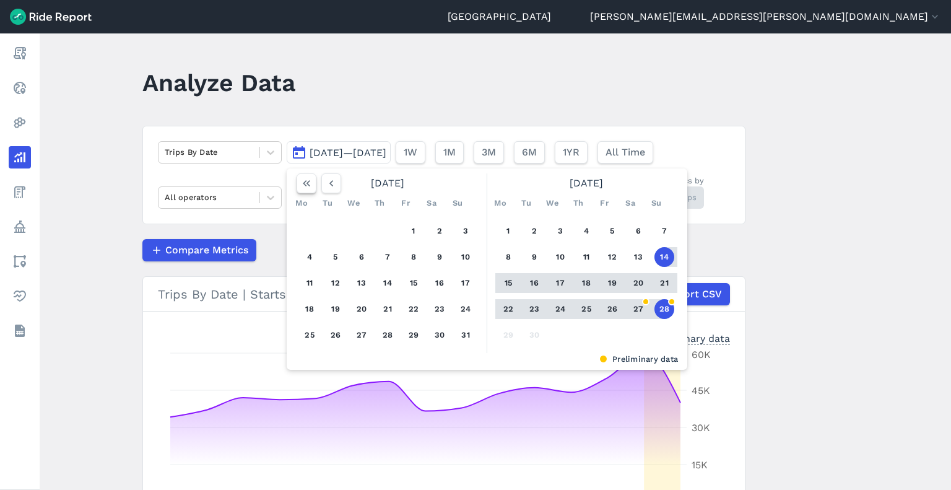
click at [300, 183] on icon "button" at bounding box center [306, 183] width 12 height 12
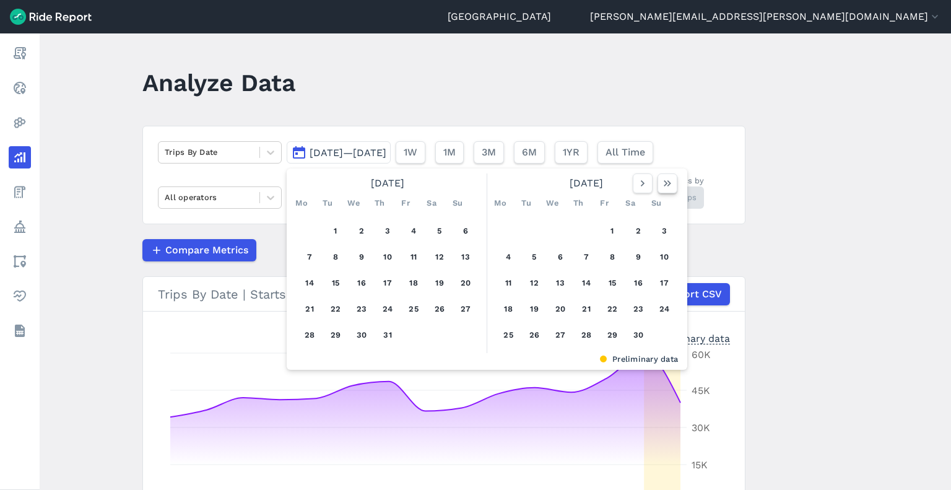
click at [671, 186] on button "button" at bounding box center [667, 183] width 20 height 20
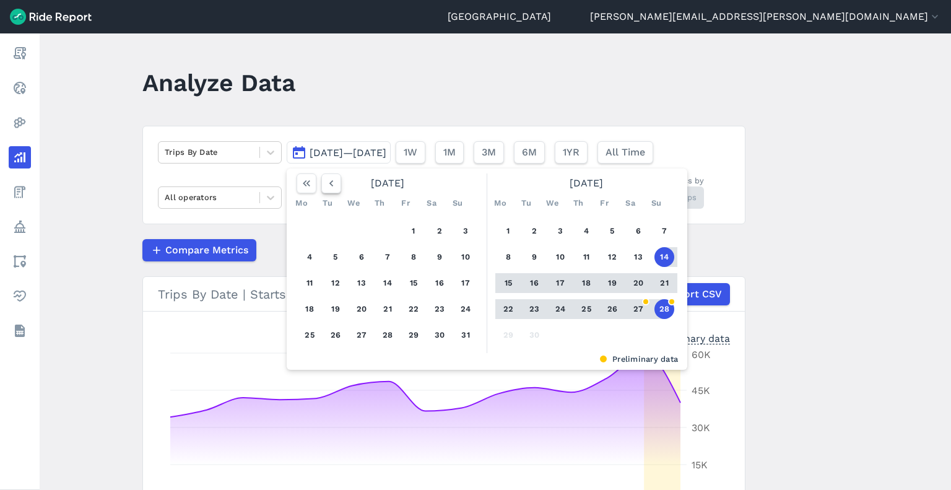
click at [329, 182] on use "button" at bounding box center [331, 183] width 4 height 6
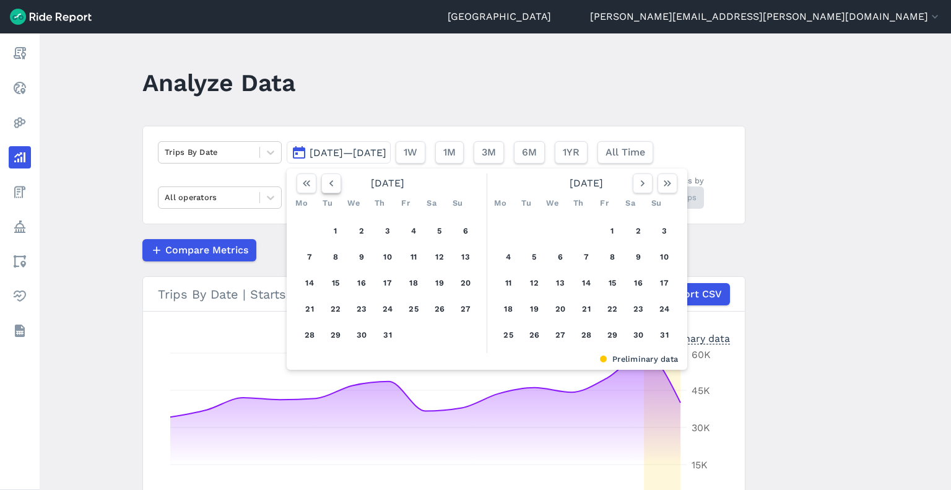
click at [329, 182] on use "button" at bounding box center [331, 183] width 4 height 6
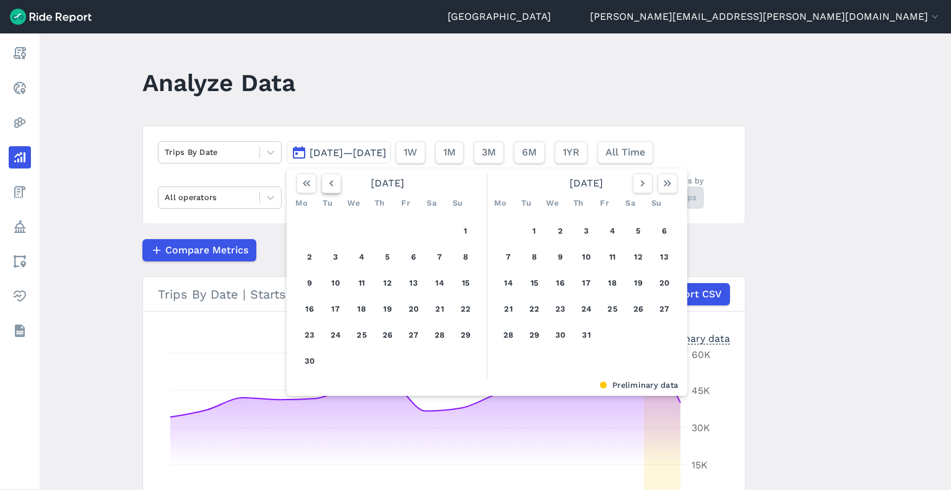
click at [329, 182] on use "button" at bounding box center [331, 183] width 4 height 6
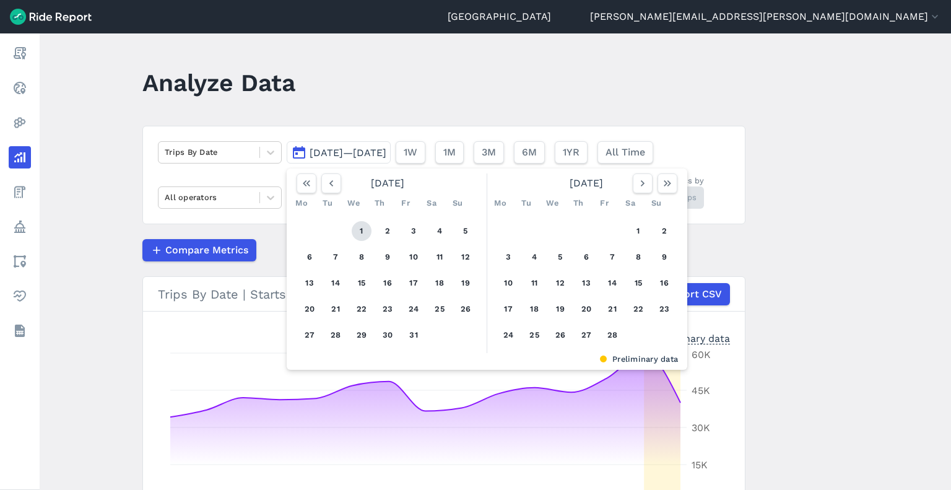
click at [365, 231] on button "1" at bounding box center [362, 231] width 20 height 20
click at [641, 183] on use "button" at bounding box center [643, 183] width 4 height 6
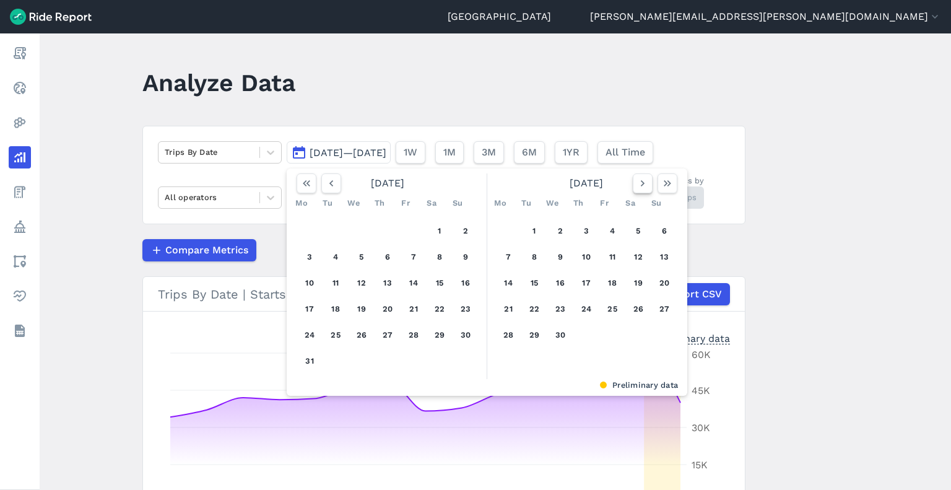
click at [641, 183] on use "button" at bounding box center [643, 183] width 4 height 6
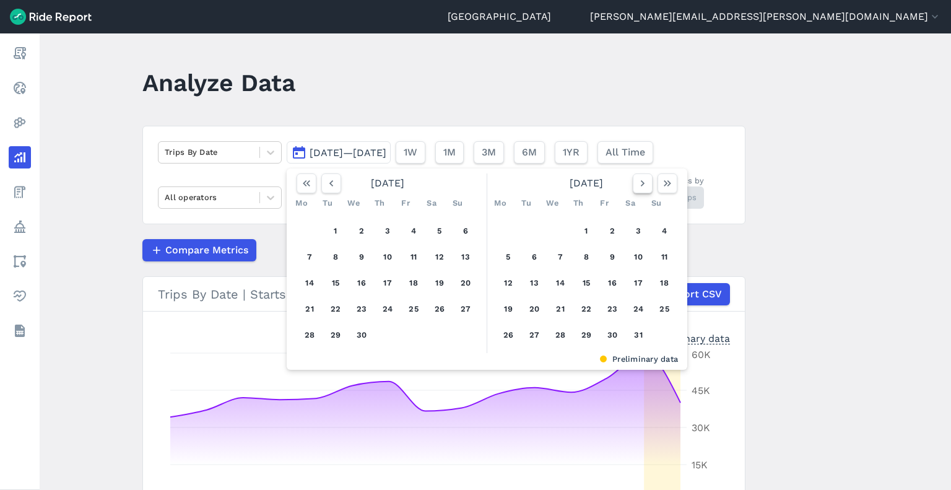
click at [639, 183] on icon "button" at bounding box center [642, 183] width 12 height 12
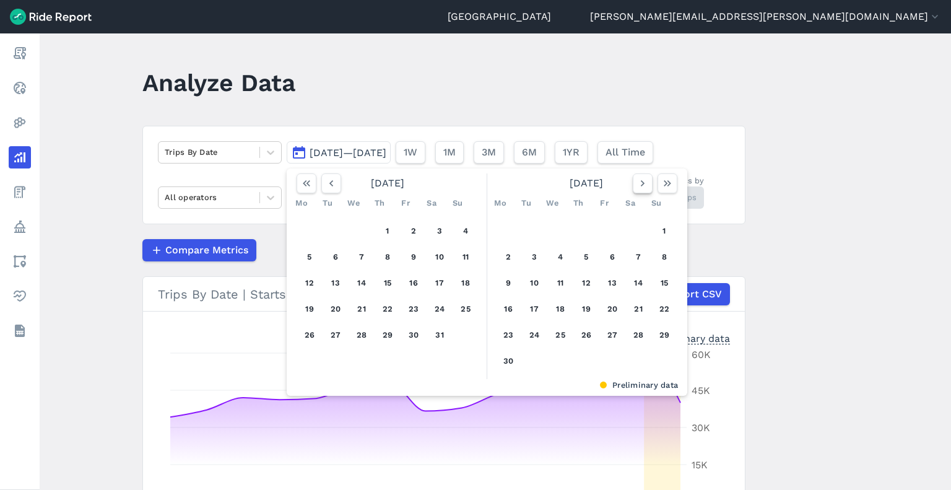
click at [637, 183] on icon "button" at bounding box center [642, 183] width 12 height 12
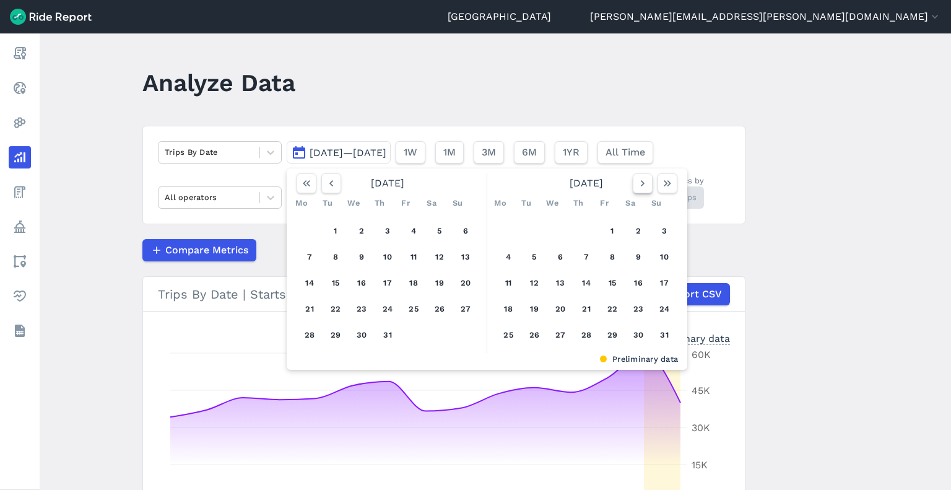
click at [637, 183] on icon "button" at bounding box center [642, 183] width 12 height 12
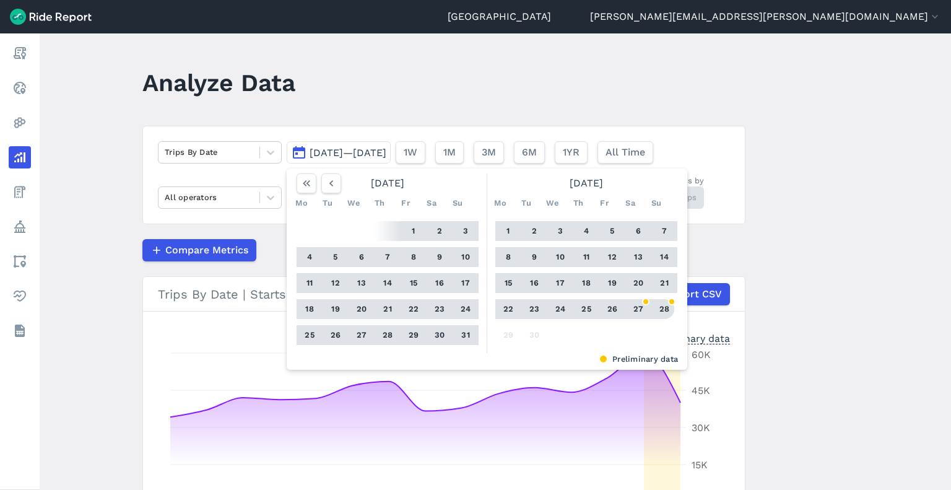
click at [669, 309] on button "28" at bounding box center [664, 309] width 20 height 20
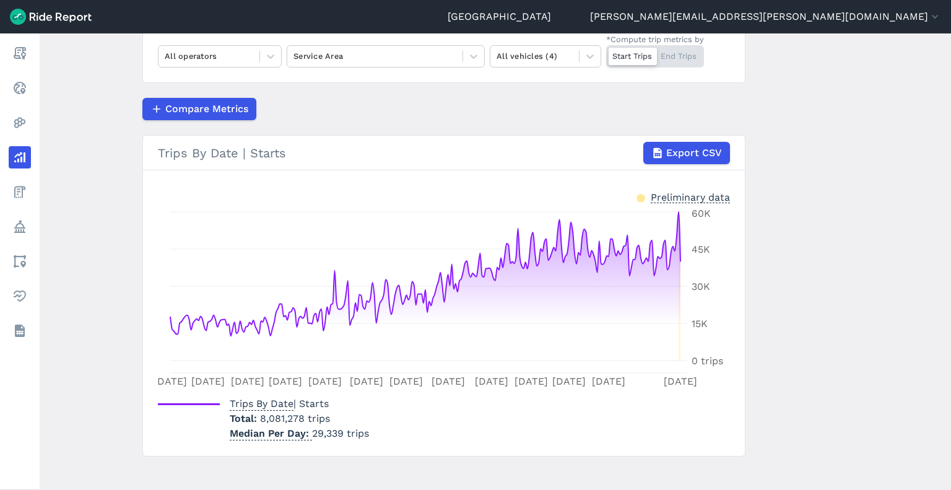
scroll to position [151, 0]
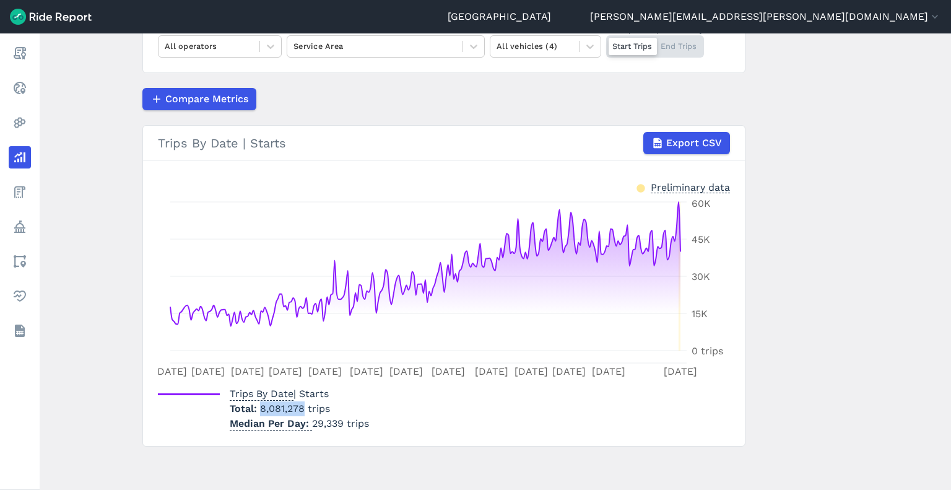
drag, startPoint x: 257, startPoint y: 407, endPoint x: 301, endPoint y: 407, distance: 43.3
click at [301, 407] on span "8,081,278 trips" at bounding box center [295, 408] width 70 height 12
copy span "8,081,278"
